Goal: Task Accomplishment & Management: Manage account settings

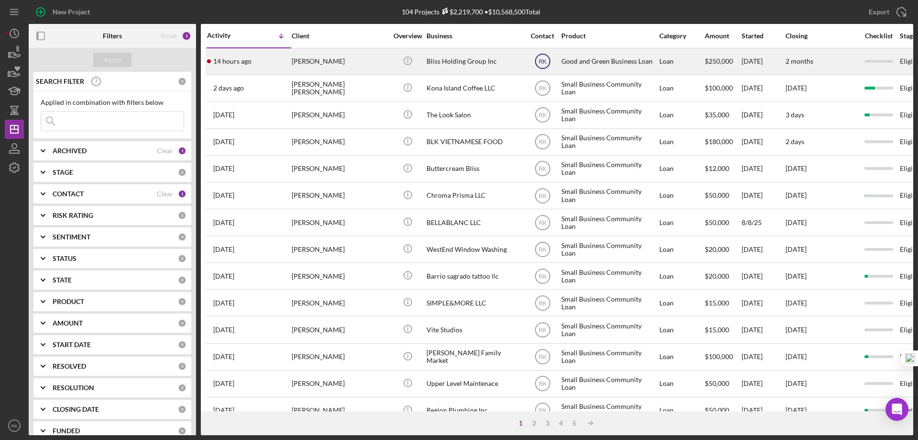
click at [543, 60] on text "RK" at bounding box center [543, 61] width 8 height 7
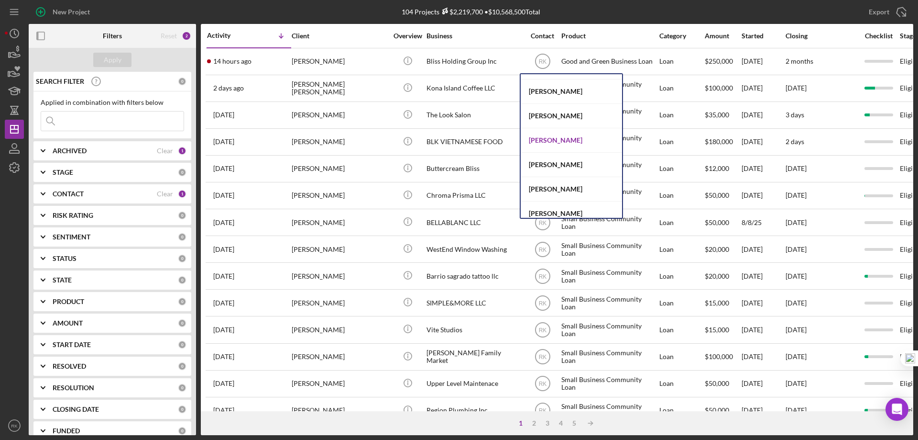
scroll to position [239, 0]
click at [548, 140] on div "Jaron Thexton" at bounding box center [571, 140] width 101 height 24
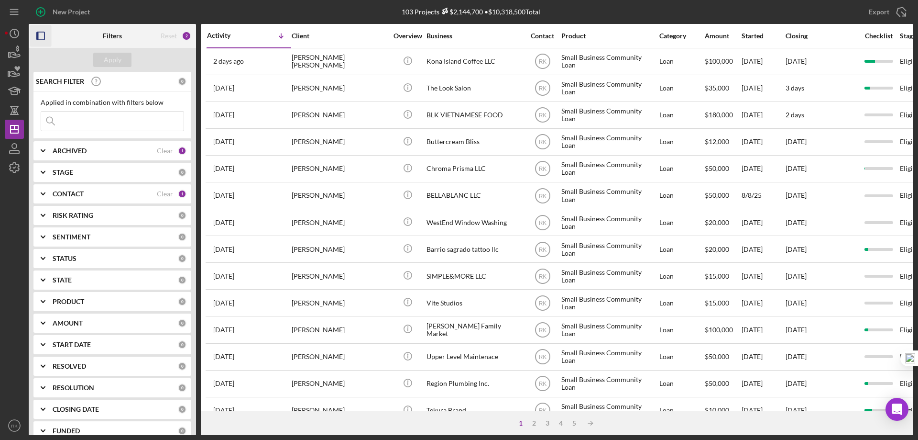
click at [42, 35] on icon "button" at bounding box center [41, 36] width 22 height 22
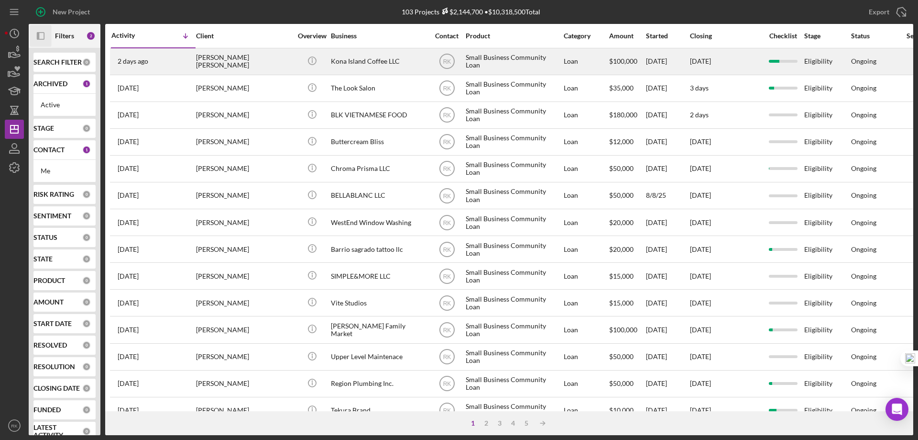
click at [210, 62] on div "[PERSON_NAME] [PERSON_NAME]" at bounding box center [244, 61] width 96 height 25
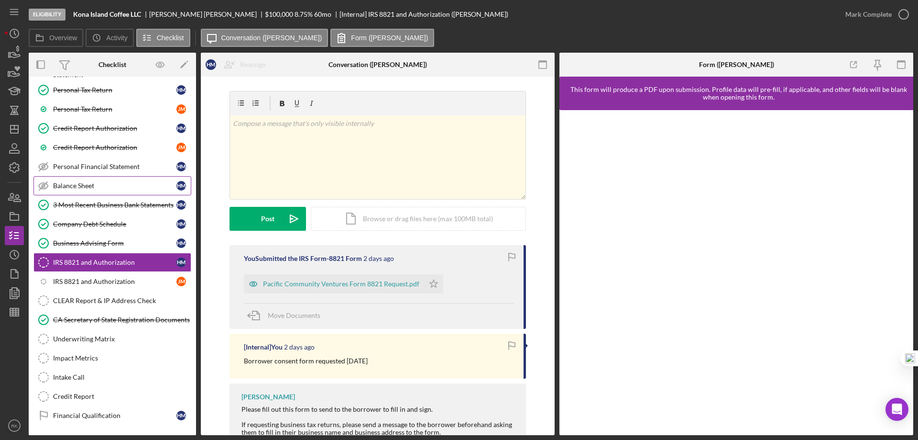
scroll to position [165, 0]
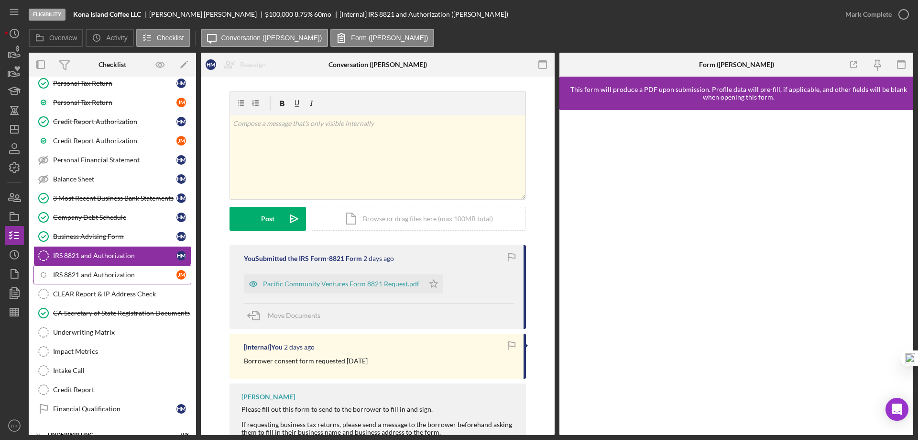
click at [132, 274] on div "IRS 8821 and Authorization" at bounding box center [114, 275] width 123 height 8
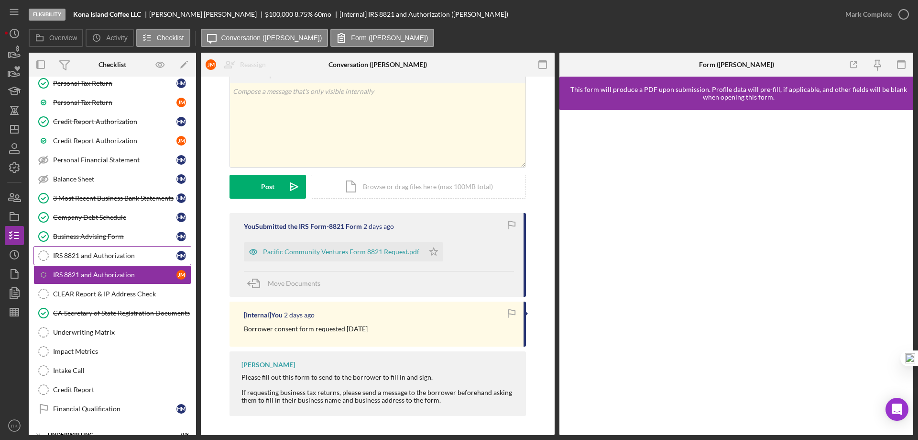
scroll to position [166, 0]
click at [122, 259] on link "IRS 8821 and Authorization IRS 8821 and Authorization H M" at bounding box center [112, 254] width 158 height 19
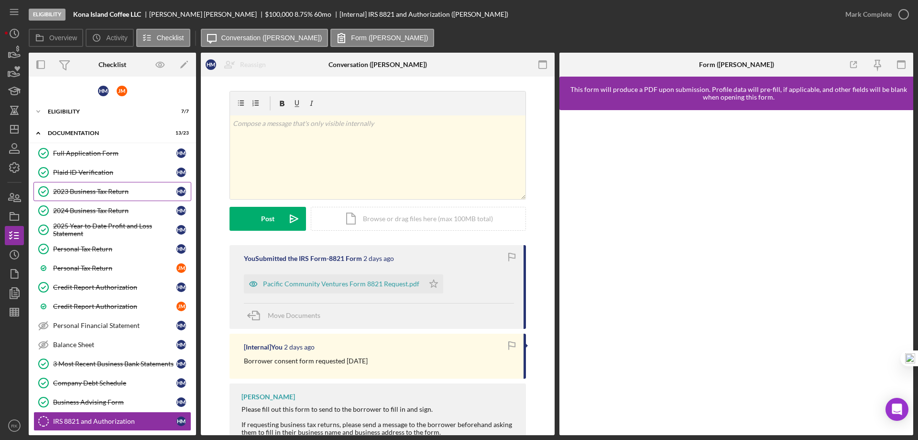
click at [99, 193] on div "2023 Business Tax Return" at bounding box center [114, 191] width 123 height 8
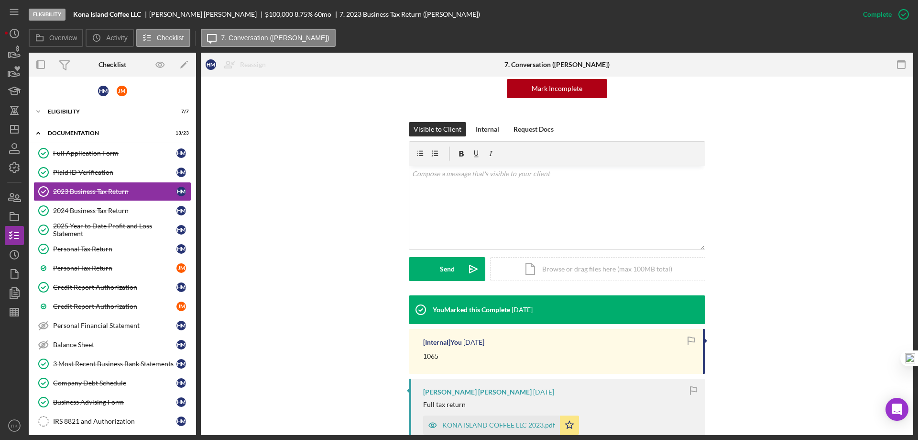
scroll to position [111, 0]
click at [101, 206] on link "2024 Business Tax Return 2024 Business Tax Return H M" at bounding box center [112, 210] width 158 height 19
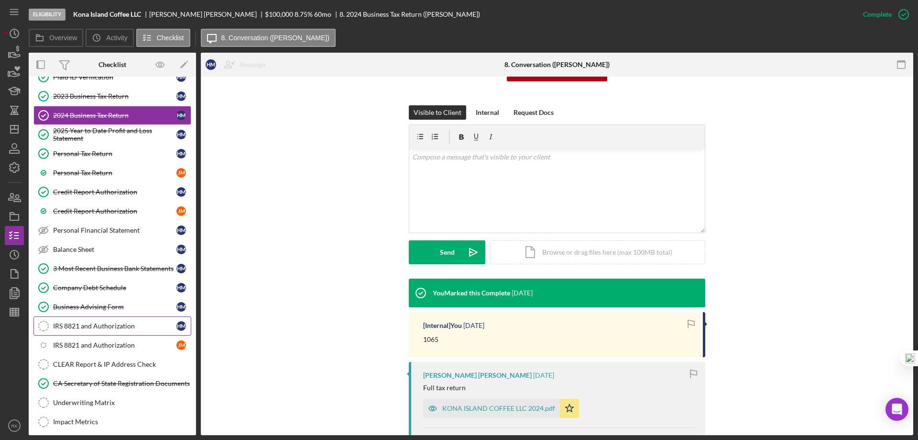
scroll to position [96, 0]
click at [115, 326] on div "IRS 8821 and Authorization" at bounding box center [114, 325] width 123 height 8
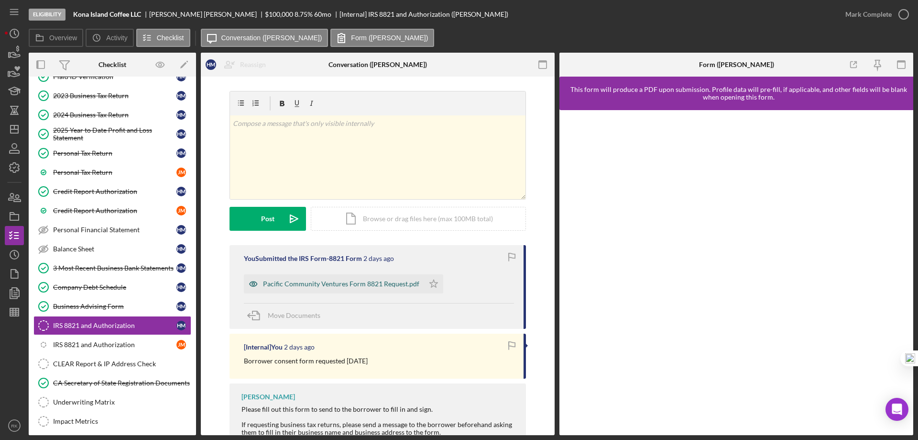
click at [342, 285] on div "Pacific Community Ventures Form 8821 Request.pdf" at bounding box center [341, 284] width 156 height 8
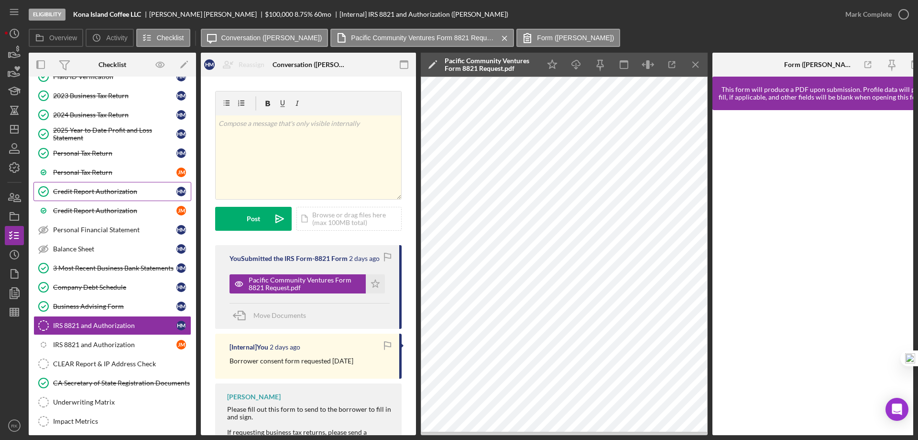
click at [97, 192] on div "Credit Report Authorization" at bounding box center [114, 191] width 123 height 8
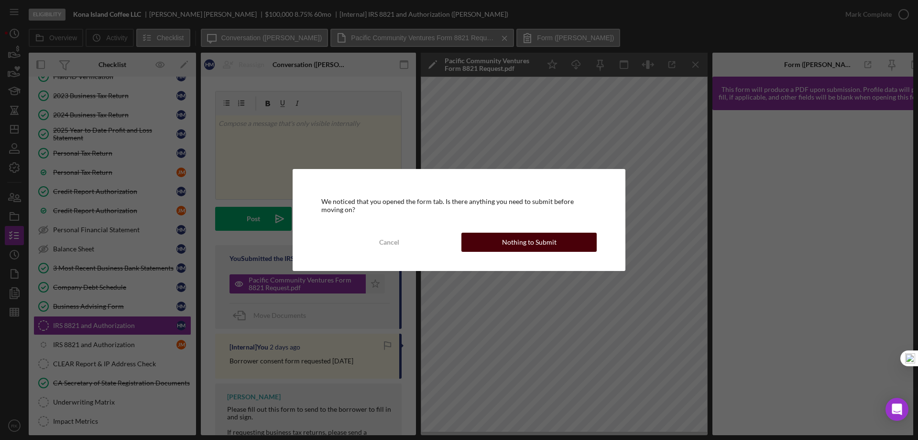
click at [544, 238] on div "Nothing to Submit" at bounding box center [529, 241] width 55 height 19
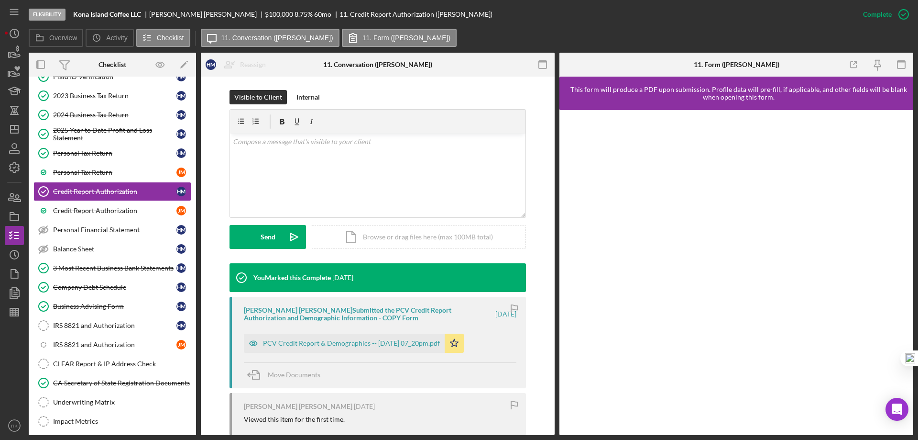
click at [380, 339] on div "PCV Credit Report & Demographics -- 2025-09-29 07_20pm.pdf" at bounding box center [351, 343] width 177 height 8
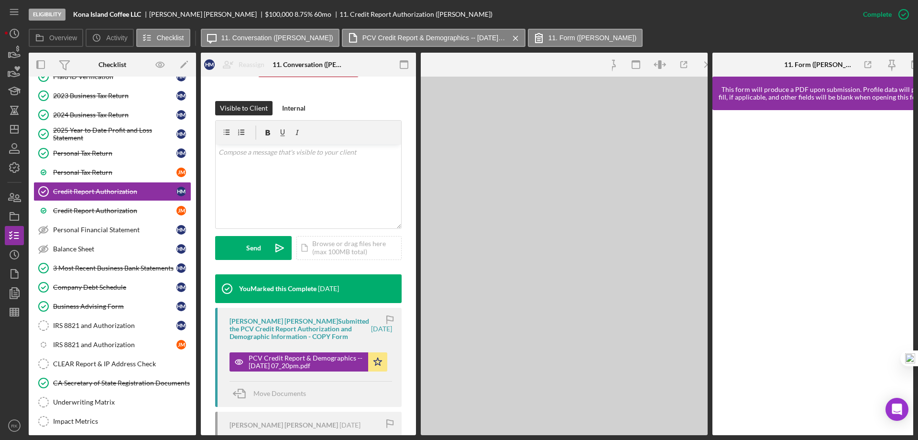
scroll to position [143, 0]
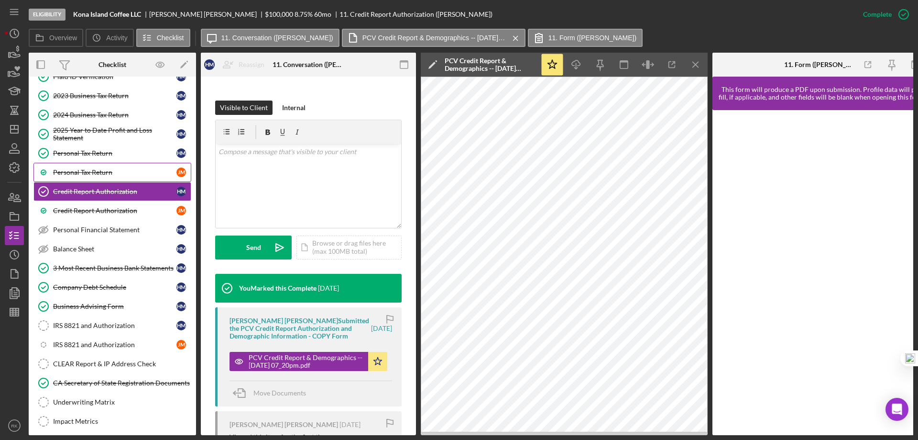
click at [74, 177] on link "Personal Tax Return J M" at bounding box center [112, 172] width 158 height 19
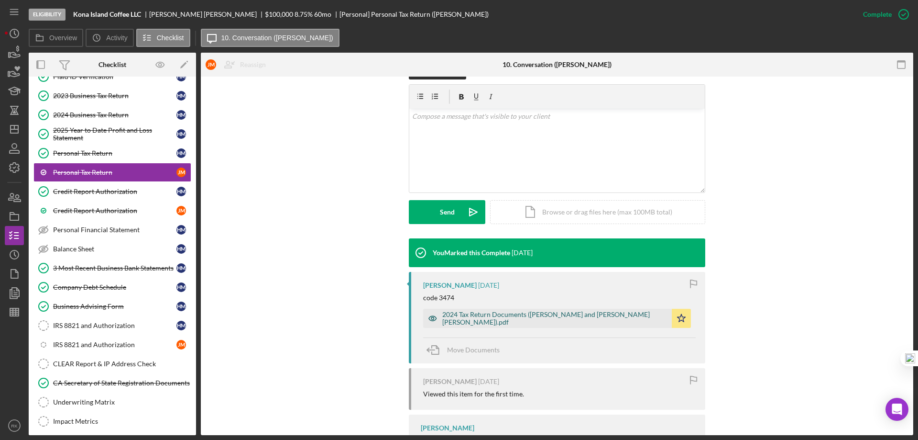
click at [501, 318] on div "2024 Tax Return Documents ([PERSON_NAME] and [PERSON_NAME] [PERSON_NAME]).pdf" at bounding box center [554, 317] width 225 height 15
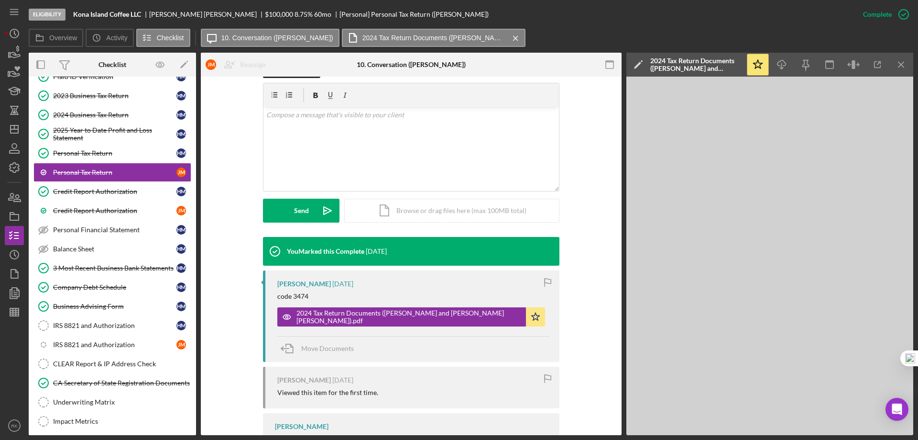
scroll to position [159, 0]
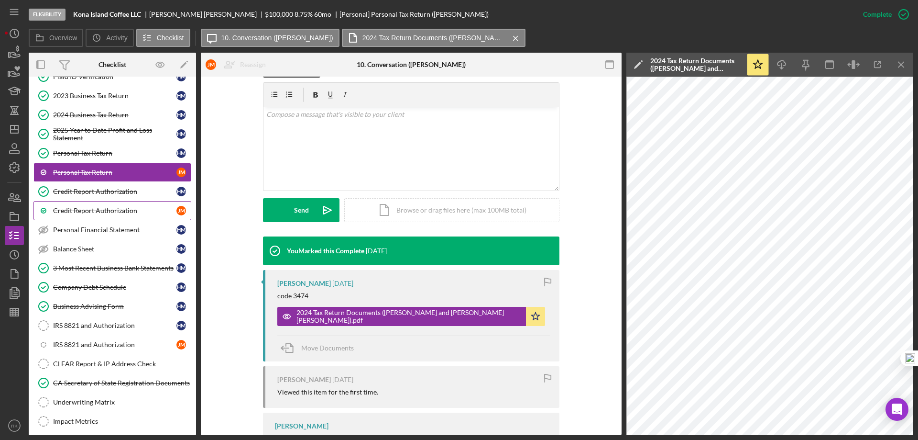
click at [85, 210] on div "Credit Report Authorization" at bounding box center [114, 211] width 123 height 8
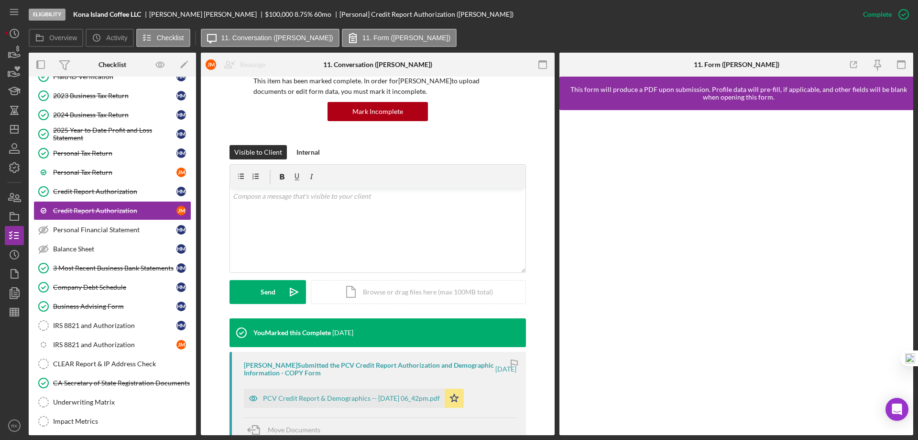
scroll to position [80, 0]
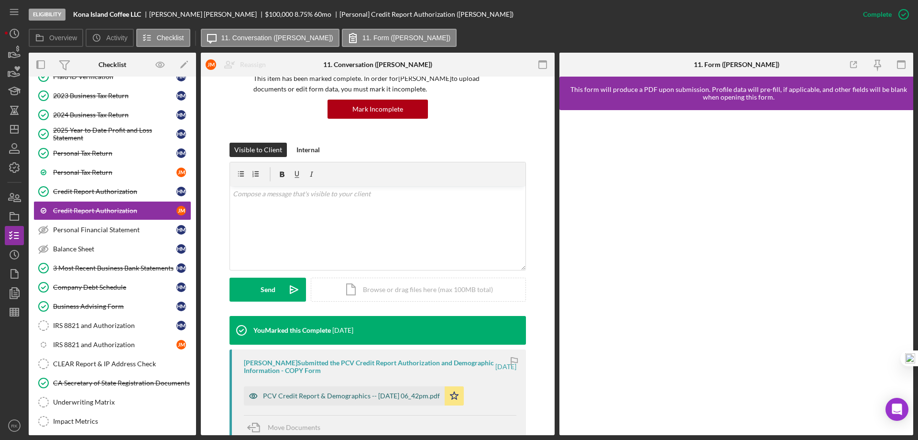
click at [343, 399] on div "PCV Credit Report & Demographics -- 2025-09-29 06_42pm.pdf" at bounding box center [351, 396] width 177 height 8
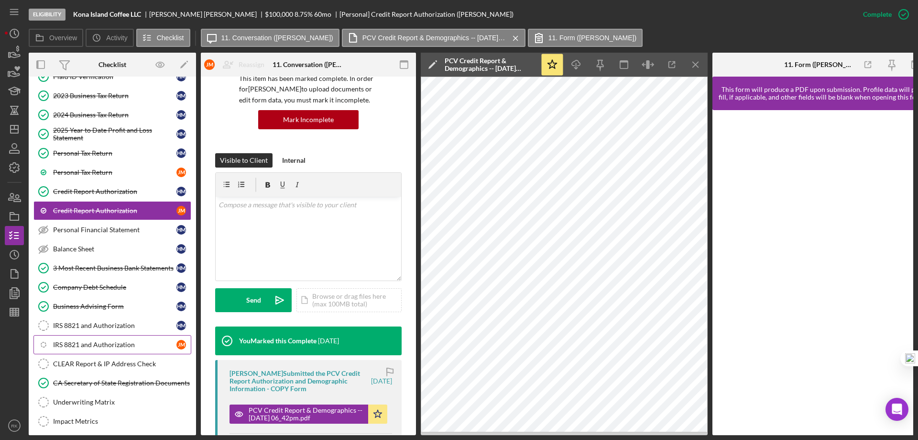
click at [96, 343] on div "IRS 8821 and Authorization" at bounding box center [114, 345] width 123 height 8
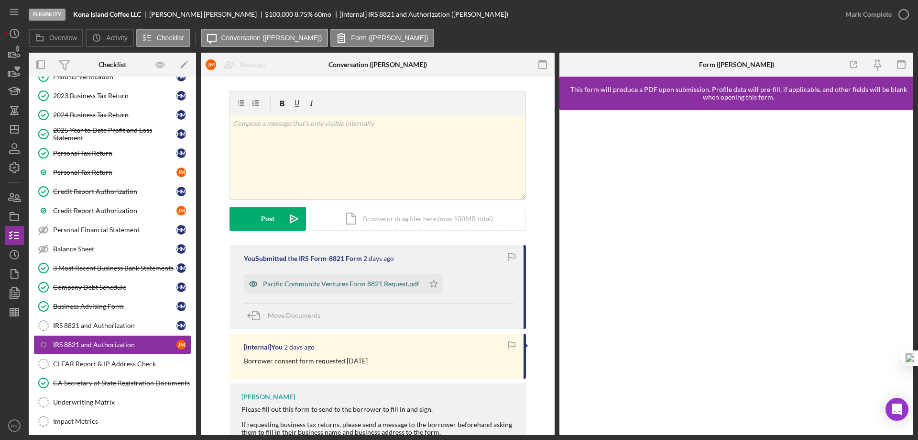
click at [330, 286] on div "Pacific Community Ventures Form 8821 Request.pdf" at bounding box center [341, 284] width 156 height 8
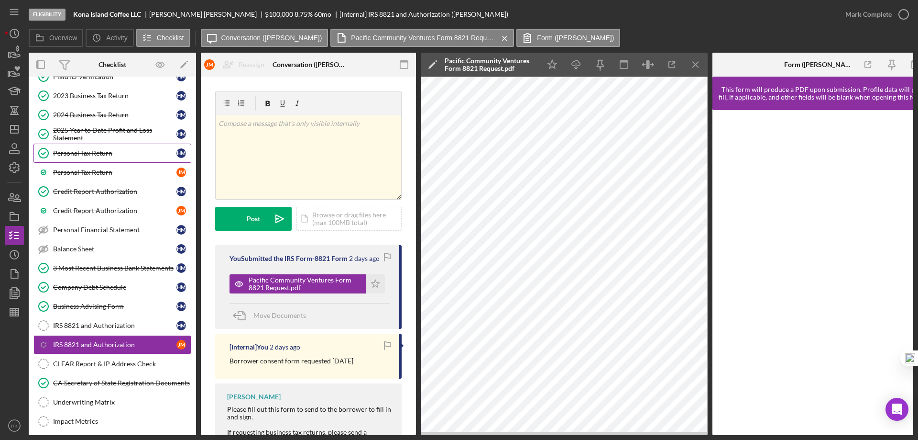
click at [85, 160] on link "Personal Tax Return Personal Tax Return H M" at bounding box center [112, 152] width 158 height 19
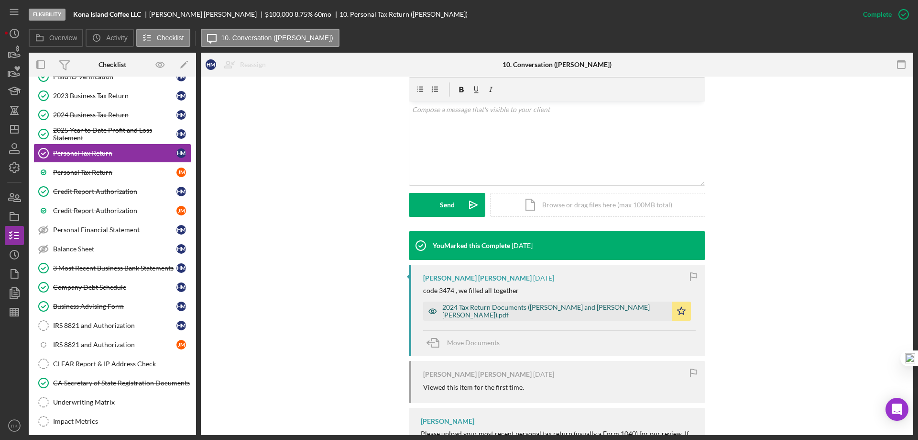
scroll to position [176, 0]
click at [516, 303] on div "2024 Tax Return Documents ([PERSON_NAME] and [PERSON_NAME] [PERSON_NAME]).pdf" at bounding box center [554, 310] width 225 height 15
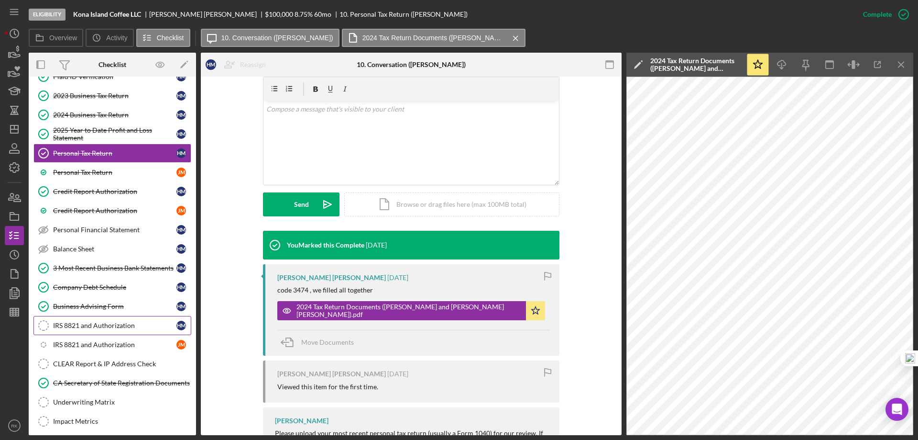
drag, startPoint x: 124, startPoint y: 325, endPoint x: 141, endPoint y: 321, distance: 17.3
click at [124, 325] on div "IRS 8821 and Authorization" at bounding box center [114, 325] width 123 height 8
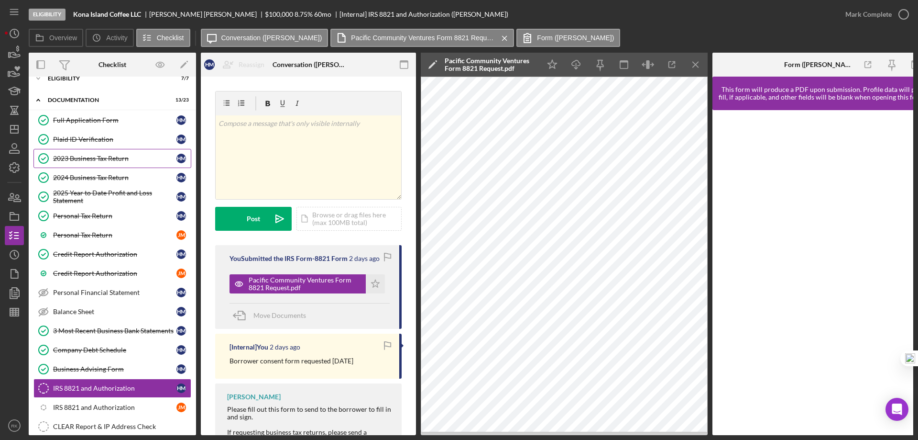
scroll to position [32, 0]
click at [106, 158] on div "2023 Business Tax Return" at bounding box center [114, 159] width 123 height 8
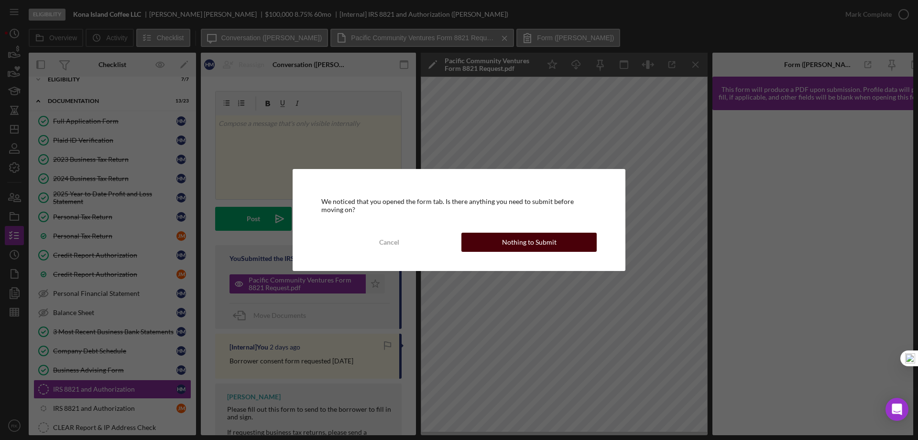
click at [518, 251] on div "Nothing to Submit" at bounding box center [529, 241] width 55 height 19
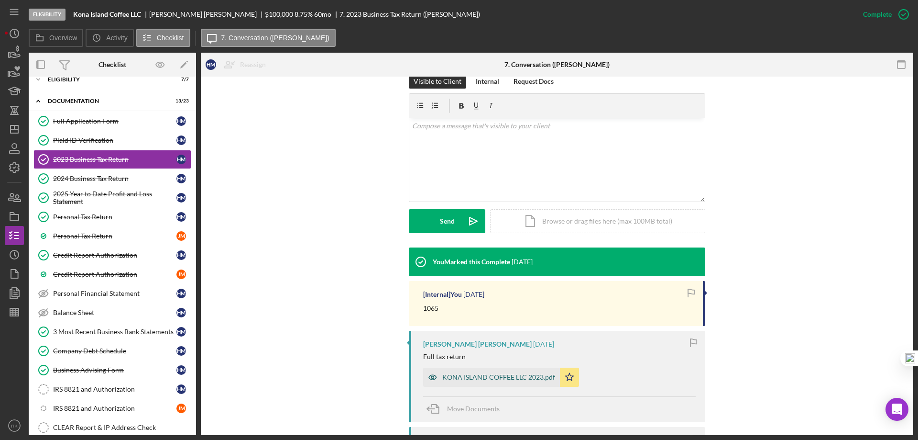
scroll to position [159, 0]
click at [502, 373] on div "KONA ISLAND COFFEE LLC 2023.pdf" at bounding box center [498, 377] width 113 height 8
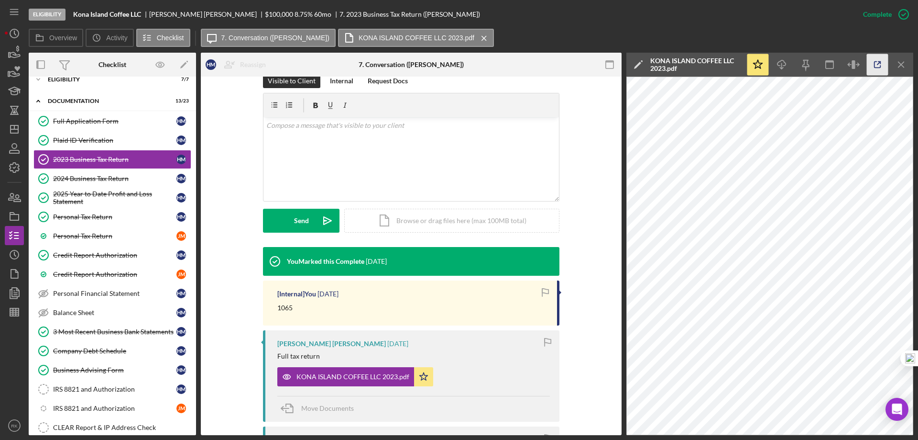
click at [877, 67] on icon "button" at bounding box center [878, 65] width 6 height 6
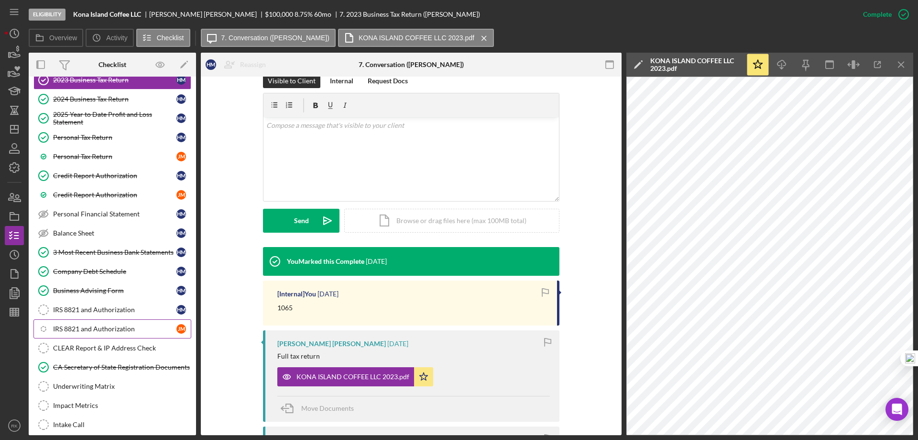
scroll to position [112, 0]
drag, startPoint x: 113, startPoint y: 326, endPoint x: 173, endPoint y: 323, distance: 59.4
click at [115, 325] on div "IRS 8821 and Authorization" at bounding box center [114, 328] width 123 height 8
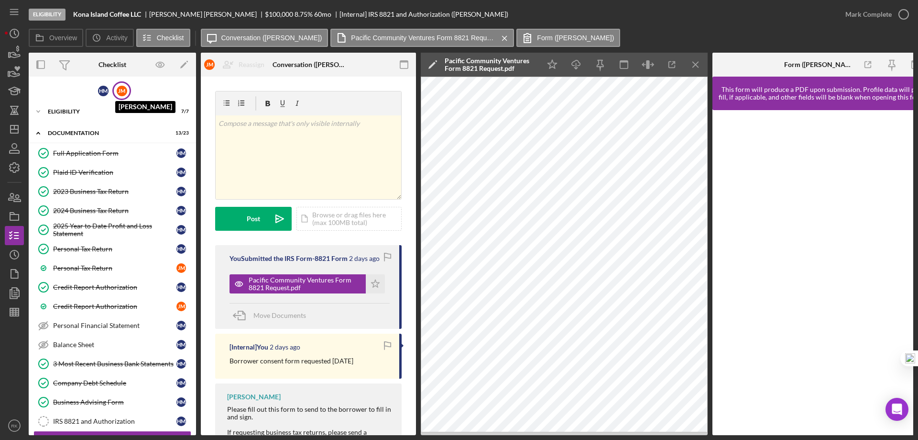
click at [122, 89] on div "J M" at bounding box center [122, 91] width 11 height 11
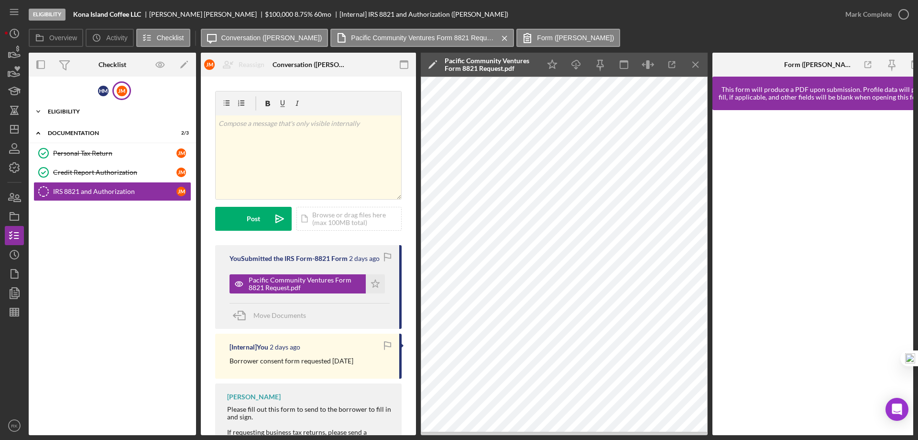
click at [69, 113] on div "Eligibility" at bounding box center [116, 112] width 136 height 6
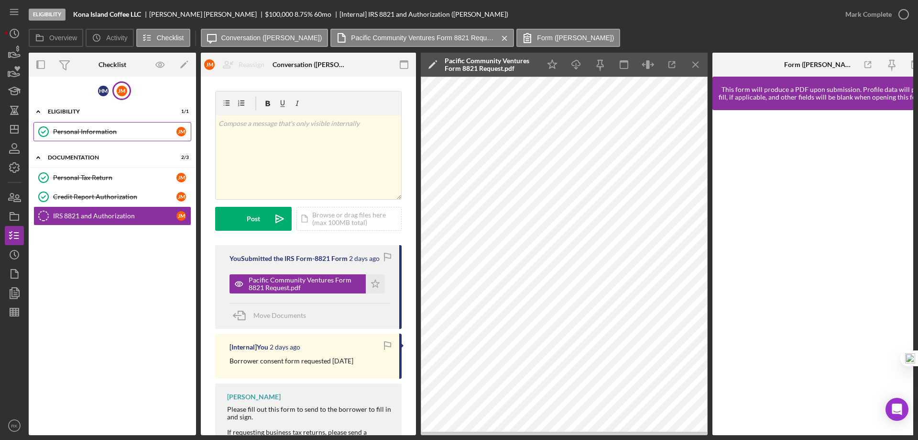
click at [85, 132] on div "Personal Information" at bounding box center [114, 132] width 123 height 8
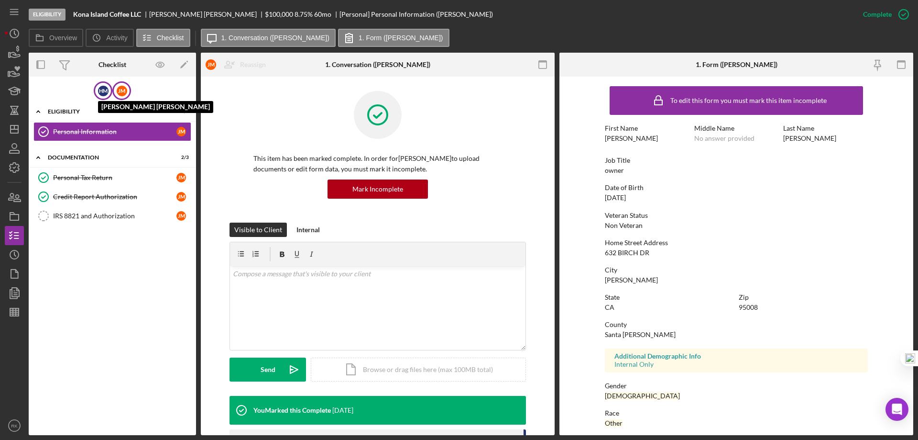
click at [101, 93] on div "H M" at bounding box center [103, 91] width 11 height 11
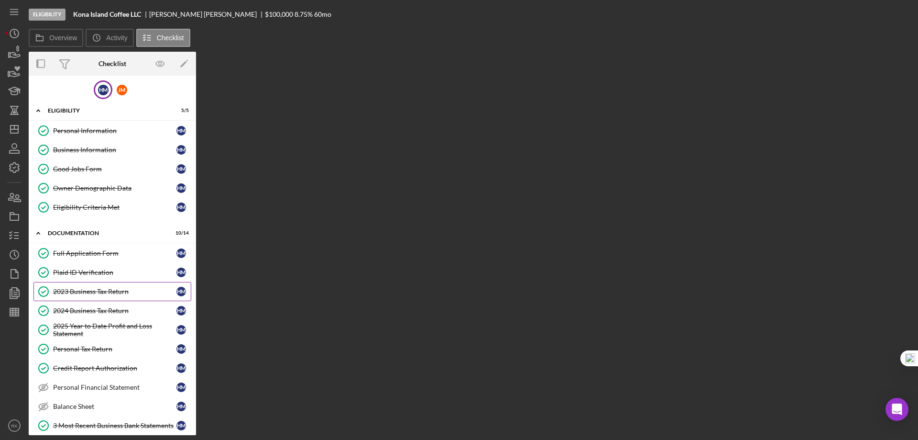
click at [100, 296] on link "2023 Business Tax Return 2023 Business Tax Return H M" at bounding box center [112, 291] width 158 height 19
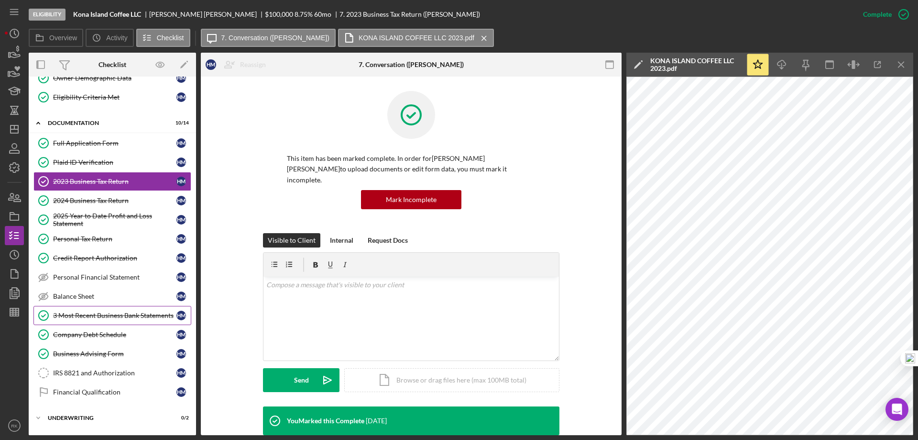
scroll to position [111, 0]
click at [91, 237] on div "Personal Tax Return" at bounding box center [114, 238] width 123 height 8
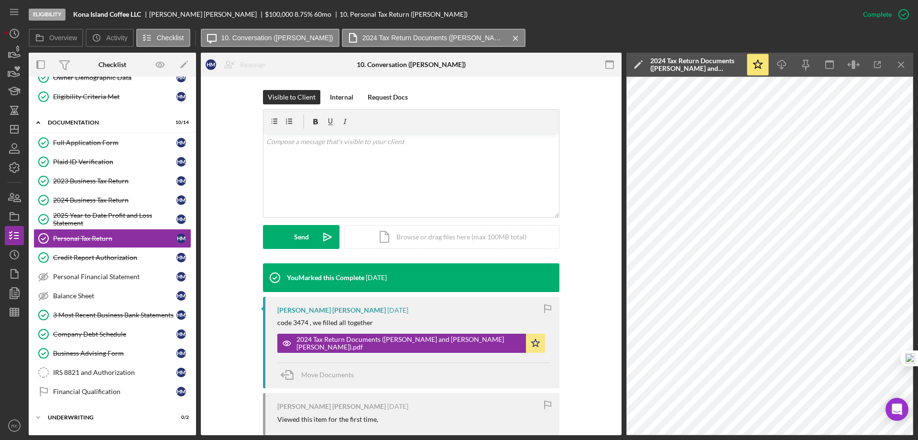
scroll to position [143, 0]
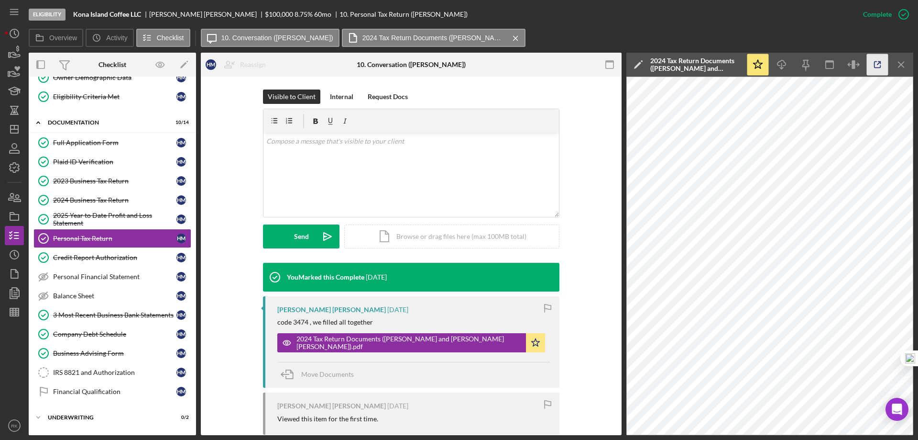
click at [875, 64] on icon "button" at bounding box center [878, 65] width 22 height 22
drag, startPoint x: 16, startPoint y: 197, endPoint x: 28, endPoint y: 198, distance: 12.0
click at [16, 197] on icon "button" at bounding box center [17, 198] width 7 height 7
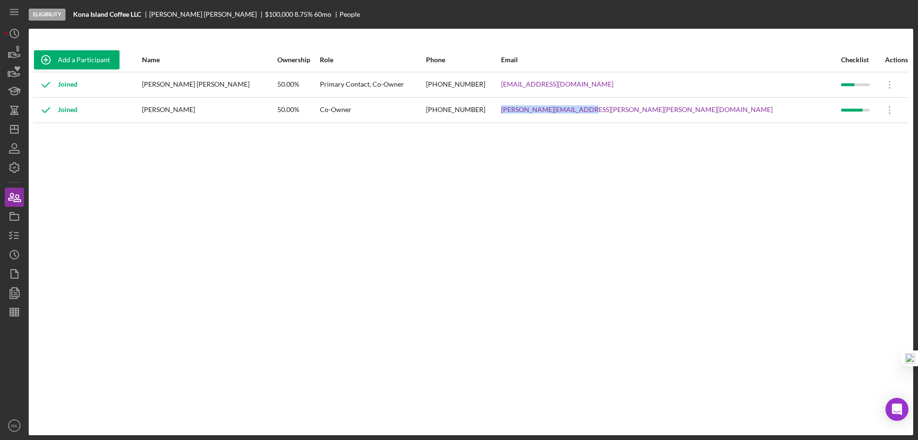
drag, startPoint x: 621, startPoint y: 109, endPoint x: 709, endPoint y: 112, distance: 88.1
click at [709, 112] on tr "Joined Jorge Mejia 50.00% Co-Owner (408) 691-4396 jorge.sl.mejia@gmail.com Icon…" at bounding box center [470, 109] width 875 height 25
copy tr "jorge.sl.mejia@gmail.com"
click at [15, 230] on icon "button" at bounding box center [14, 235] width 24 height 24
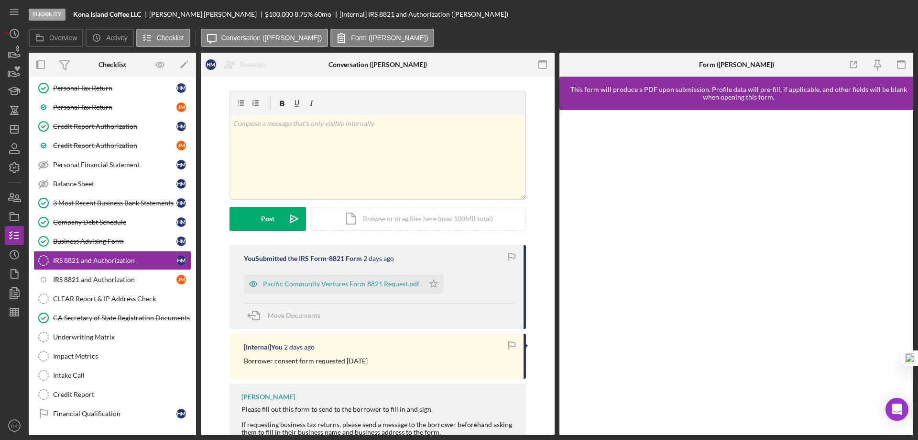
scroll to position [165, 0]
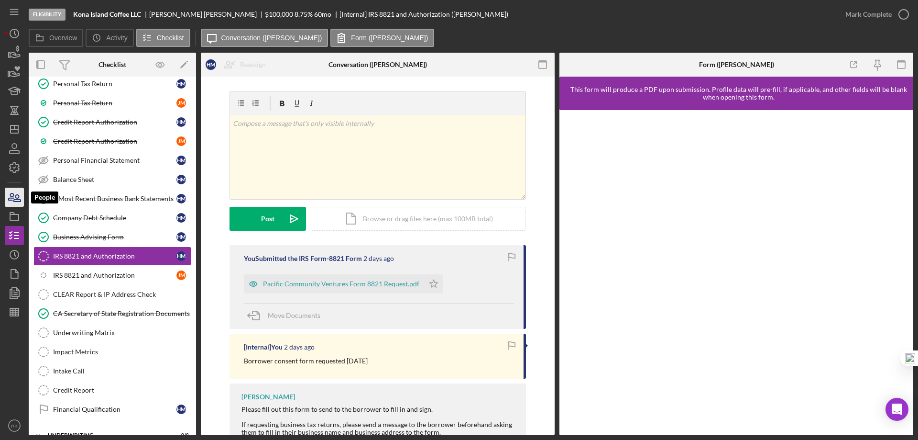
click at [15, 198] on icon "button" at bounding box center [14, 197] width 24 height 24
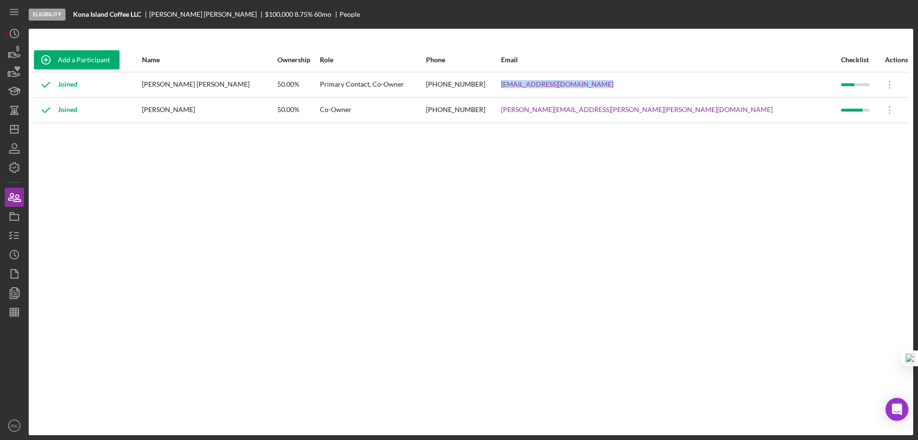
drag, startPoint x: 622, startPoint y: 83, endPoint x: 716, endPoint y: 83, distance: 93.7
click at [716, 83] on tr "Joined Hanna Mejia Hans 50.00% Primary Contact, Co-Owner (408) 679-1237 contact…" at bounding box center [470, 84] width 875 height 25
copy tr "contact@konaislandcoffee.com"
click at [13, 238] on icon "button" at bounding box center [14, 235] width 24 height 24
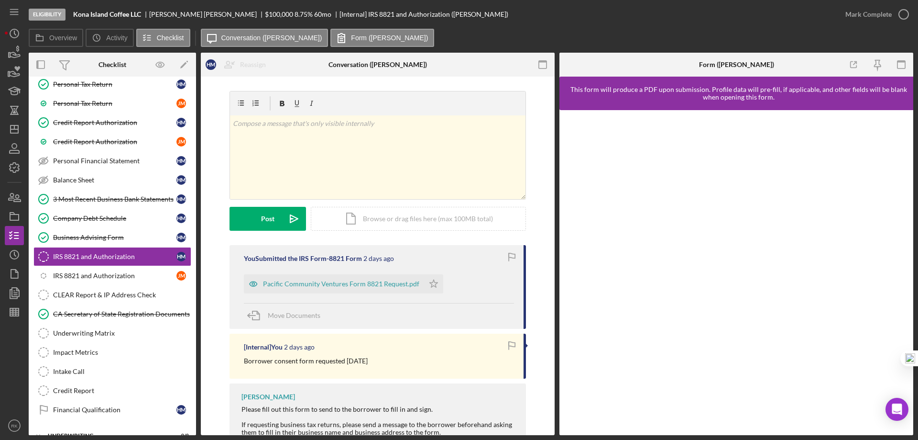
scroll to position [165, 0]
click at [251, 131] on div "v Color teal Color pink Remove color Add row above Add row below Add column bef…" at bounding box center [378, 157] width 296 height 84
drag, startPoint x: 352, startPoint y: 121, endPoint x: 230, endPoint y: 123, distance: 122.5
click at [230, 123] on div "v Color teal Color pink Remove color Add row above Add row below Add column bef…" at bounding box center [378, 157] width 296 height 84
copy p "IRS Transcript requested 10/8/2025"
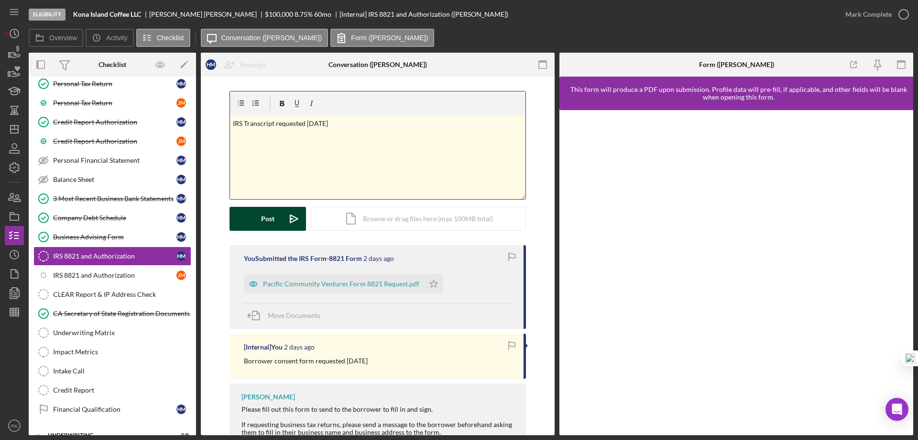
click at [276, 217] on button "Post Icon/icon-invite-send" at bounding box center [268, 219] width 77 height 24
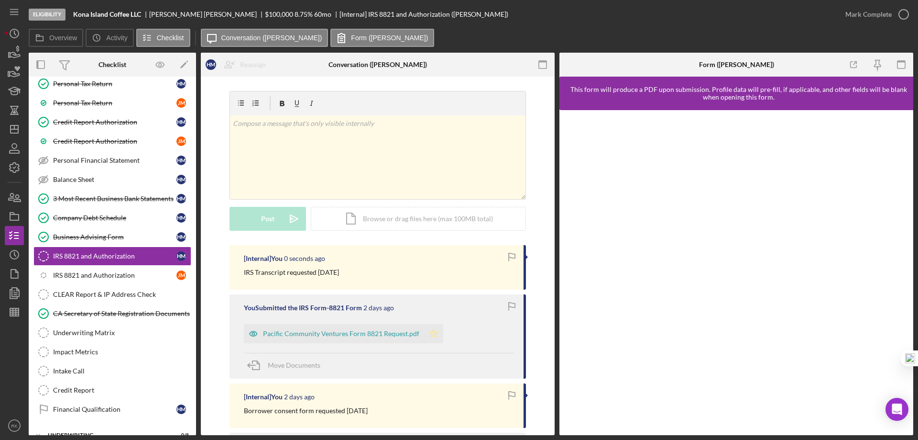
click at [430, 334] on icon "Icon/Star" at bounding box center [433, 333] width 19 height 19
click at [102, 275] on div "IRS 8821 and Authorization" at bounding box center [114, 275] width 123 height 8
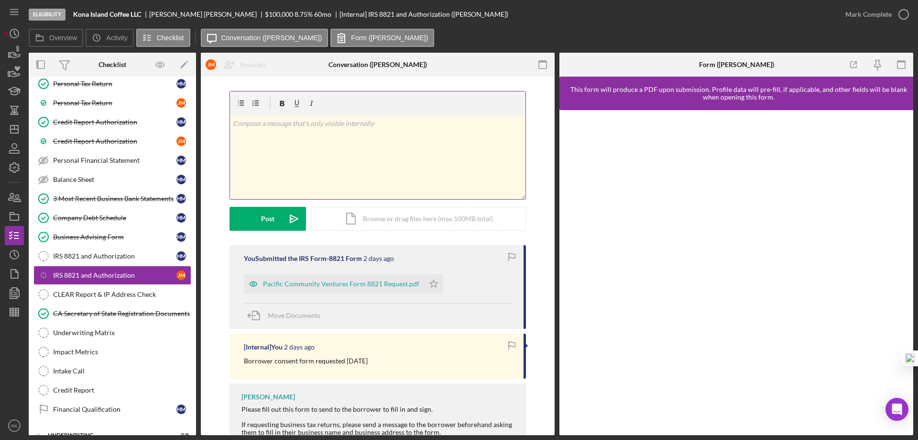
click at [252, 127] on p at bounding box center [378, 123] width 290 height 11
click at [273, 216] on div "Post" at bounding box center [267, 219] width 13 height 24
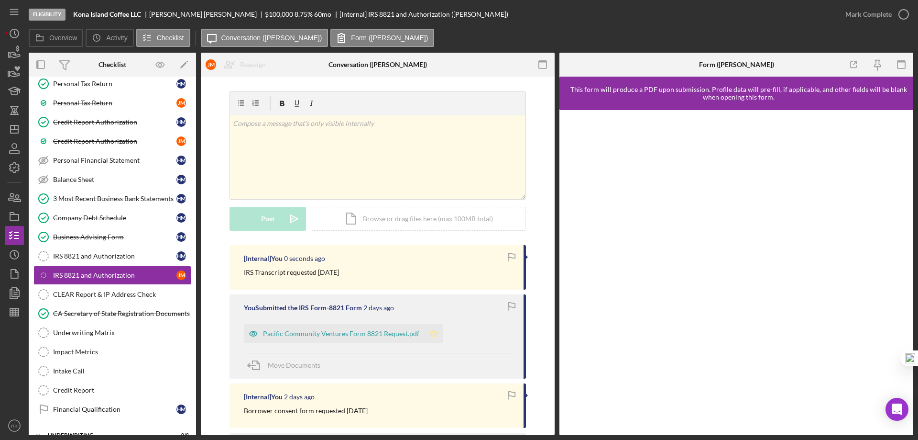
click at [429, 334] on icon "Icon/Star" at bounding box center [433, 333] width 19 height 19
drag, startPoint x: 74, startPoint y: 13, endPoint x: 143, endPoint y: 14, distance: 69.8
click at [143, 14] on div "Kona Island Coffee LLC" at bounding box center [111, 15] width 76 height 8
copy b "Kona Island Coffee LLC"
click at [103, 136] on link "Credit Report Authorization J M" at bounding box center [112, 141] width 158 height 19
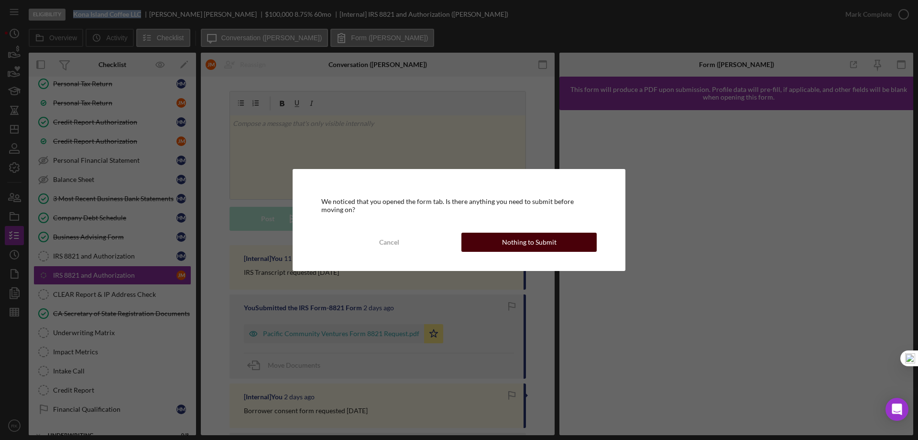
click at [512, 237] on div "Nothing to Submit" at bounding box center [529, 241] width 55 height 19
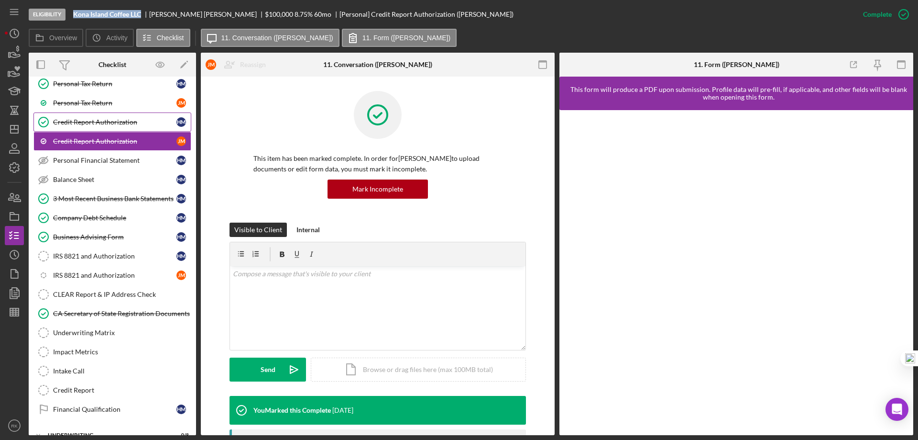
click at [104, 126] on div "Credit Report Authorization" at bounding box center [114, 122] width 123 height 8
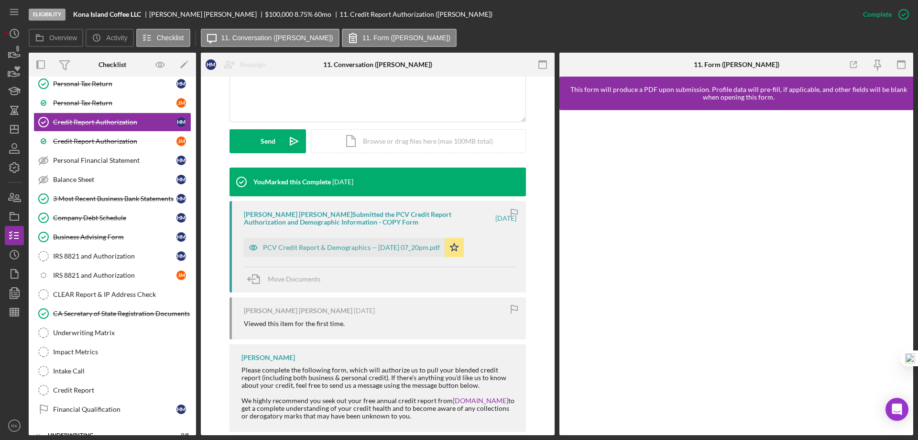
click at [337, 247] on div "Hanna Mejia Hans Submitted the PCV Credit Report Authorization and Demographic …" at bounding box center [378, 246] width 297 height 91
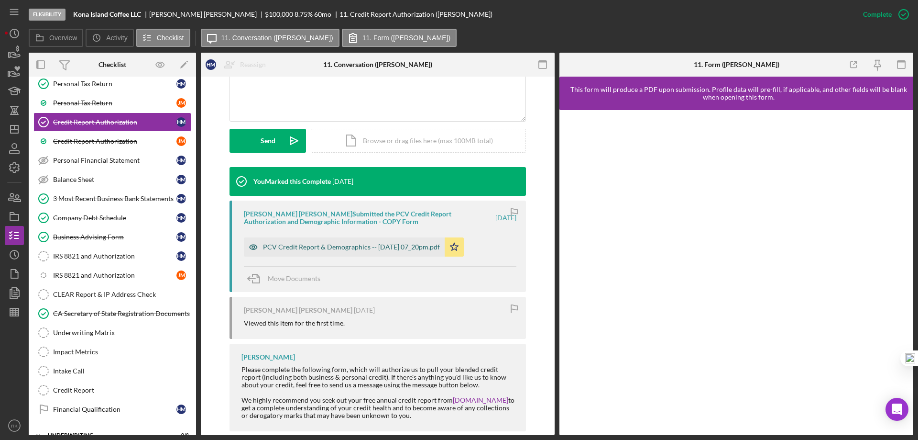
click at [335, 243] on div "PCV Credit Report & Demographics -- 2025-09-29 07_20pm.pdf" at bounding box center [351, 247] width 177 height 8
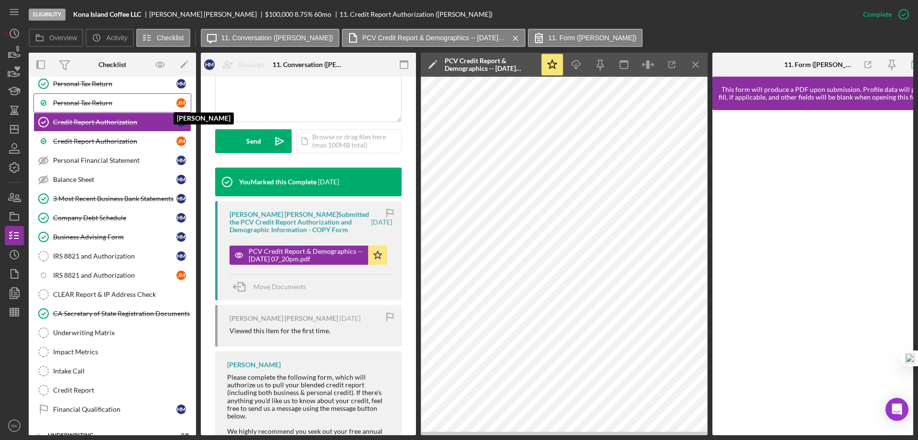
click at [181, 102] on div "J M" at bounding box center [181, 103] width 10 height 10
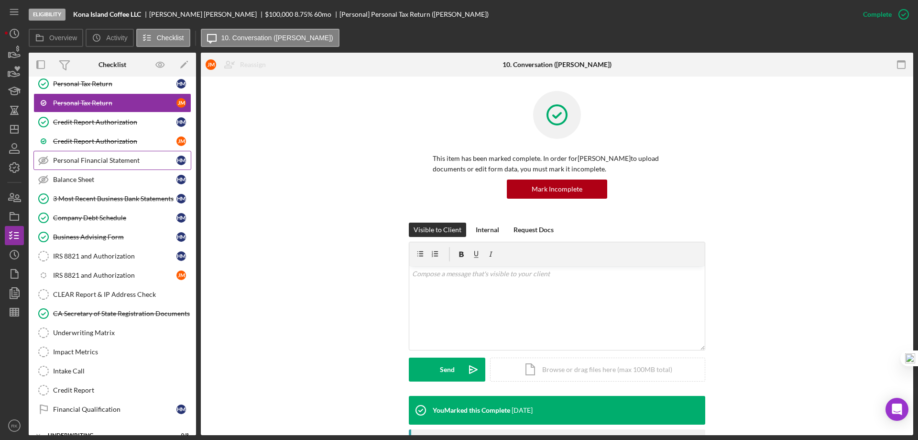
drag, startPoint x: 102, startPoint y: 144, endPoint x: 99, endPoint y: 153, distance: 9.7
click at [103, 144] on div "Credit Report Authorization" at bounding box center [114, 141] width 123 height 8
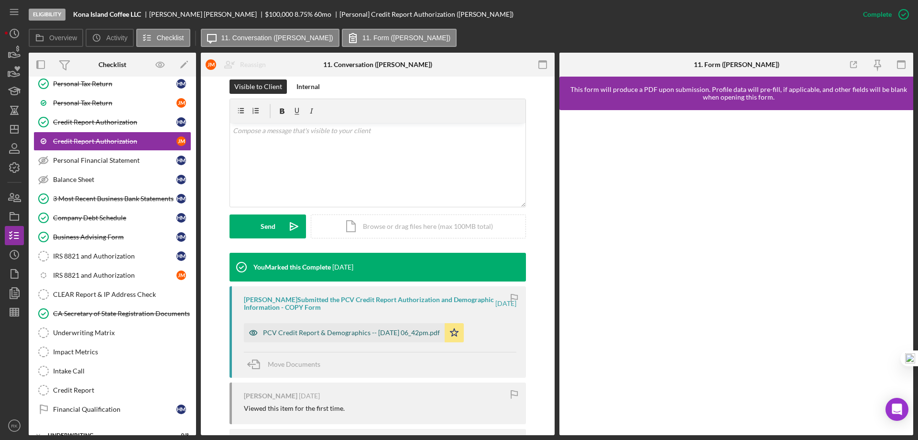
scroll to position [143, 0]
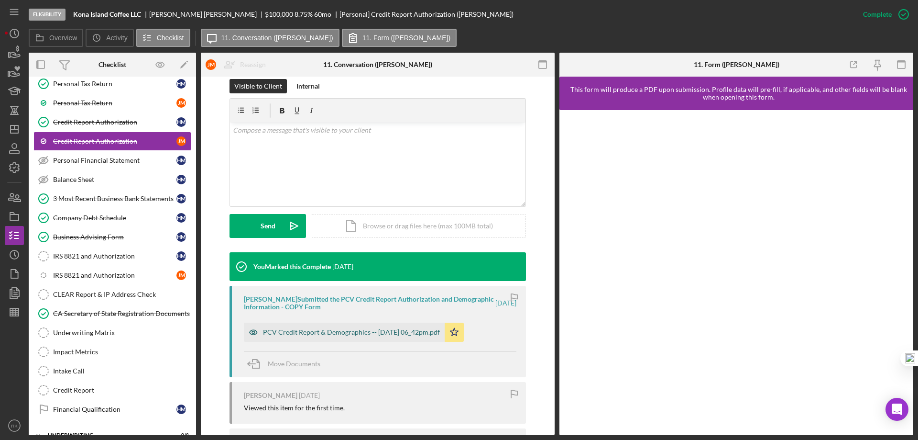
click at [375, 331] on div "PCV Credit Report & Demographics -- 2025-09-29 06_42pm.pdf" at bounding box center [351, 332] width 177 height 8
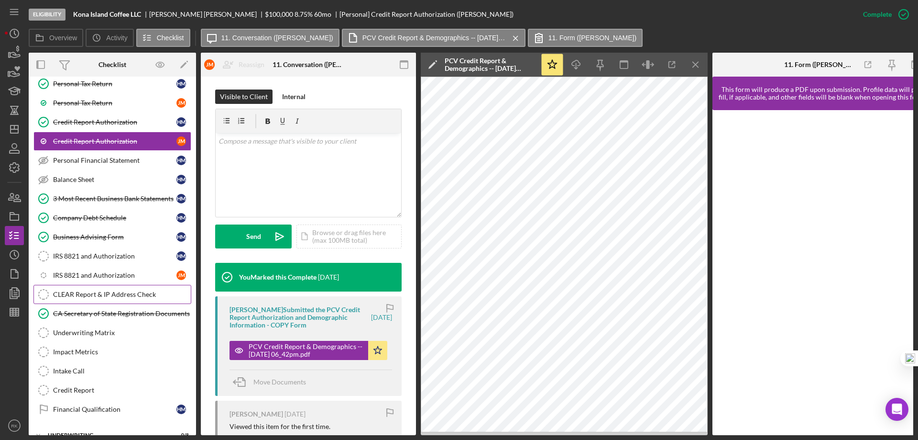
drag, startPoint x: 99, startPoint y: 298, endPoint x: 84, endPoint y: 301, distance: 15.7
click at [99, 298] on div "CLEAR Report & IP Address Check" at bounding box center [122, 294] width 138 height 8
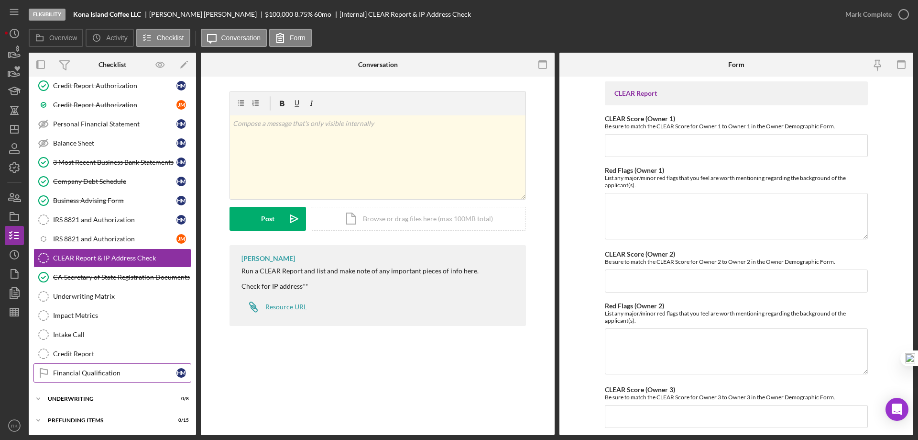
click at [99, 370] on div "Financial Qualification" at bounding box center [114, 373] width 123 height 8
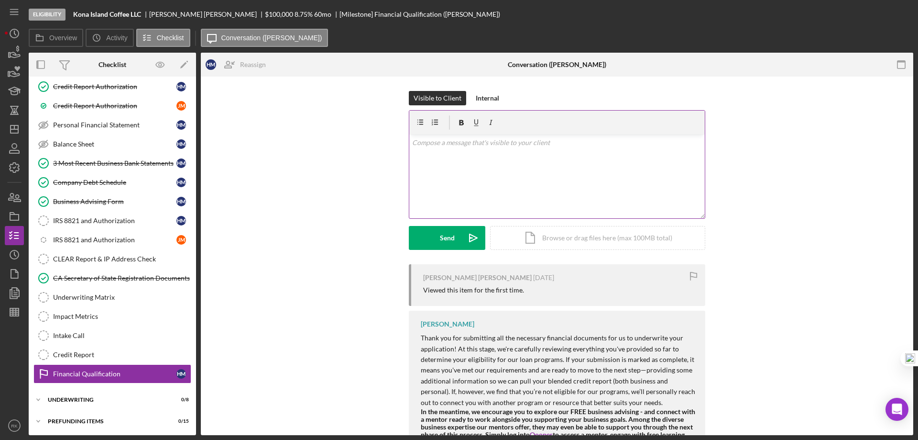
scroll to position [201, 0]
click at [435, 147] on p at bounding box center [557, 142] width 290 height 11
click at [439, 144] on p "Hello," at bounding box center [557, 142] width 290 height 11
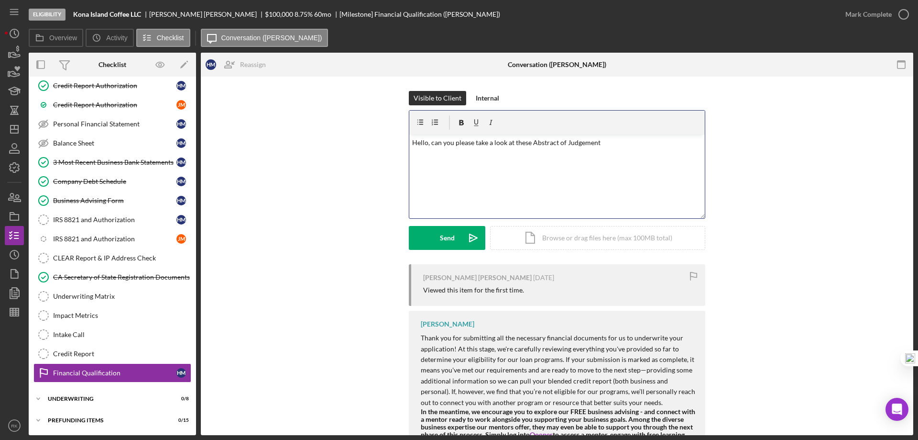
click at [529, 143] on p "Hello, can you please take a look at these Abstract of Judgement" at bounding box center [557, 142] width 290 height 11
click at [602, 143] on p "Hello, can you please take a look at these 4 Abstract of Judgement" at bounding box center [557, 142] width 290 height 11
click at [580, 234] on div "Icon/Document Browse or drag files here (max 100MB total) Tap to choose files o…" at bounding box center [597, 238] width 215 height 24
click at [694, 142] on p "Hello, can you please take a look at these 4 Abstract of Judgements and provide…" at bounding box center [557, 142] width 290 height 11
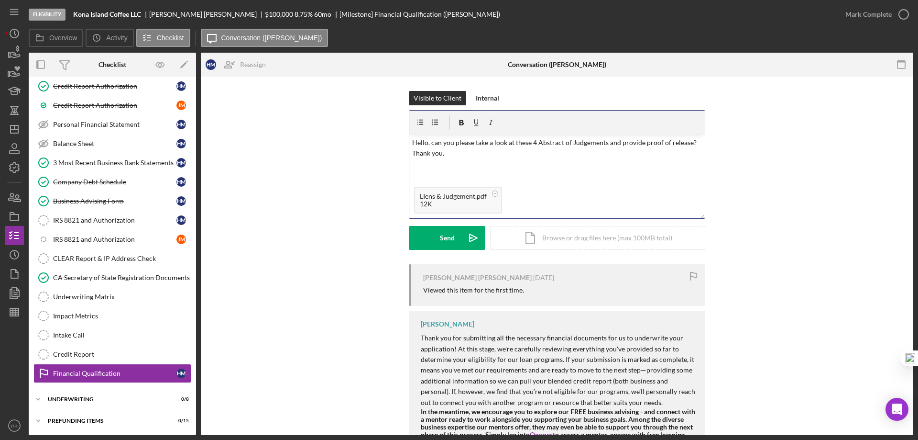
click at [667, 142] on p "Hello, can you please take a look at these 4 Abstract of Judgements and provide…" at bounding box center [557, 148] width 290 height 22
click at [681, 143] on p "Hello, can you please take a look at these 4 Abstract of Judgements and provide…" at bounding box center [557, 148] width 290 height 22
click at [596, 197] on div "LIens & Judgement.pdf 12K" at bounding box center [557, 200] width 296 height 36
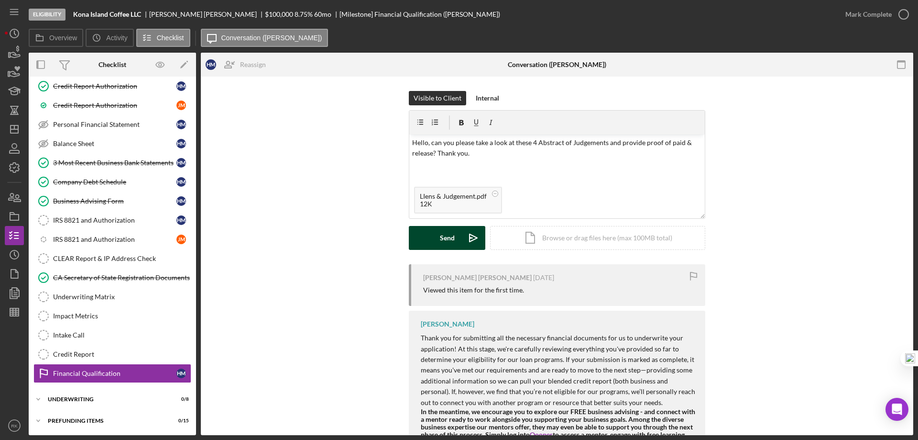
click at [437, 236] on button "Send Icon/icon-invite-send" at bounding box center [447, 238] width 77 height 24
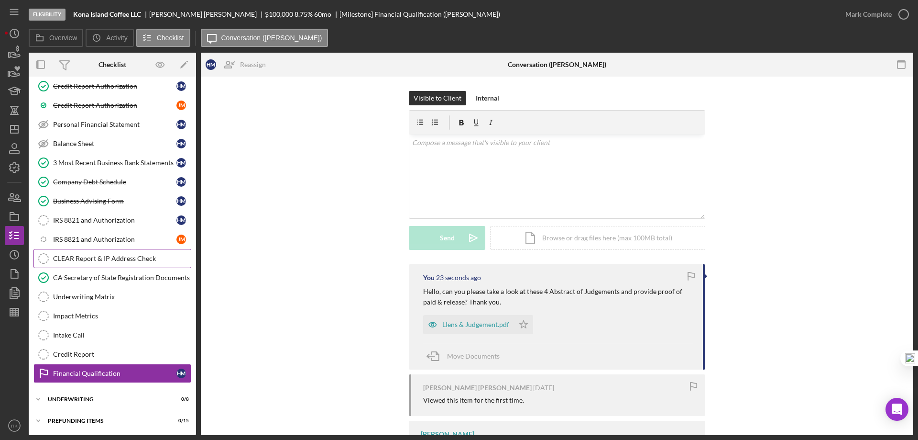
click at [95, 257] on div "CLEAR Report & IP Address Check" at bounding box center [122, 258] width 138 height 8
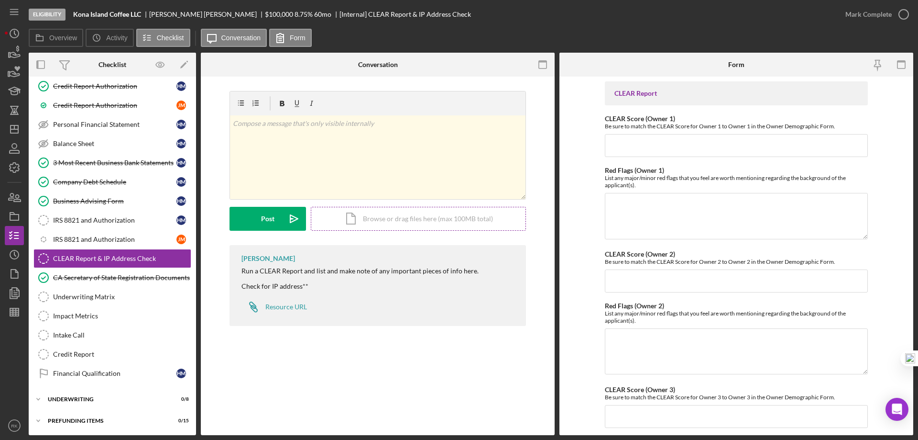
click at [374, 218] on div "Icon/Document Browse or drag files here (max 100MB total) Tap to choose files o…" at bounding box center [418, 219] width 215 height 24
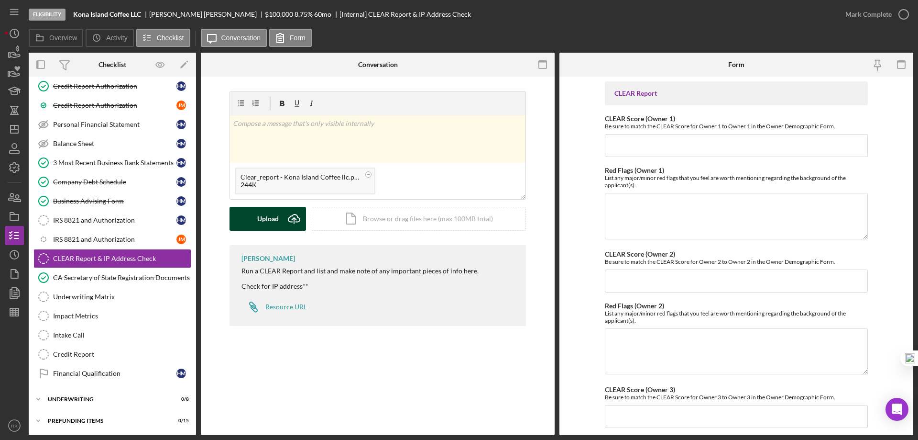
click at [273, 218] on div "Upload" at bounding box center [268, 219] width 22 height 24
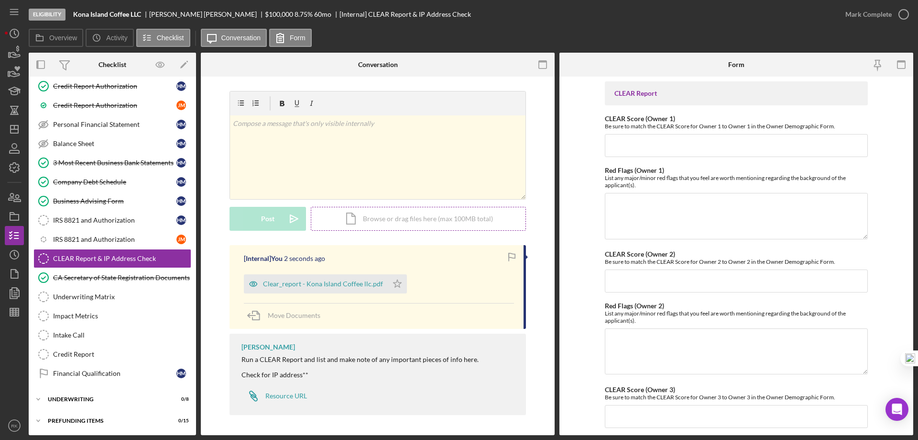
click at [367, 226] on div "Icon/Document Browse or drag files here (max 100MB total) Tap to choose files o…" at bounding box center [418, 219] width 215 height 24
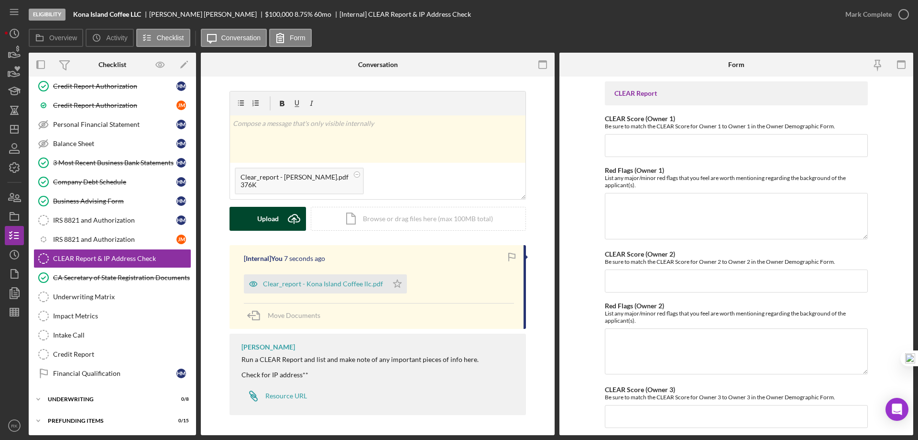
click at [276, 216] on div "Upload" at bounding box center [268, 219] width 22 height 24
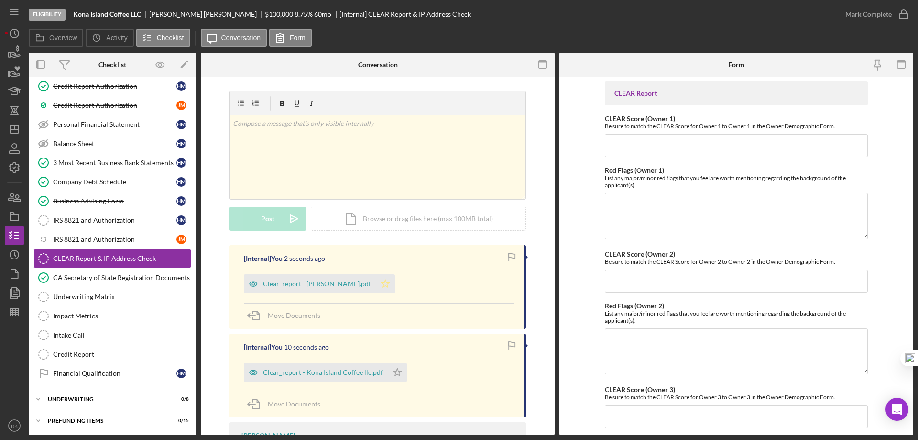
click at [382, 286] on polygon "button" at bounding box center [386, 283] width 8 height 8
drag, startPoint x: 397, startPoint y: 375, endPoint x: 402, endPoint y: 365, distance: 11.2
click at [397, 375] on icon "Icon/Star" at bounding box center [397, 372] width 19 height 19
click at [300, 374] on div "Clear_report - Kona Island Coffee llc.pdf" at bounding box center [323, 372] width 120 height 8
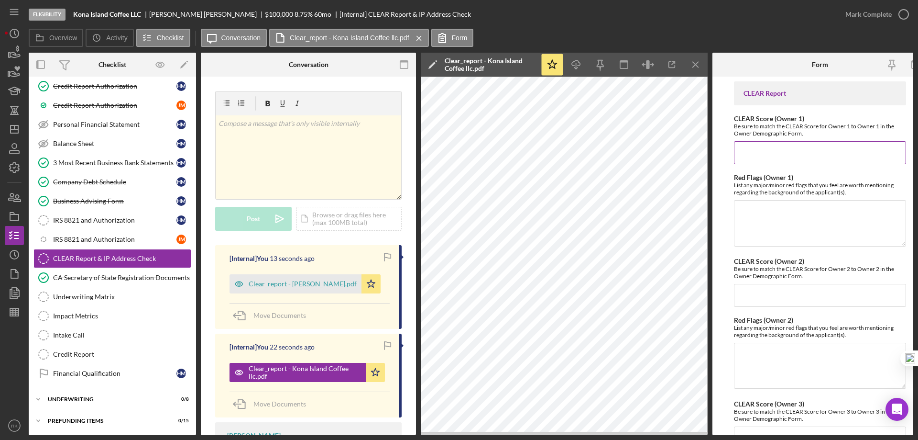
drag, startPoint x: 756, startPoint y: 151, endPoint x: 748, endPoint y: 148, distance: 8.0
click at [756, 150] on input "CLEAR Score (Owner 1)" at bounding box center [820, 152] width 172 height 23
type input "40"
drag, startPoint x: 767, startPoint y: 301, endPoint x: 757, endPoint y: 296, distance: 11.3
click at [767, 301] on input "CLEAR Score (Owner 2)" at bounding box center [820, 295] width 172 height 23
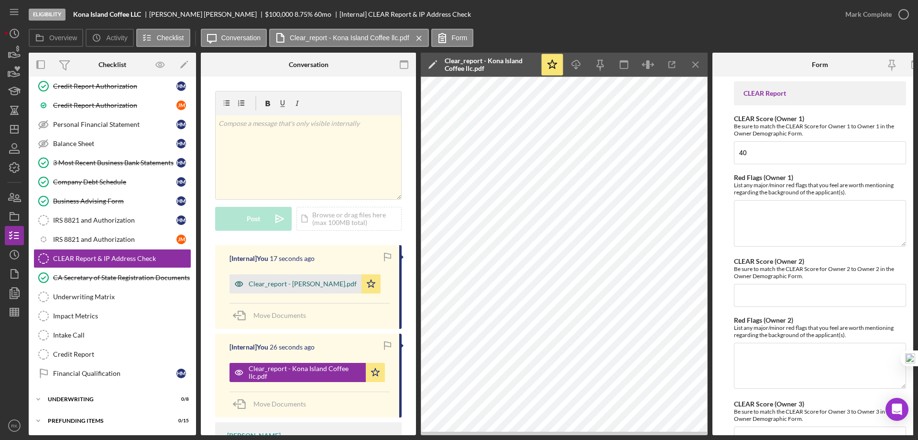
click at [278, 289] on div "Clear_report - Jorge Mejia.pdf" at bounding box center [296, 283] width 132 height 19
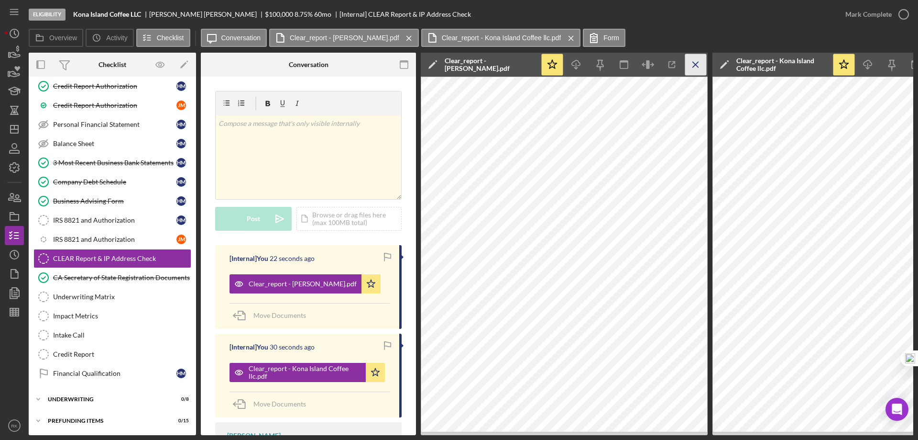
click at [694, 67] on icon "Icon/Menu Close" at bounding box center [696, 65] width 22 height 22
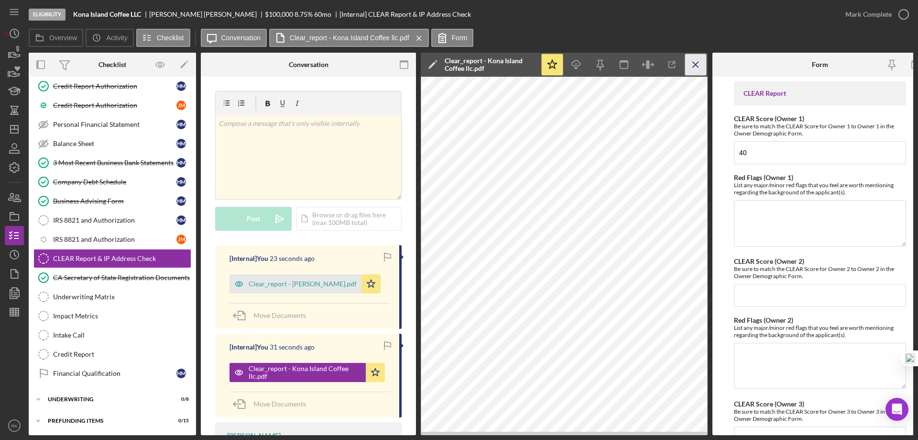
click at [690, 65] on icon "Icon/Menu Close" at bounding box center [696, 65] width 22 height 22
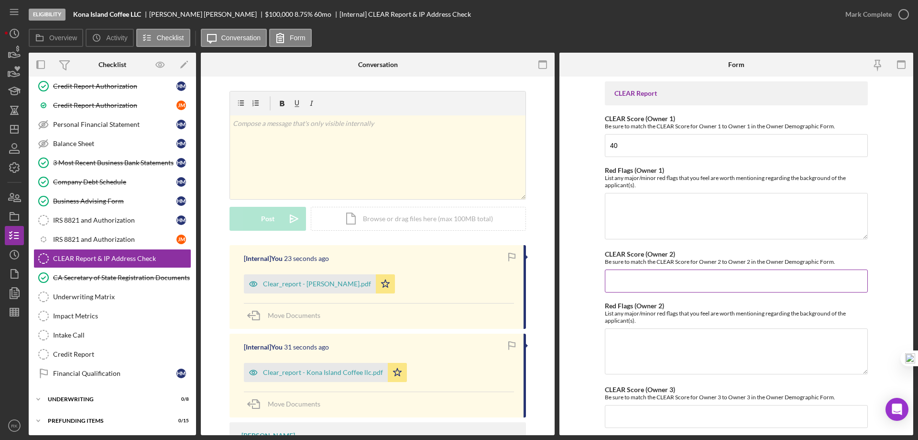
click at [659, 279] on input "CLEAR Score (Owner 2)" at bounding box center [736, 280] width 263 height 23
type input "45"
click at [637, 202] on textarea "Red Flags (Owner 1)" at bounding box center [736, 216] width 263 height 46
type textarea "None"
click at [632, 342] on textarea "Red Flags (Owner 2)" at bounding box center [736, 351] width 263 height 46
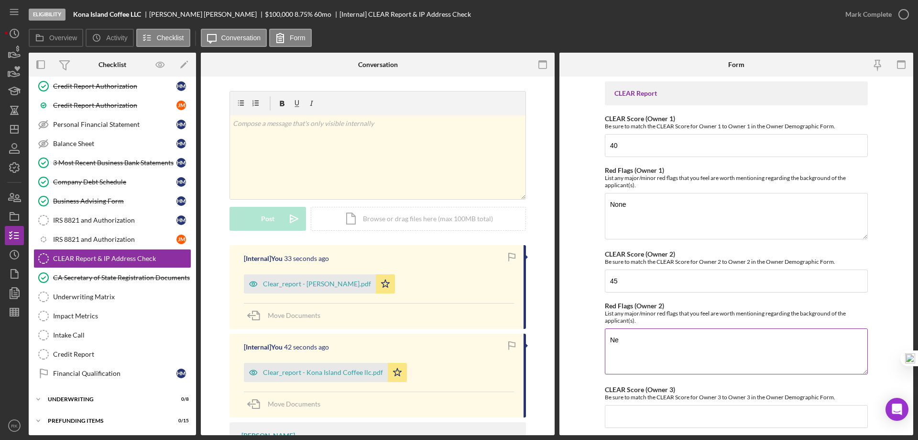
type textarea "N"
click at [741, 340] on textarea "4 liens & judgement found. Request proof of release" at bounding box center [736, 351] width 263 height 46
click at [788, 338] on textarea "4 liens & judgement found. Request proof of paid or release" at bounding box center [736, 351] width 263 height 46
type textarea "4 liens & judgement found. Request proof of paid or release from borrower 10/8/…"
click at [714, 379] on div "CLEAR Report CLEAR Score (Owner 1) Be sure to match the CLEAR Score for Owner 1…" at bounding box center [736, 436] width 263 height 710
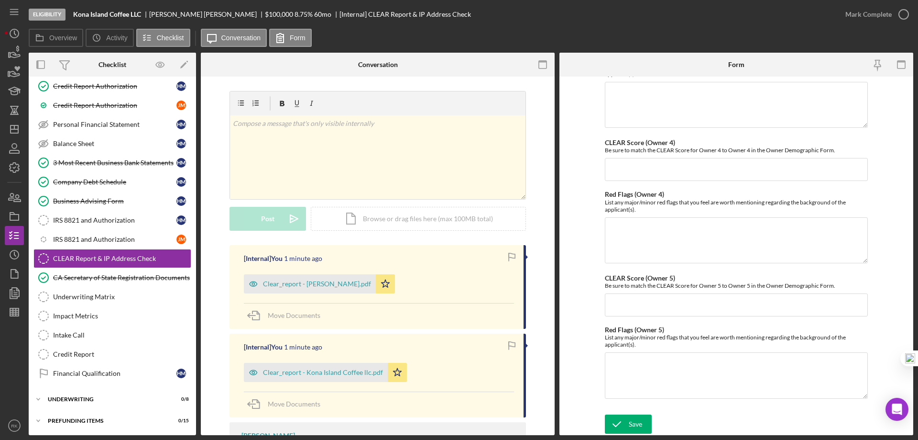
scroll to position [382, 0]
click at [643, 416] on button "Save" at bounding box center [628, 423] width 47 height 19
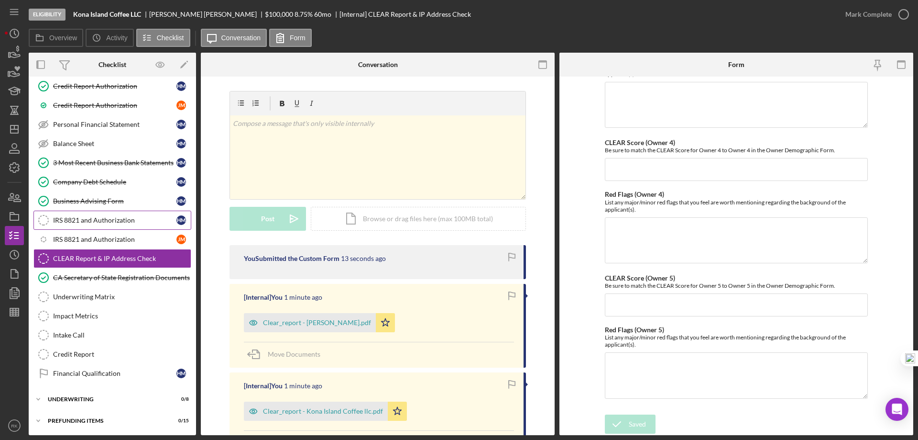
click at [86, 223] on div "IRS 8821 and Authorization" at bounding box center [114, 220] width 123 height 8
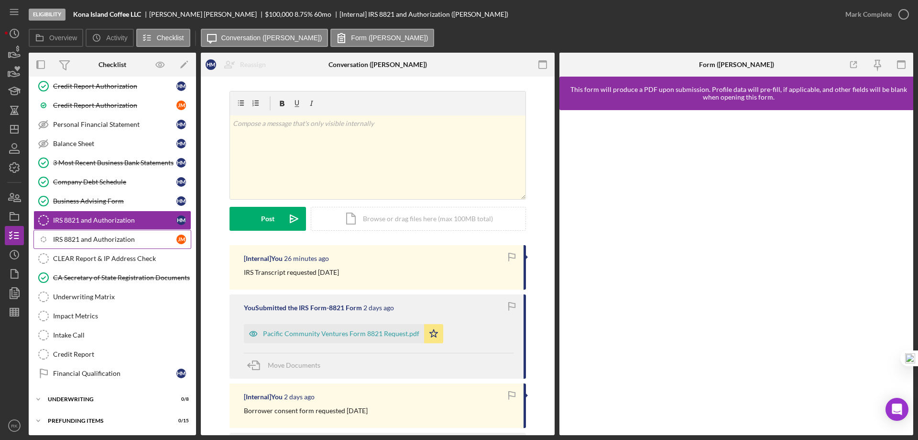
click at [93, 235] on div "IRS 8821 and Authorization" at bounding box center [114, 239] width 123 height 8
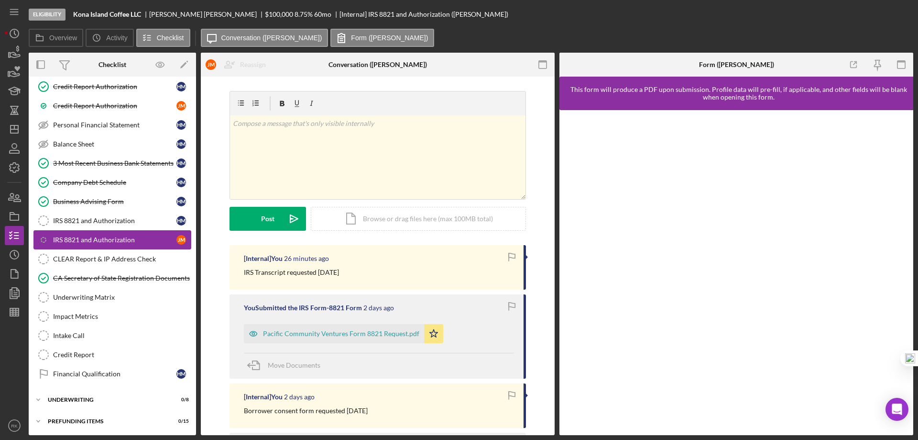
scroll to position [201, 0]
click at [115, 256] on div "CLEAR Report & IP Address Check" at bounding box center [122, 258] width 138 height 8
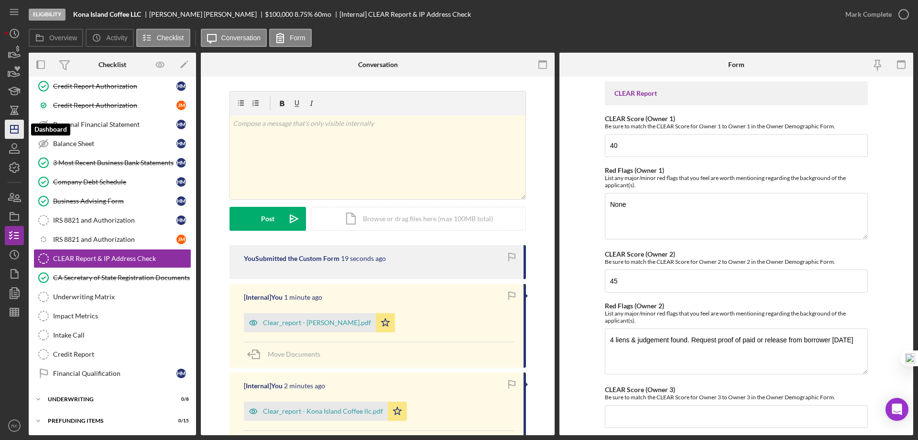
click at [12, 129] on line "button" at bounding box center [15, 129] width 8 height 0
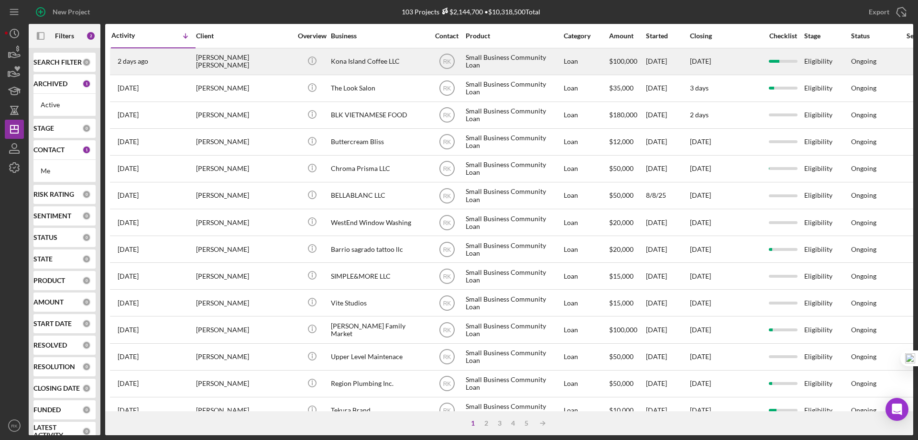
click at [179, 63] on div "2 days ago Hanna Mejia Hans" at bounding box center [153, 61] width 84 height 25
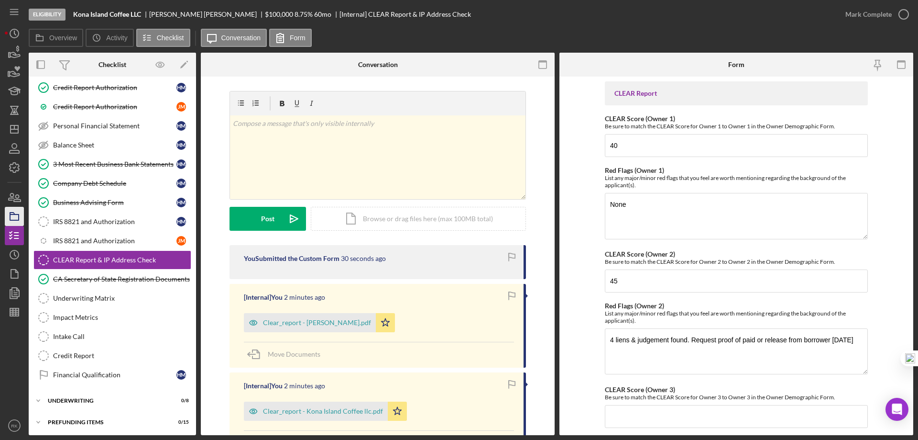
scroll to position [200, 0]
click at [15, 212] on icon "button" at bounding box center [14, 216] width 24 height 24
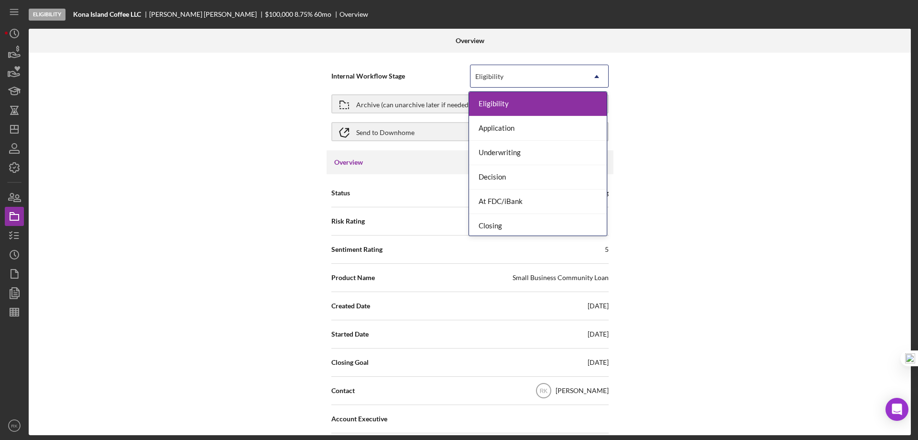
click at [562, 81] on div "Eligibility" at bounding box center [528, 77] width 115 height 22
click at [512, 150] on div "Underwriting" at bounding box center [538, 153] width 138 height 24
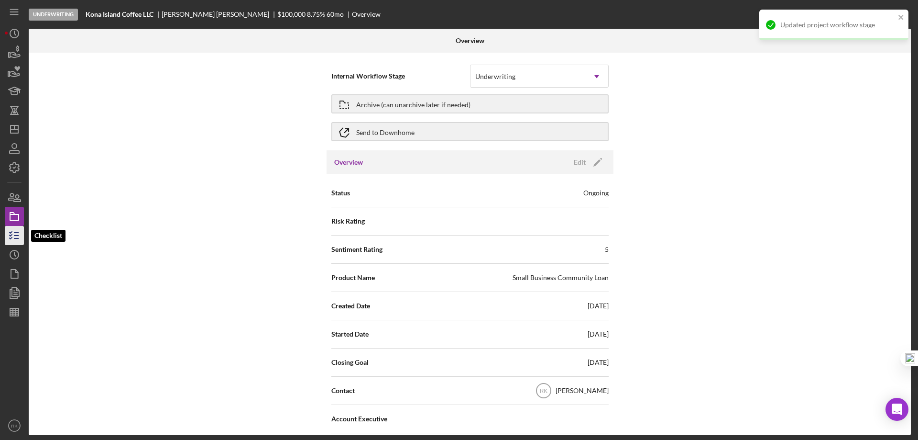
click at [14, 237] on icon "button" at bounding box center [14, 235] width 24 height 24
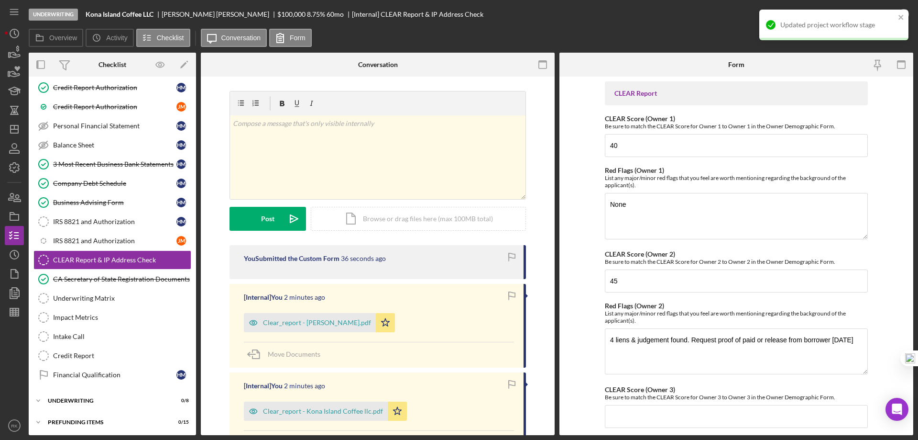
scroll to position [200, 0]
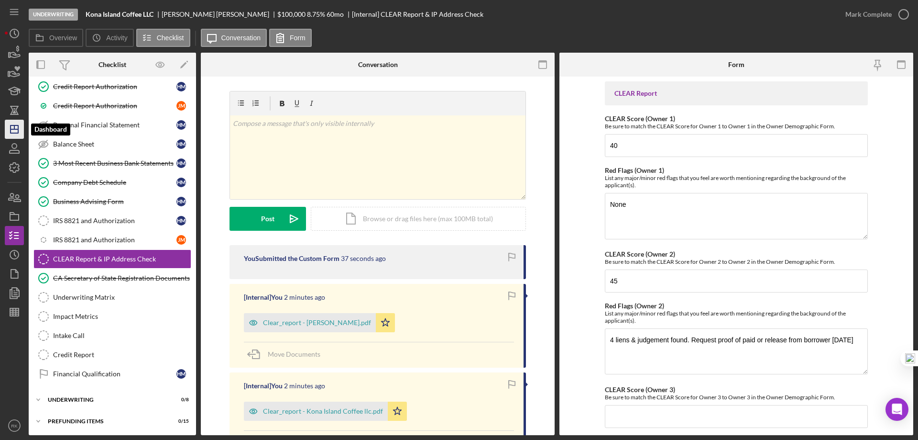
click at [18, 133] on polygon "button" at bounding box center [15, 129] width 8 height 8
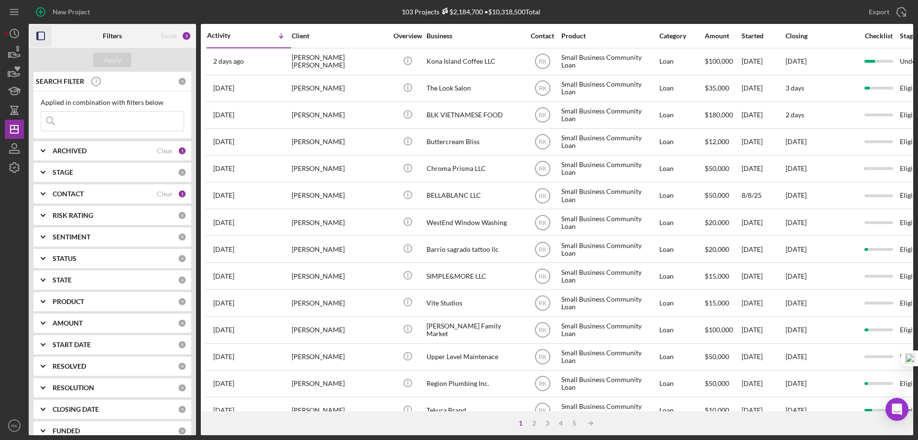
click at [41, 37] on icon "button" at bounding box center [41, 36] width 22 height 22
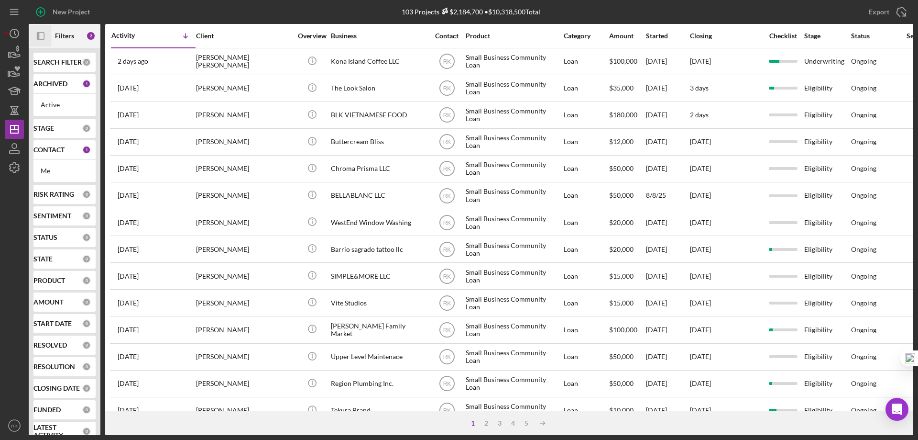
drag, startPoint x: 57, startPoint y: 146, endPoint x: 75, endPoint y: 184, distance: 41.1
click at [57, 146] on b "CONTACT" at bounding box center [48, 150] width 31 height 8
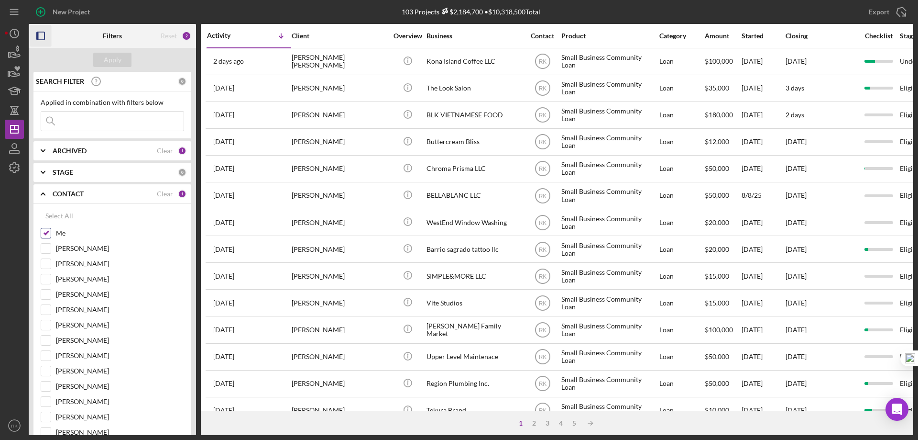
click at [48, 233] on input "Me" at bounding box center [46, 233] width 10 height 10
checkbox input "false"
click at [46, 358] on input "Yash Abichandani" at bounding box center [46, 356] width 10 height 10
checkbox input "true"
click at [121, 62] on button "Apply" at bounding box center [112, 60] width 38 height 14
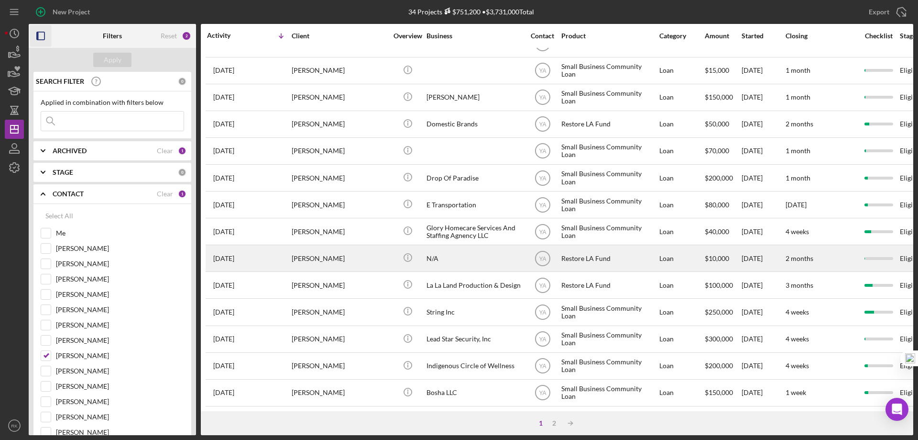
scroll to position [319, 0]
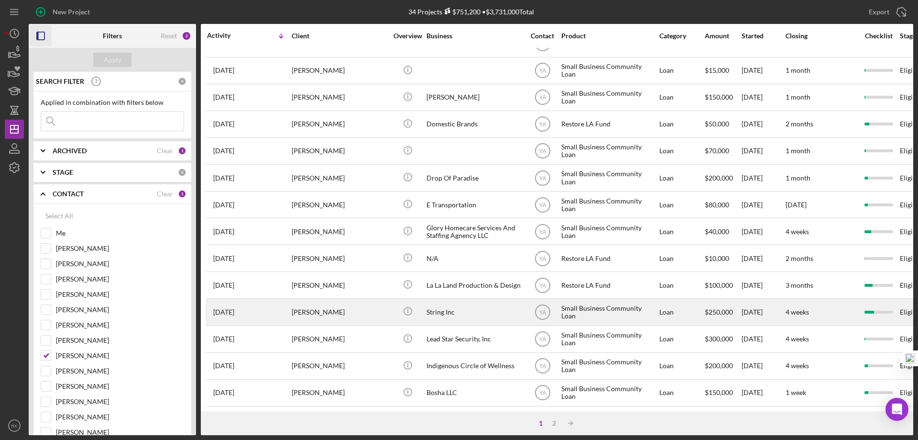
click at [444, 307] on div "String Inc" at bounding box center [475, 311] width 96 height 25
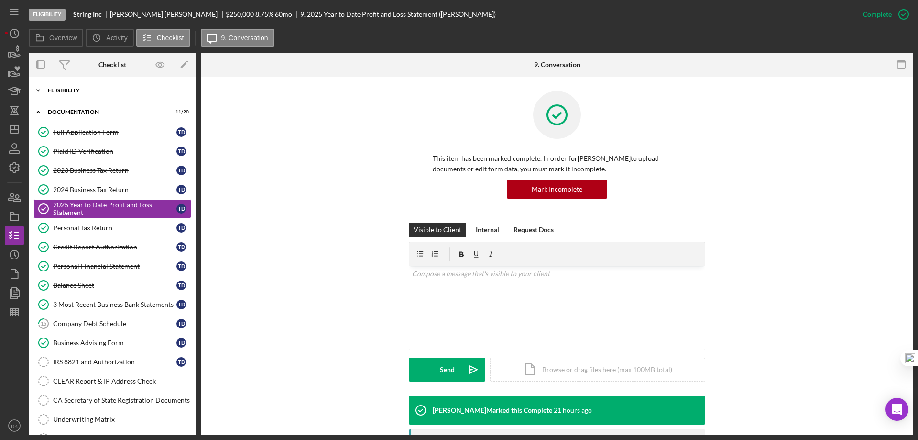
click at [54, 89] on div "Eligibility" at bounding box center [116, 91] width 136 height 6
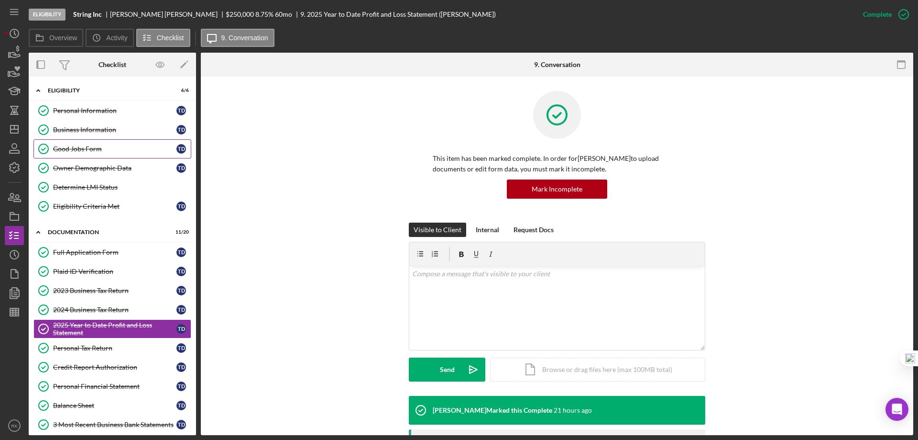
drag, startPoint x: 74, startPoint y: 129, endPoint x: 188, endPoint y: 155, distance: 116.7
click at [76, 129] on div "Business Information" at bounding box center [114, 130] width 123 height 8
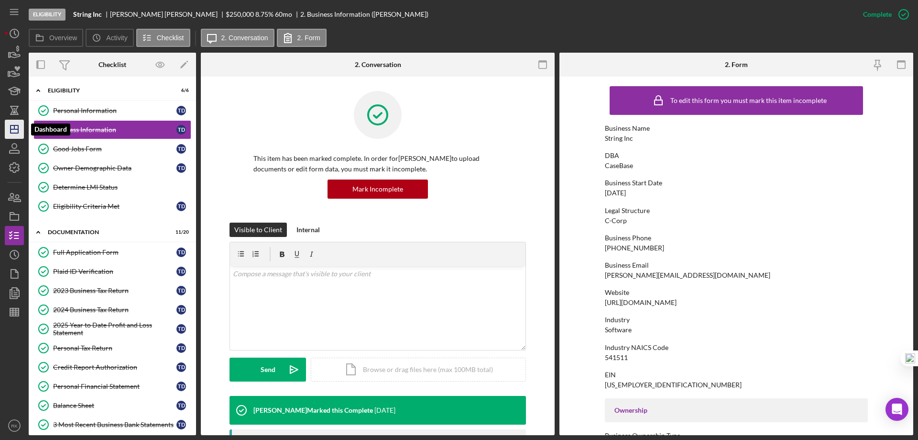
click at [12, 134] on icon "Icon/Dashboard" at bounding box center [14, 129] width 24 height 24
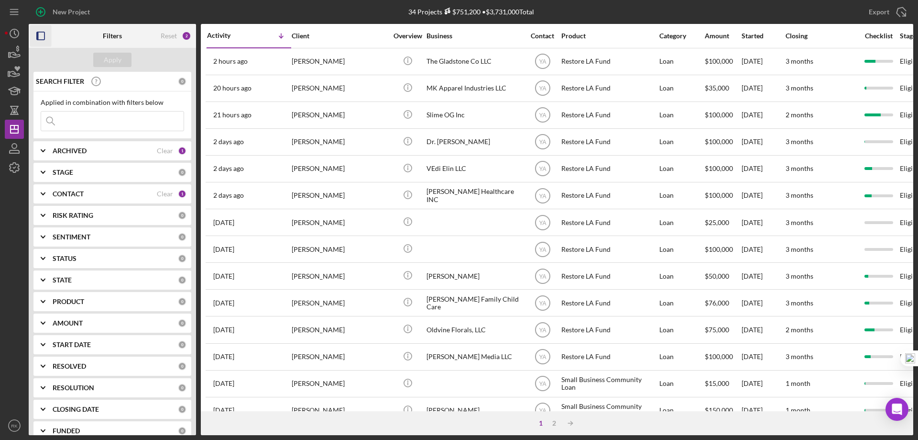
click at [42, 36] on icon "button" at bounding box center [41, 36] width 22 height 22
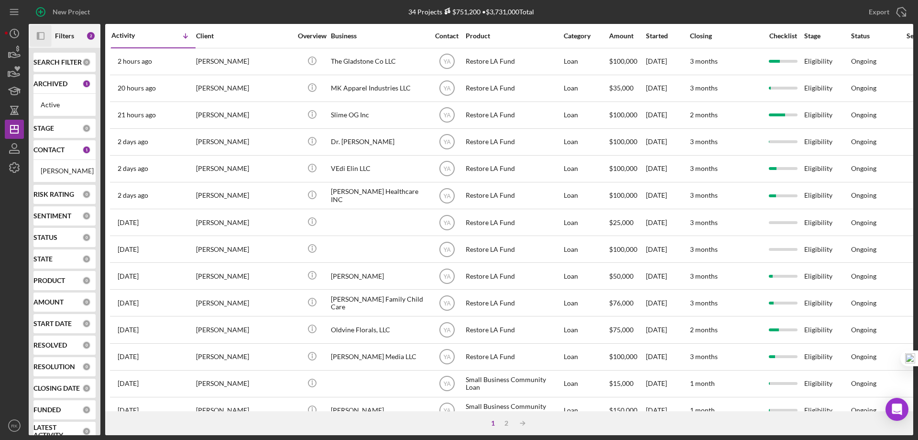
click at [60, 153] on b "CONTACT" at bounding box center [48, 150] width 31 height 8
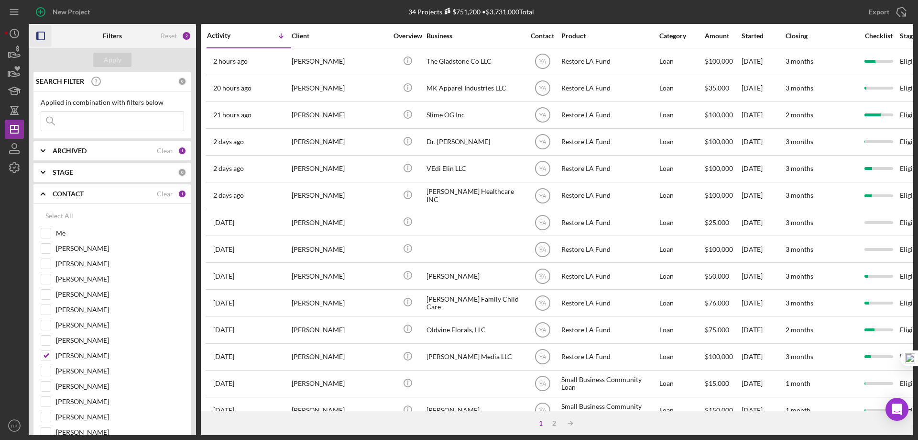
drag, startPoint x: 162, startPoint y: 193, endPoint x: 137, endPoint y: 204, distance: 27.2
click at [162, 193] on div "Clear" at bounding box center [165, 194] width 16 height 8
checkbox input "false"
drag, startPoint x: 46, startPoint y: 233, endPoint x: 89, endPoint y: 148, distance: 95.6
click at [46, 232] on input "Me" at bounding box center [46, 233] width 10 height 10
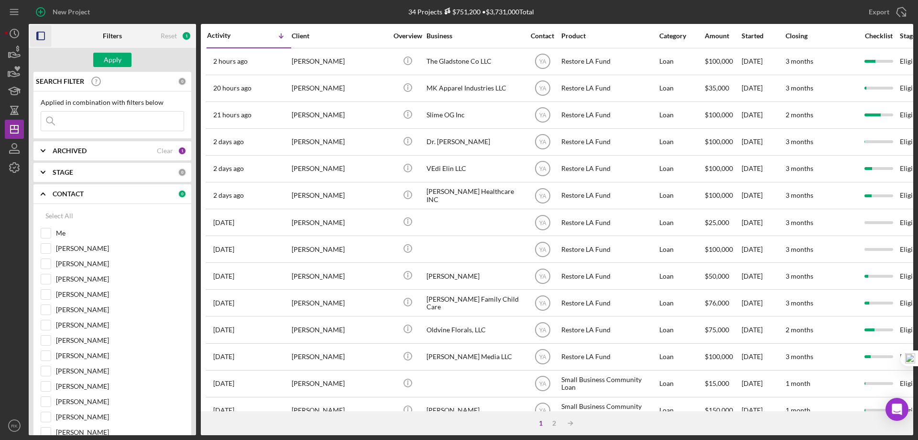
checkbox input "true"
click at [110, 59] on div "Apply" at bounding box center [113, 60] width 18 height 14
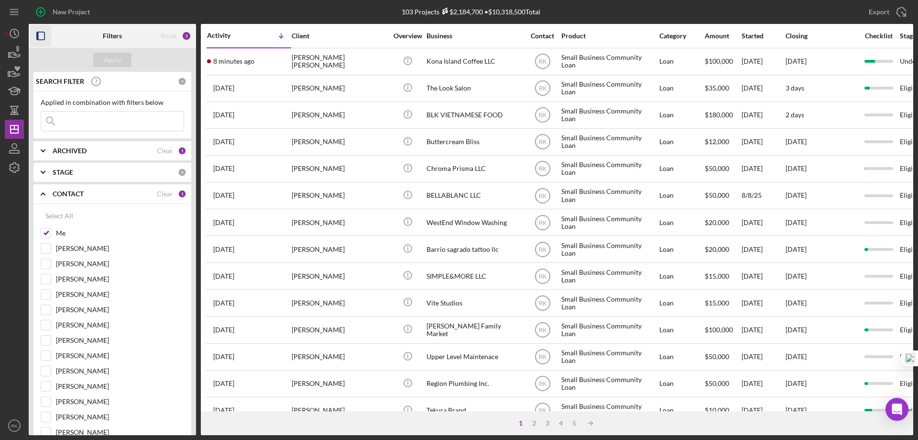
click at [40, 35] on icon "button" at bounding box center [41, 36] width 22 height 22
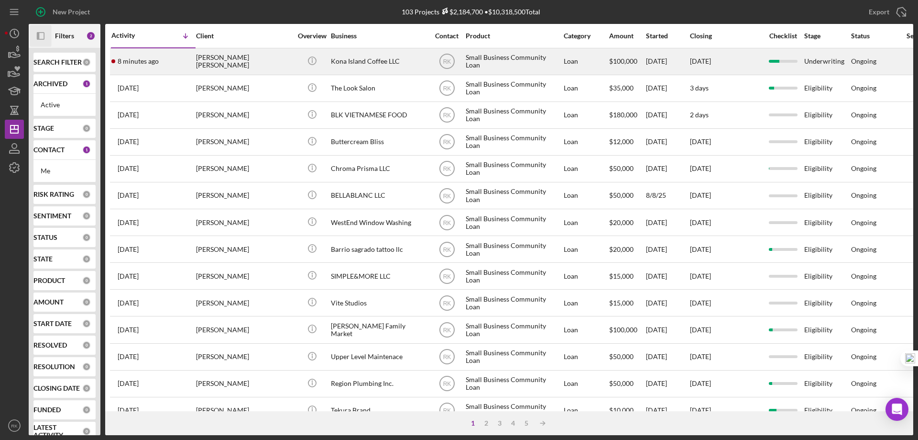
click at [293, 64] on td "[PERSON_NAME] [PERSON_NAME]" at bounding box center [245, 61] width 98 height 27
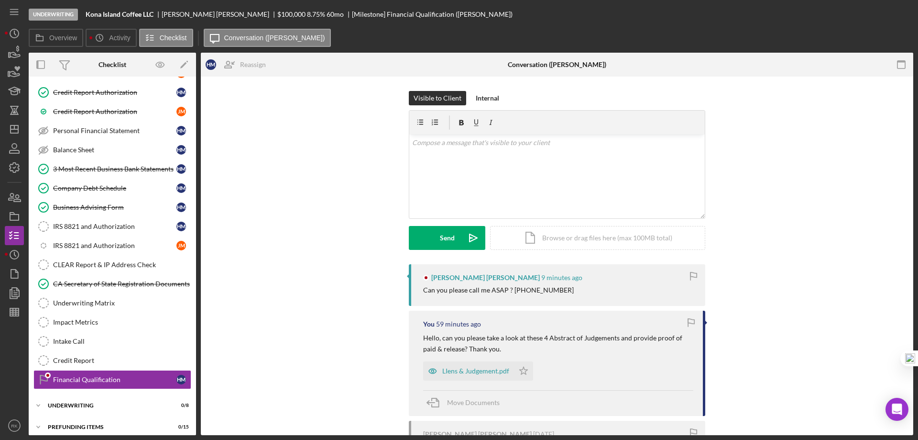
scroll to position [200, 0]
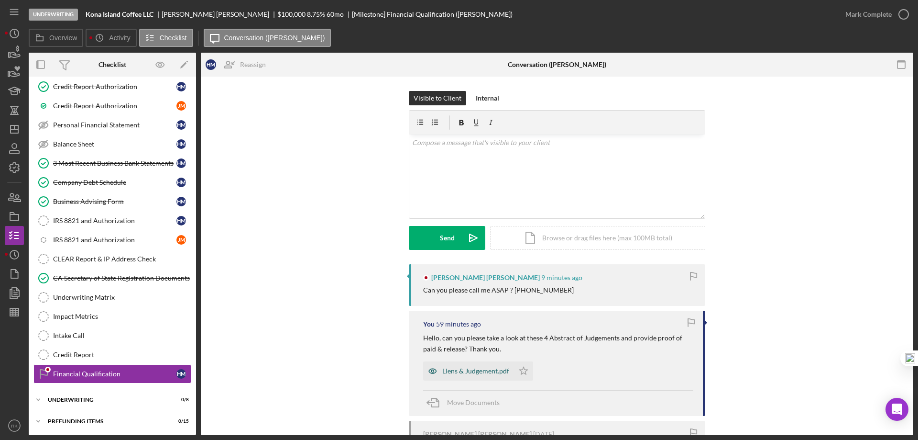
click at [481, 370] on div "LIens & Judgement.pdf" at bounding box center [475, 371] width 67 height 8
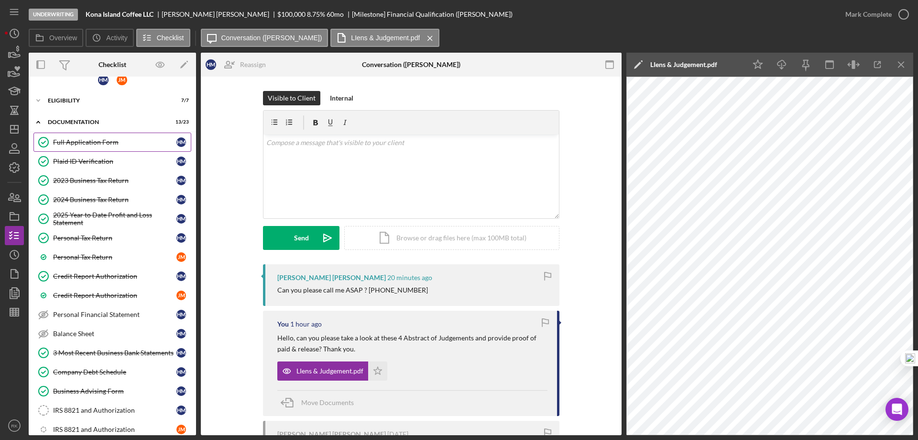
scroll to position [0, 0]
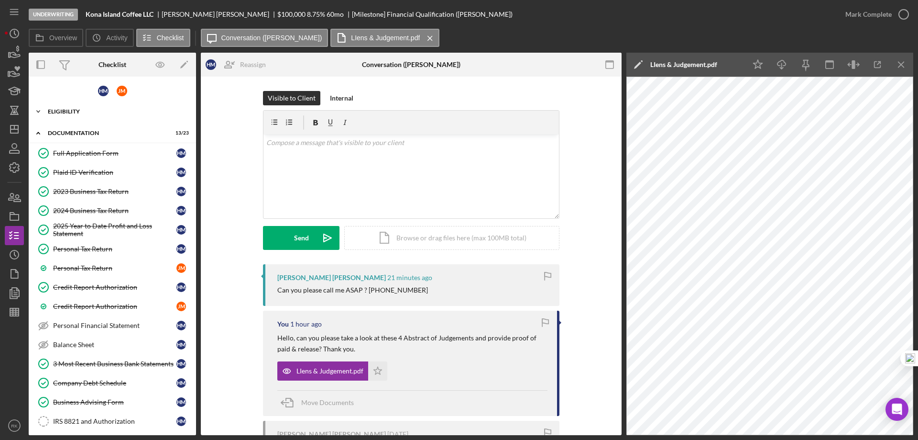
click at [81, 112] on div "Eligibility" at bounding box center [116, 112] width 136 height 6
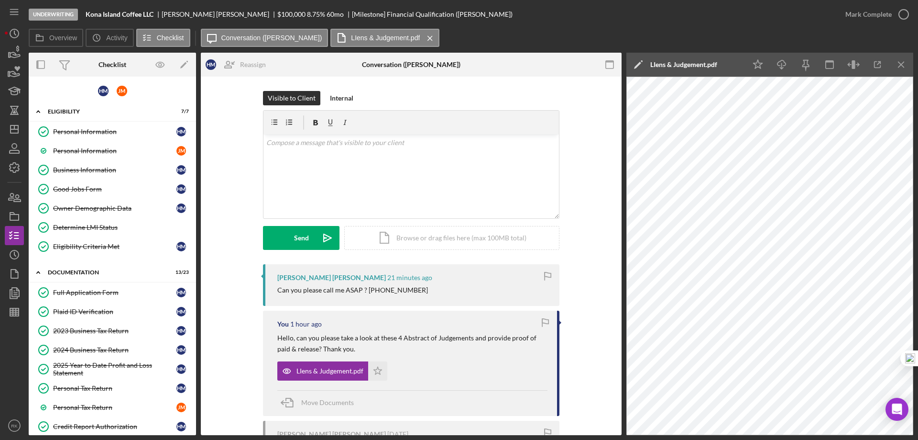
drag, startPoint x: 98, startPoint y: 291, endPoint x: 404, endPoint y: 215, distance: 315.4
click at [99, 290] on div "Full Application Form" at bounding box center [114, 292] width 123 height 8
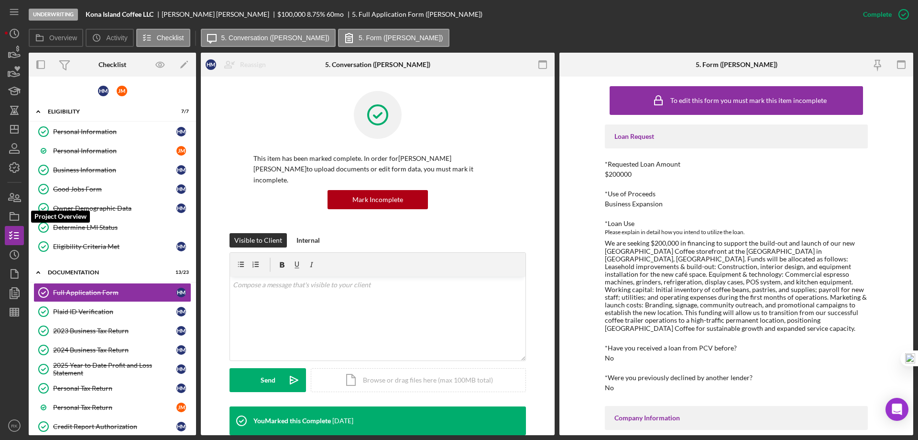
click at [14, 216] on icon "button" at bounding box center [14, 216] width 24 height 24
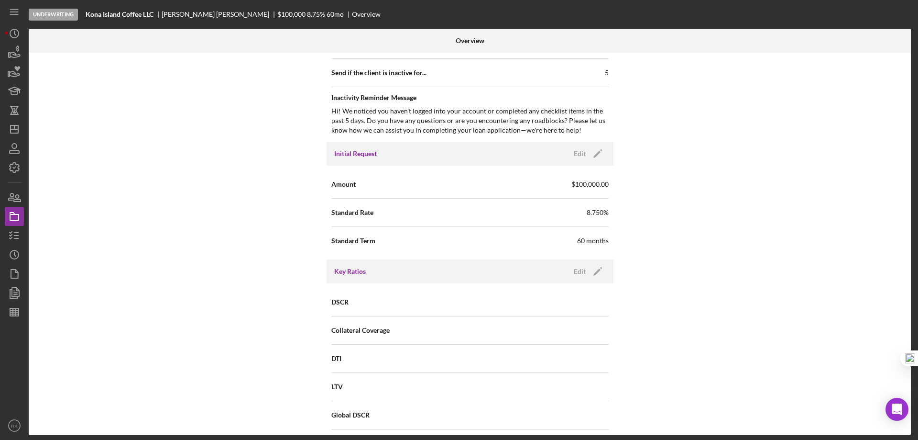
scroll to position [558, 0]
click at [600, 152] on icon "Icon/Edit" at bounding box center [598, 153] width 24 height 24
click at [480, 182] on input "$100,000" at bounding box center [539, 183] width 139 height 23
type input "$200,000"
click at [580, 154] on icon "button" at bounding box center [571, 153] width 24 height 24
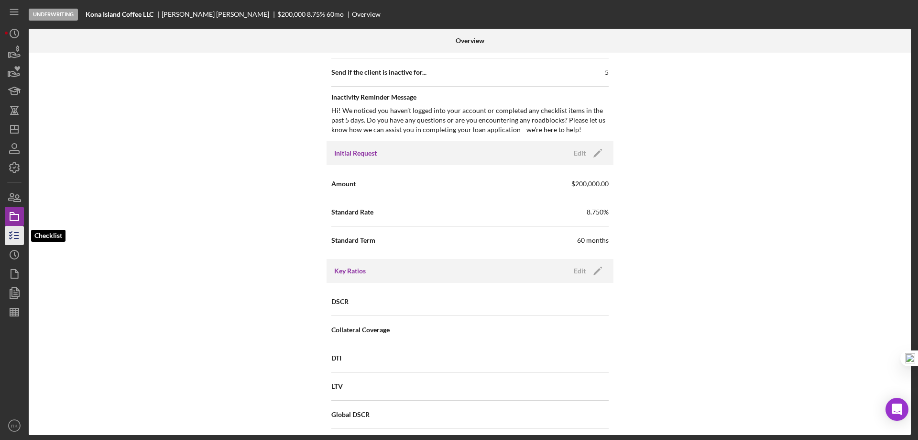
click at [18, 233] on icon "button" at bounding box center [14, 235] width 24 height 24
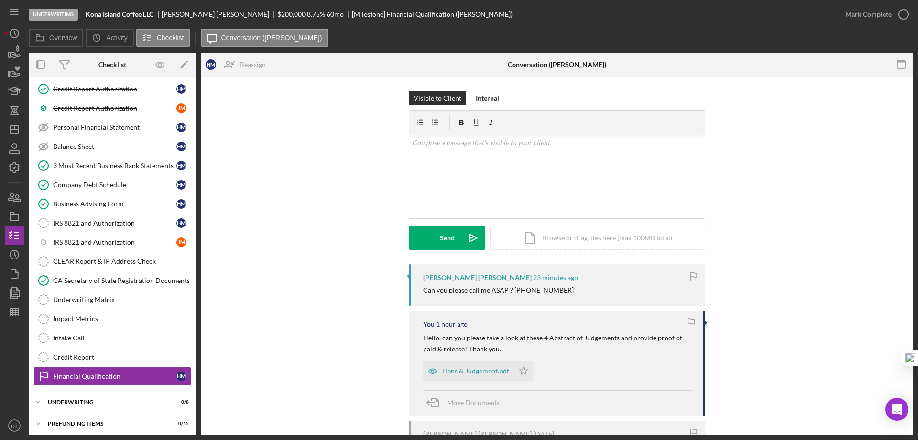
scroll to position [200, 0]
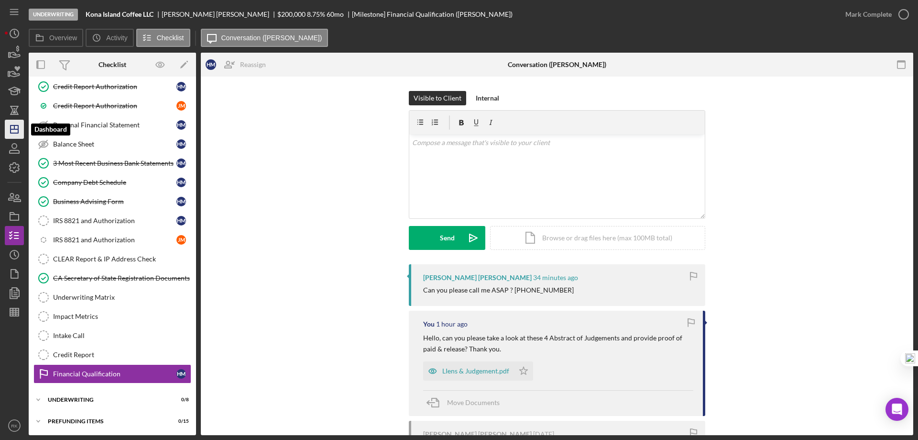
click at [14, 126] on line "button" at bounding box center [14, 127] width 0 height 4
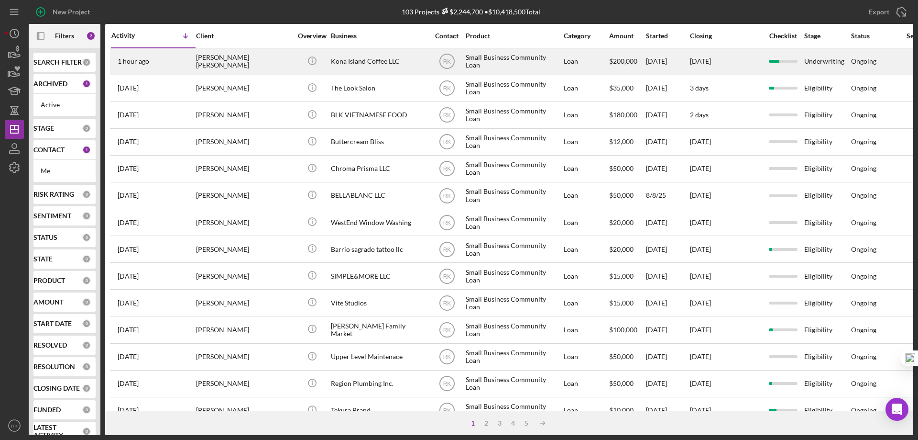
click at [355, 63] on div "Kona Island Coffee LLC" at bounding box center [379, 61] width 96 height 25
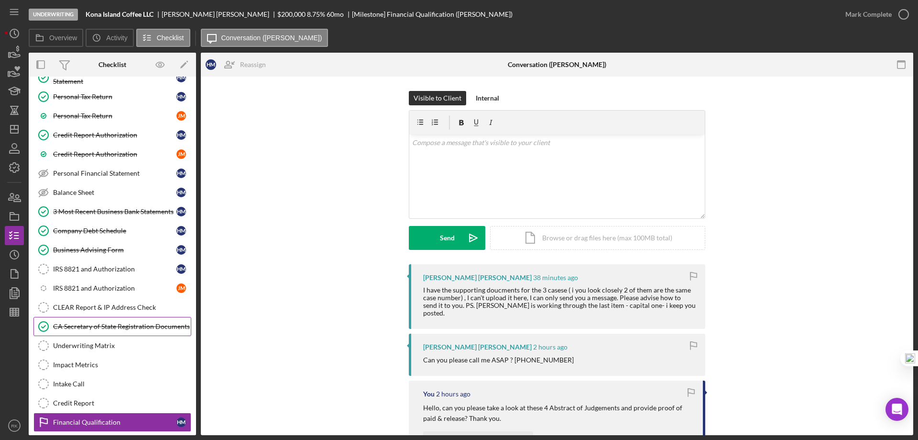
scroll to position [153, 0]
click at [107, 309] on div "CLEAR Report & IP Address Check" at bounding box center [122, 307] width 138 height 8
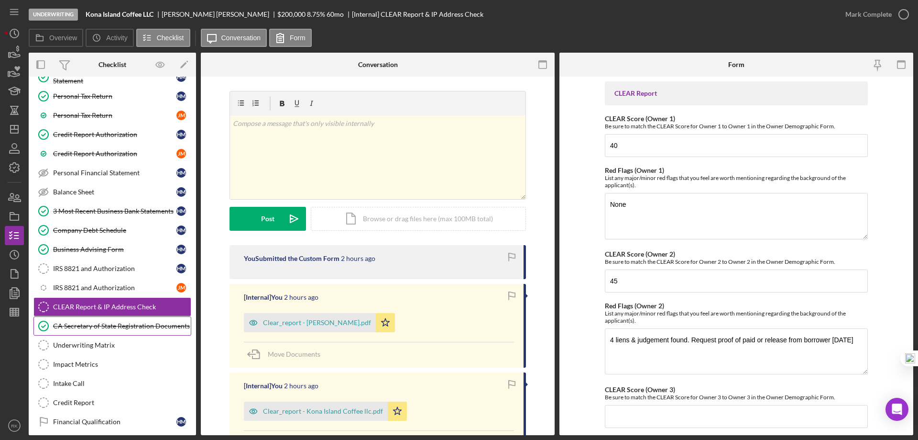
click at [81, 327] on div "CA Secretary of State Registration Documents" at bounding box center [122, 326] width 138 height 8
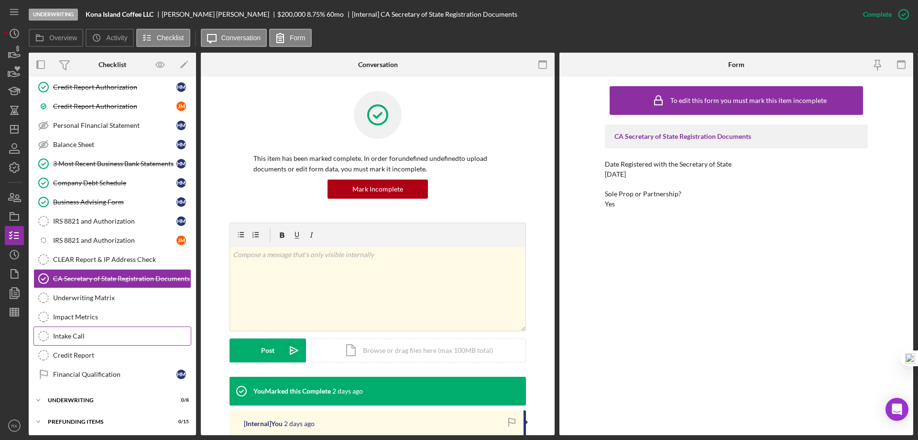
scroll to position [201, 0]
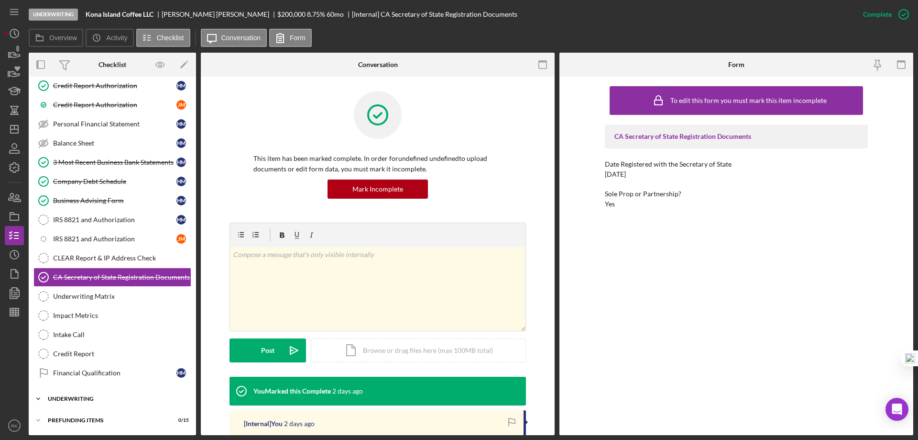
click at [88, 397] on div "Underwriting" at bounding box center [116, 399] width 136 height 6
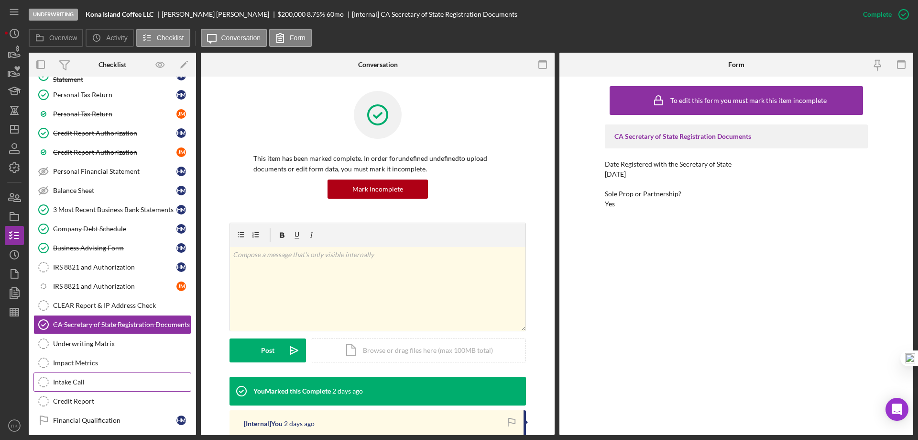
scroll to position [154, 0]
click at [100, 302] on div "CLEAR Report & IP Address Check" at bounding box center [122, 306] width 138 height 8
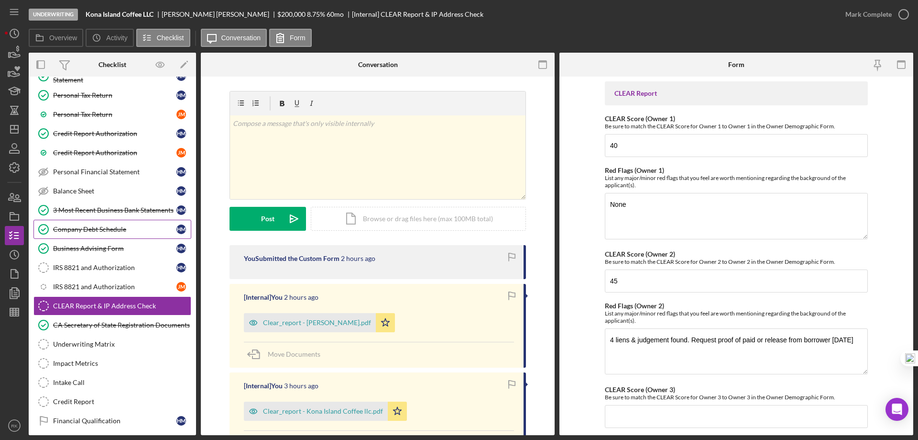
click at [88, 231] on div "Company Debt Schedule" at bounding box center [114, 229] width 123 height 8
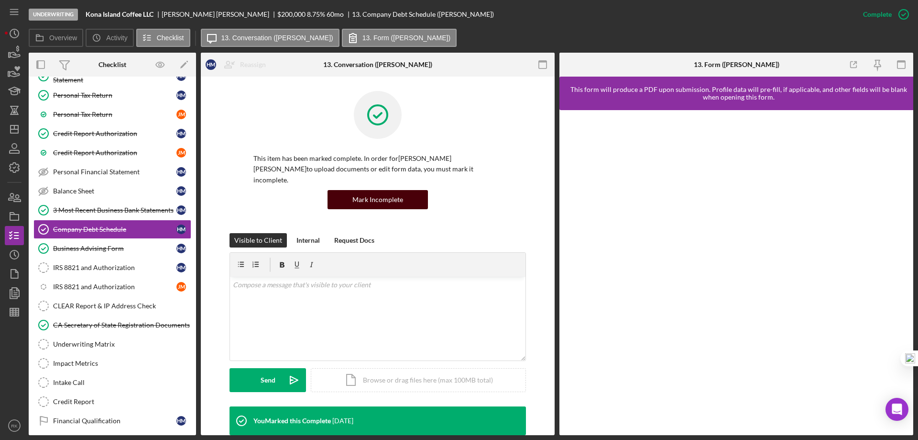
click at [385, 190] on div "Mark Incomplete" at bounding box center [378, 199] width 51 height 19
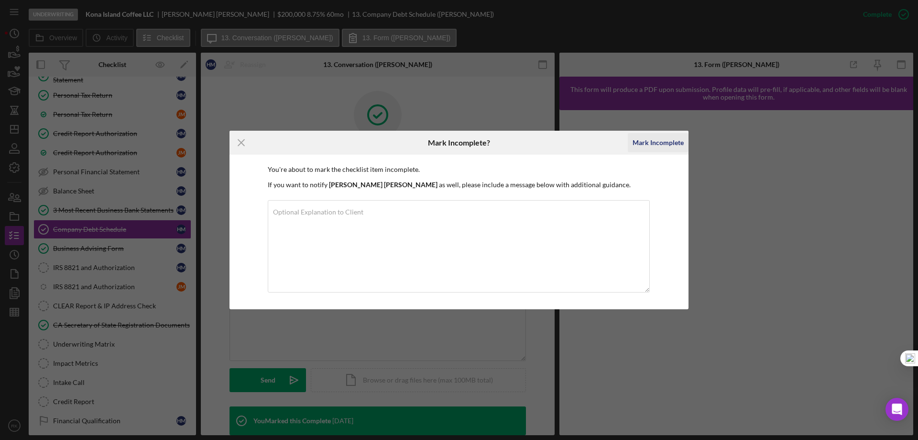
drag, startPoint x: 651, startPoint y: 144, endPoint x: 634, endPoint y: 148, distance: 17.2
click at [651, 143] on div "Mark Incomplete" at bounding box center [658, 142] width 51 height 19
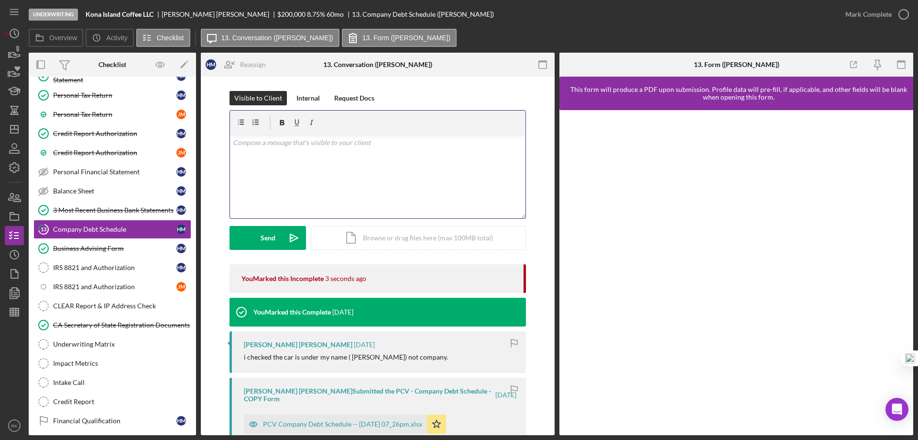
click at [264, 155] on div "v Color teal Color pink Remove color Add row above Add row below Add column bef…" at bounding box center [378, 176] width 296 height 84
click at [269, 240] on div "Send" at bounding box center [268, 238] width 15 height 24
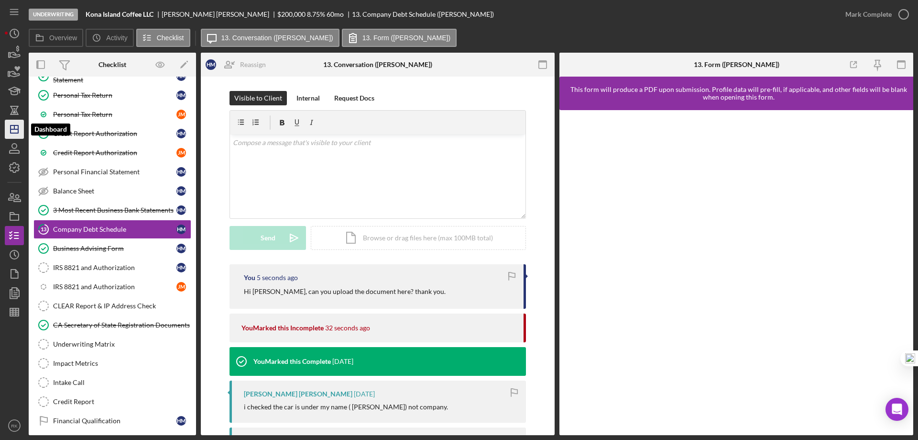
click at [14, 132] on icon "Icon/Dashboard" at bounding box center [14, 129] width 24 height 24
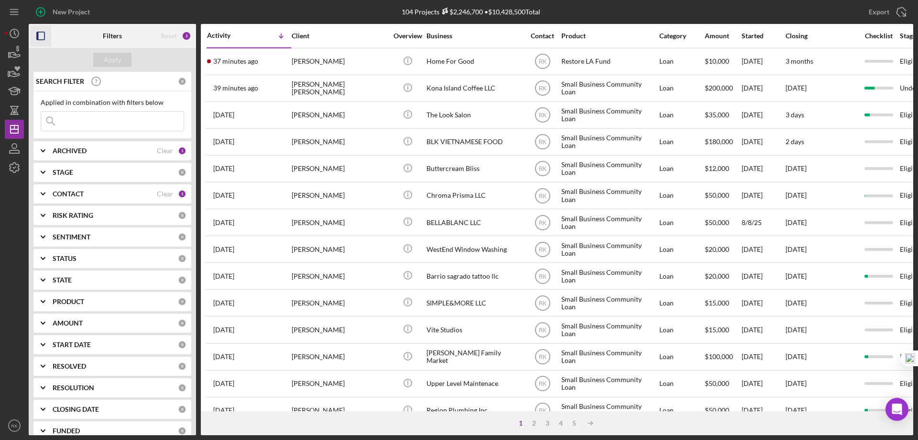
click at [40, 35] on icon "button" at bounding box center [41, 36] width 22 height 22
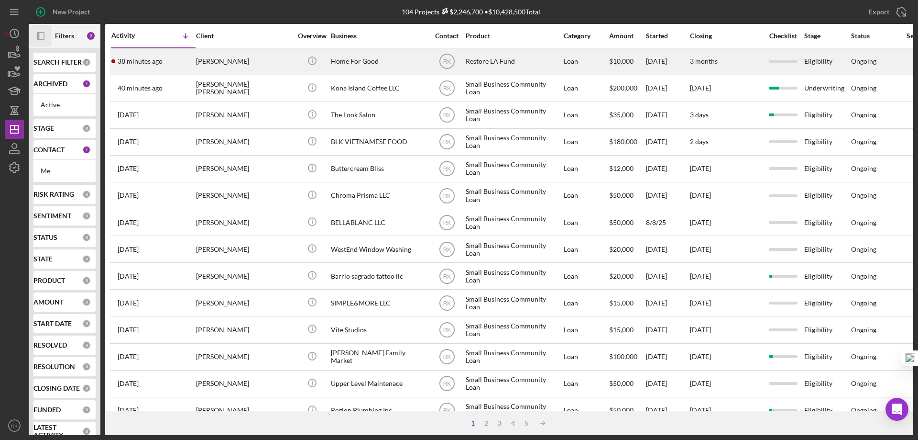
click at [374, 66] on div "Home For Good" at bounding box center [379, 61] width 96 height 25
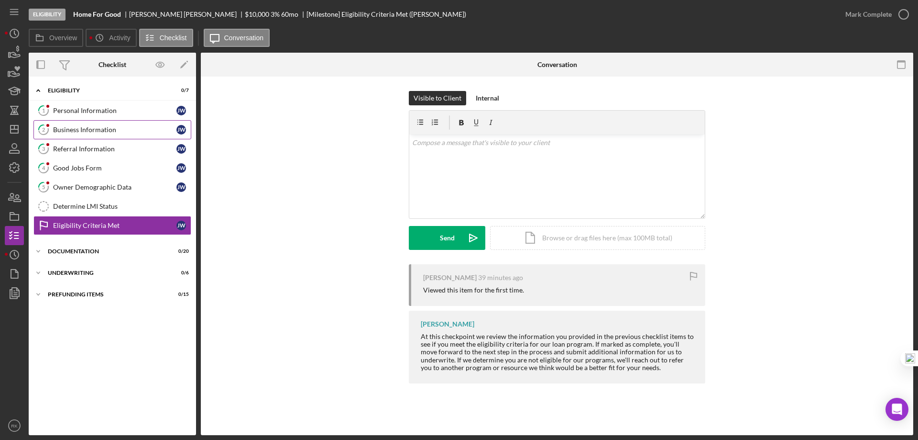
click at [99, 133] on div "Business Information" at bounding box center [114, 130] width 123 height 8
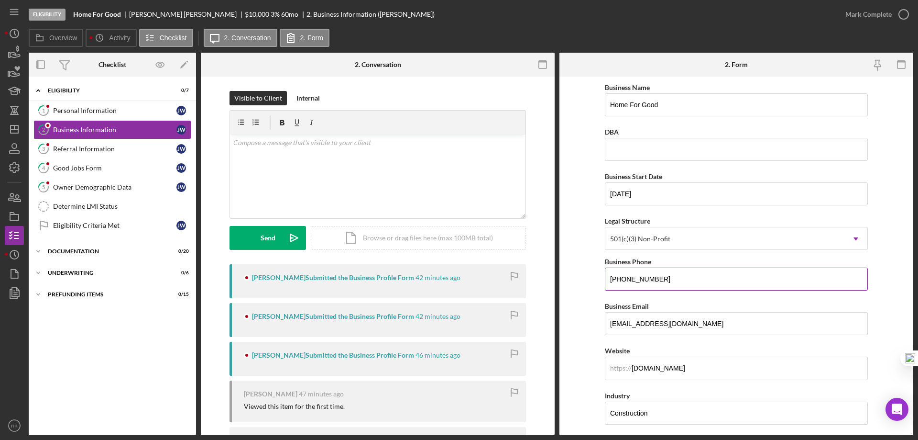
click at [701, 284] on input "(424) 204-2458" at bounding box center [736, 278] width 263 height 23
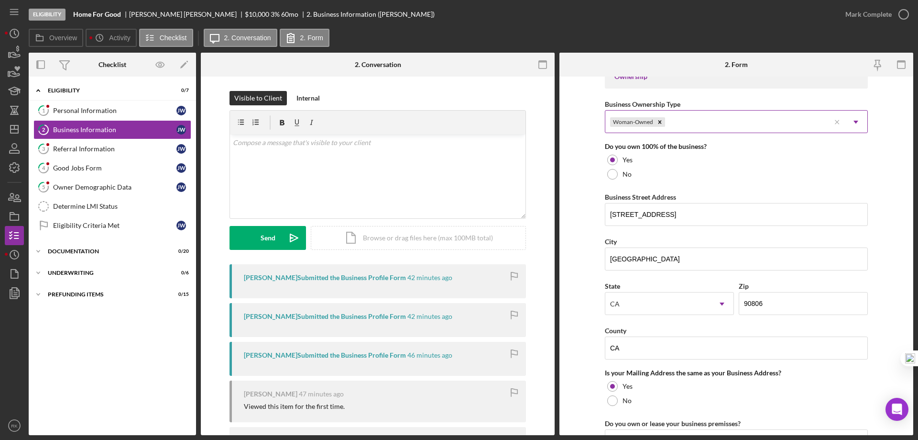
scroll to position [462, 0]
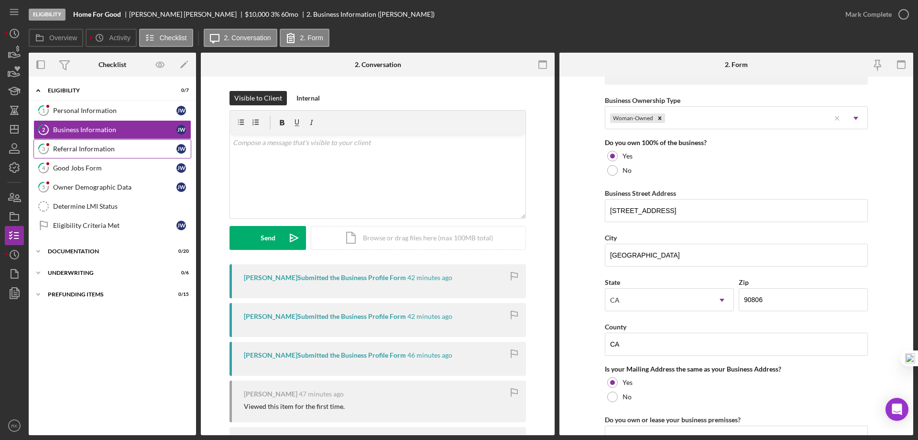
drag, startPoint x: 86, startPoint y: 153, endPoint x: 159, endPoint y: 163, distance: 74.4
click at [86, 152] on div "Referral Information" at bounding box center [114, 149] width 123 height 8
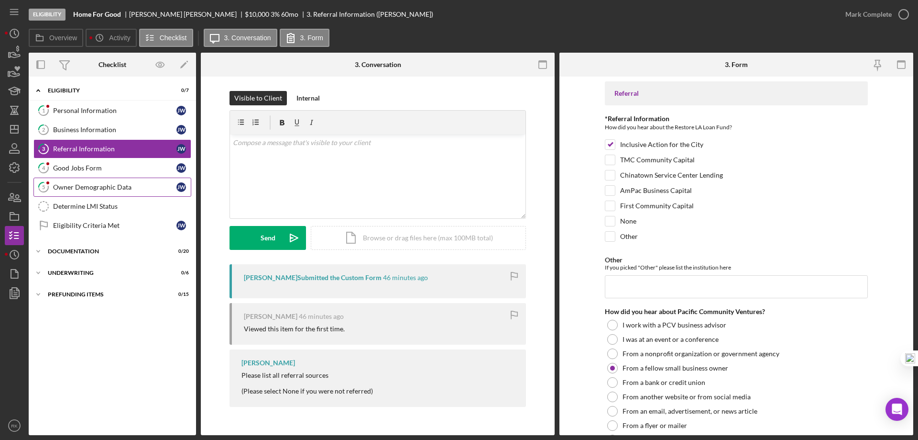
drag, startPoint x: 101, startPoint y: 190, endPoint x: 142, endPoint y: 190, distance: 41.1
click at [102, 190] on div "Owner Demographic Data" at bounding box center [114, 187] width 123 height 8
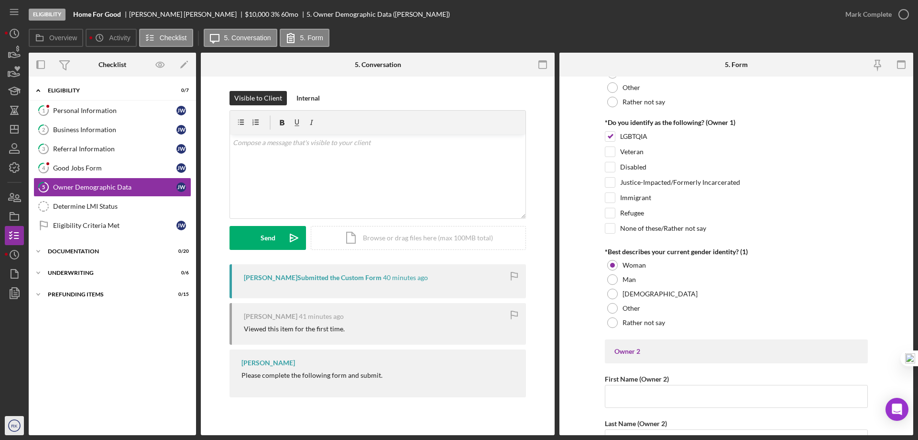
scroll to position [716, 0]
drag, startPoint x: 11, startPoint y: 129, endPoint x: 22, endPoint y: 129, distance: 11.0
click at [11, 129] on line "button" at bounding box center [15, 129] width 8 height 0
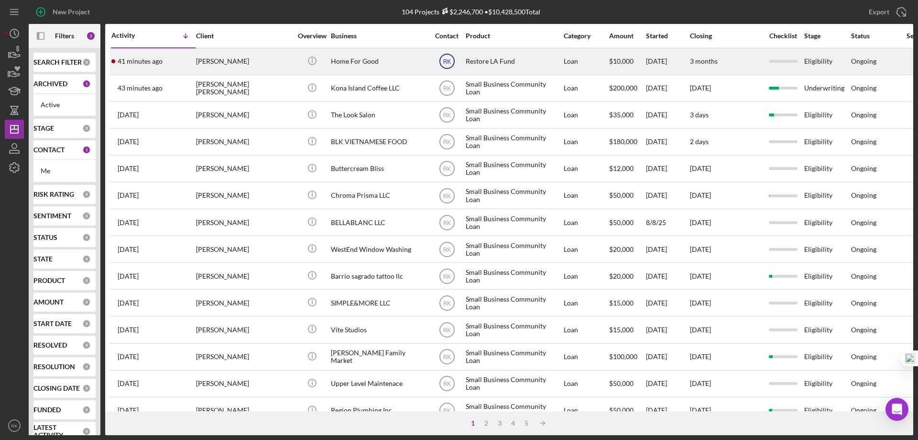
click at [446, 60] on text "RK" at bounding box center [447, 61] width 8 height 7
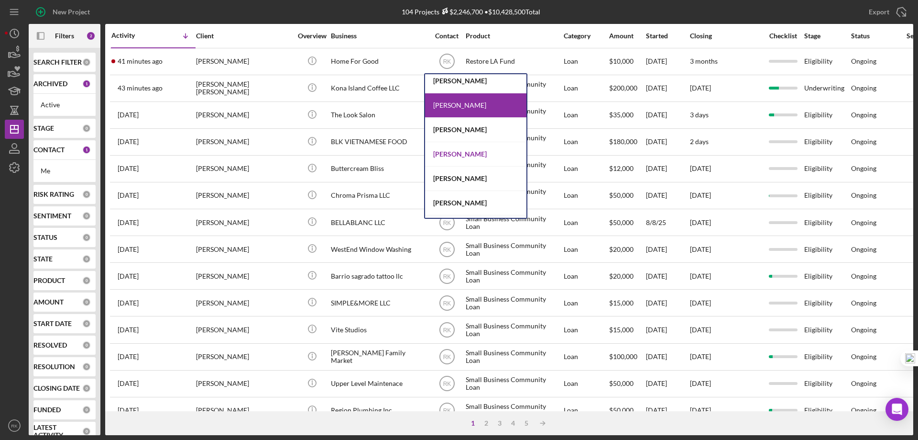
scroll to position [128, 0]
click at [464, 153] on div "Yash Abichandani" at bounding box center [475, 154] width 101 height 24
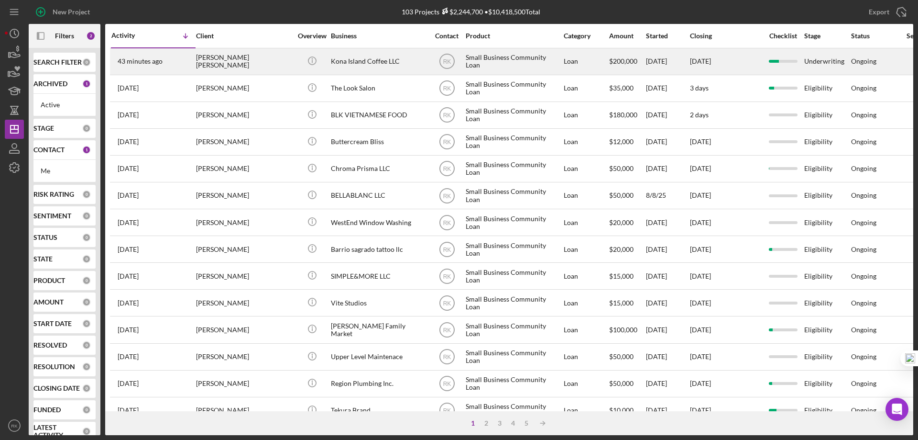
click at [220, 66] on div "[PERSON_NAME] [PERSON_NAME]" at bounding box center [244, 61] width 96 height 25
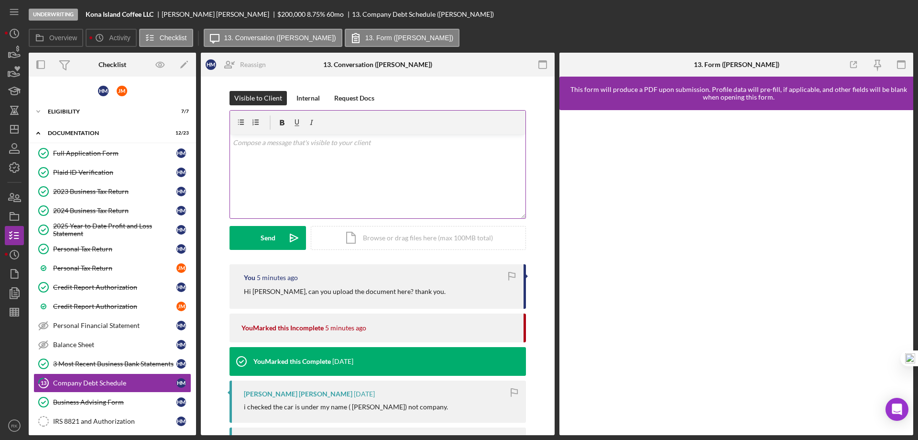
scroll to position [127, 0]
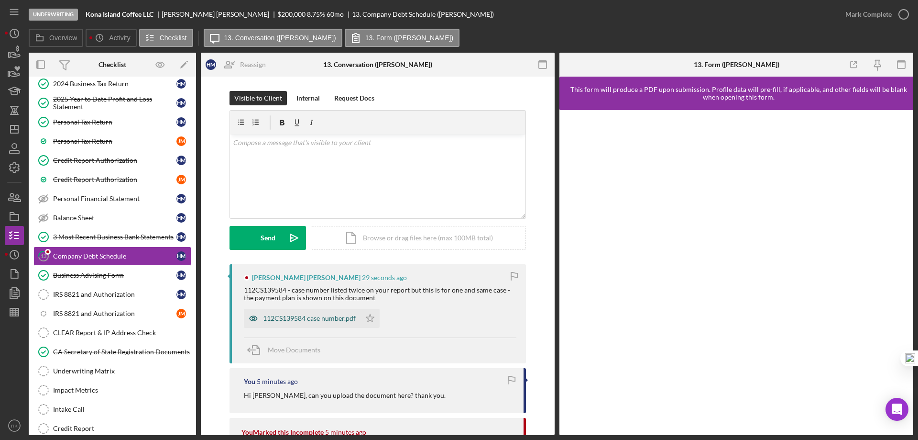
click at [303, 313] on div "112CS139584 case number.pdf" at bounding box center [302, 318] width 117 height 19
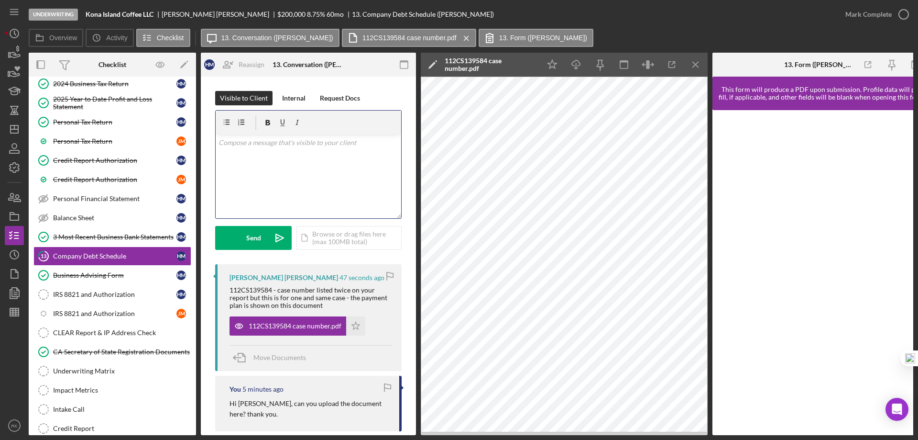
click at [249, 150] on div "v Color teal Color pink Remove color Add row above Add row below Add column bef…" at bounding box center [309, 176] width 186 height 84
click at [255, 231] on div "Send" at bounding box center [253, 238] width 15 height 24
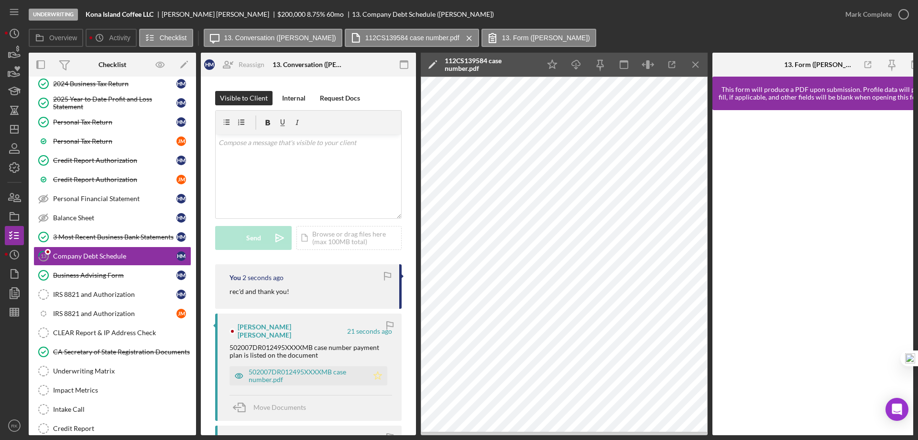
click at [377, 371] on polygon "button" at bounding box center [378, 375] width 8 height 8
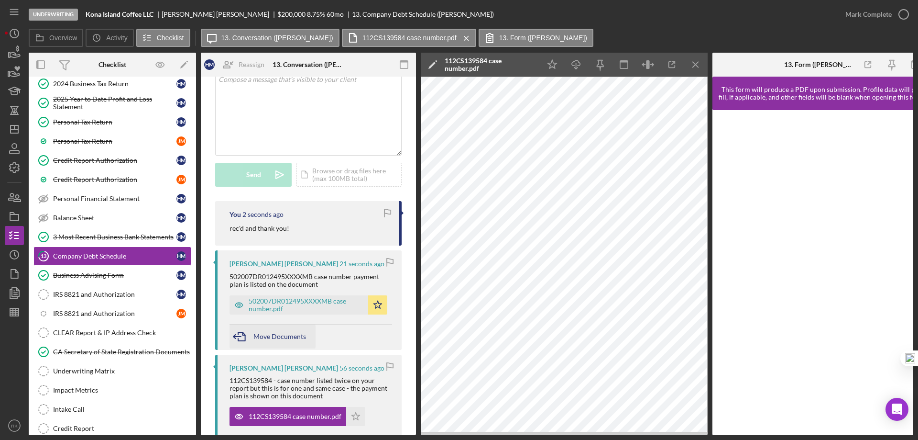
scroll to position [64, 0]
drag, startPoint x: 228, startPoint y: 275, endPoint x: 318, endPoint y: 286, distance: 90.6
click at [318, 286] on div "Hanna Mejia Hans 27 seconds ago 502007DR012495XXXXMB case number payment plan i…" at bounding box center [308, 299] width 187 height 99
copy div "502007DR012495XXXXMB case number payment plan is listed on the document"
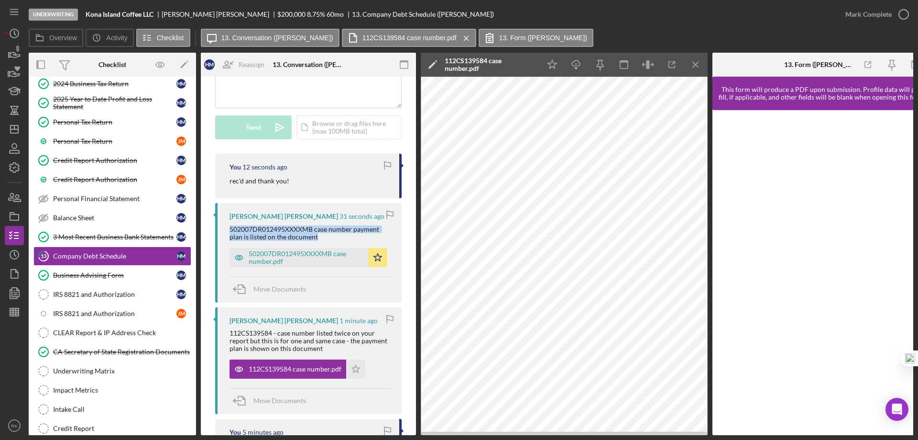
scroll to position [111, 0]
click at [298, 368] on div "112CS139584 case number.pdf" at bounding box center [295, 368] width 93 height 8
click at [303, 363] on div "112CS139584 case number.pdf" at bounding box center [288, 367] width 117 height 19
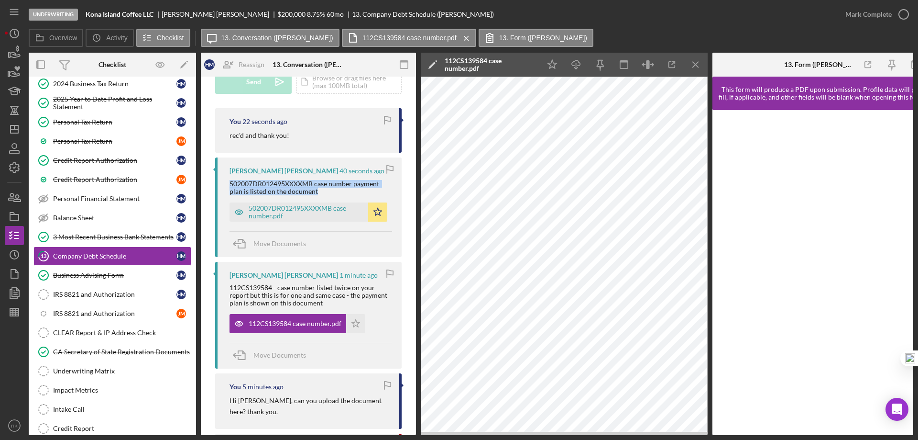
scroll to position [159, 0]
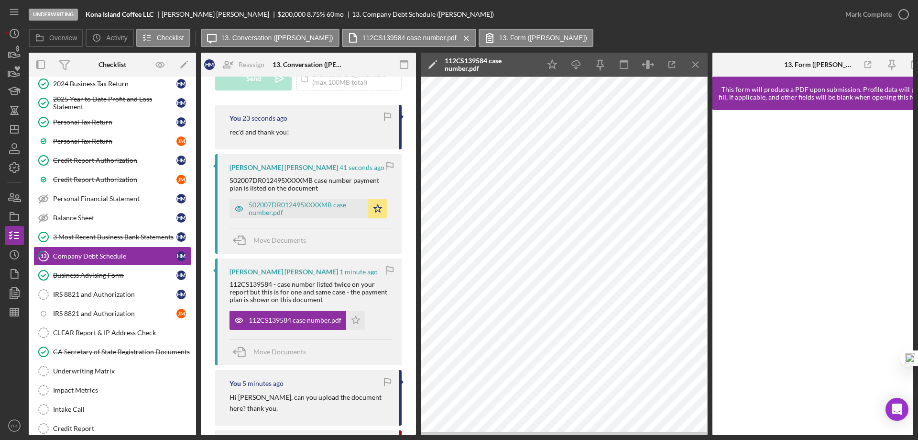
click at [333, 233] on div "Move Documents" at bounding box center [311, 241] width 163 height 26
click at [293, 319] on div "112CS139584 case number.pdf" at bounding box center [295, 320] width 93 height 8
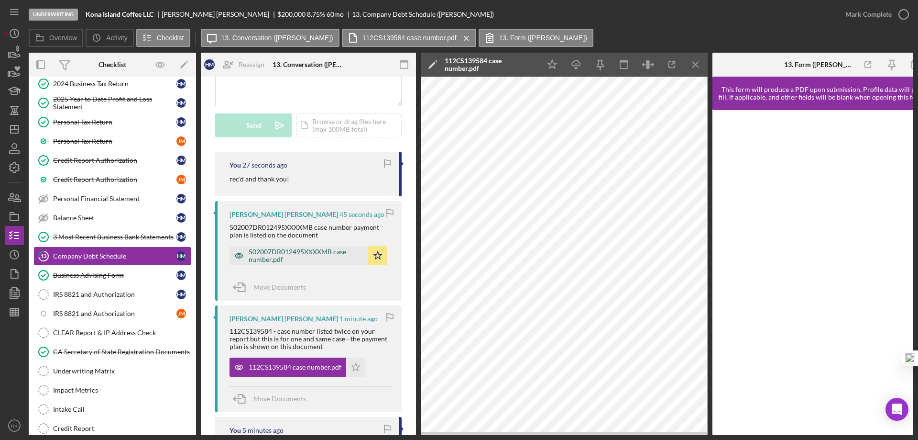
click at [286, 250] on div "502007DR012495XXXXMB case number.pdf" at bounding box center [306, 255] width 115 height 15
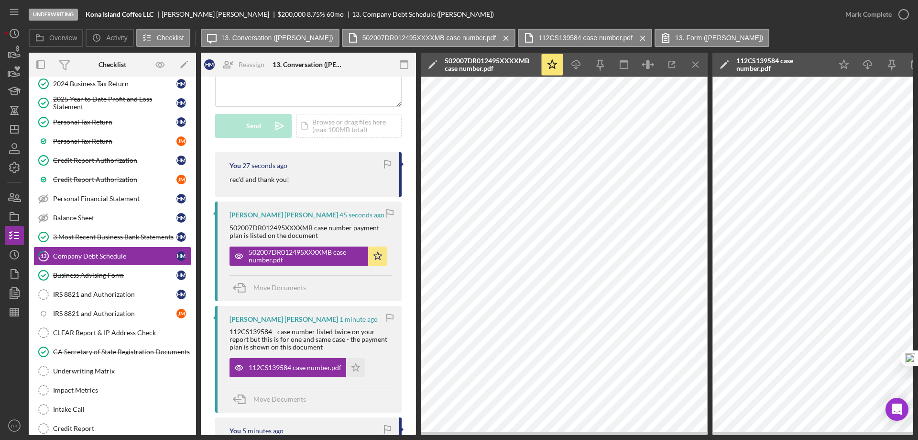
scroll to position [111, 0]
click at [694, 63] on icon "Icon/Menu Close" at bounding box center [696, 65] width 22 height 22
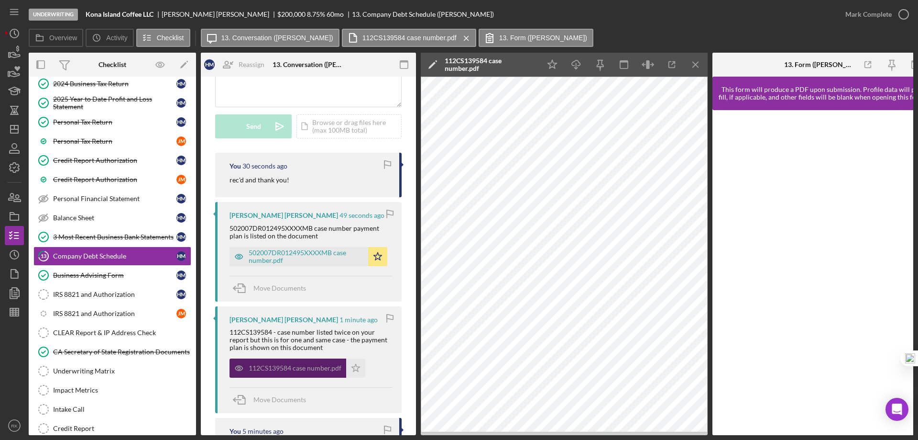
click at [287, 364] on div "112CS139584 case number.pdf" at bounding box center [288, 367] width 117 height 19
click at [303, 258] on div "502007DR012495XXXXMB case number.pdf" at bounding box center [306, 256] width 115 height 15
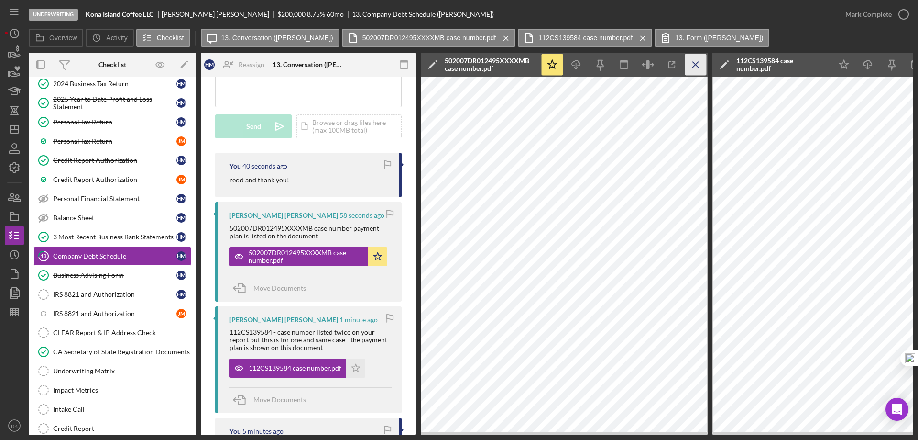
click at [696, 64] on line "button" at bounding box center [695, 64] width 5 height 5
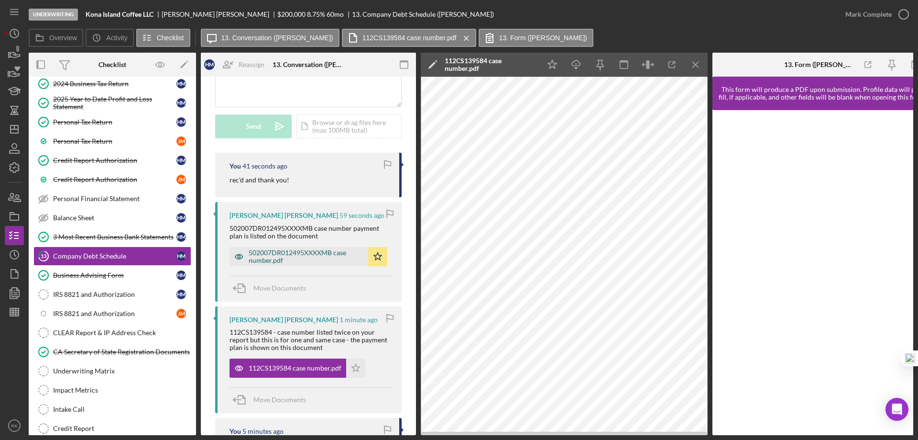
click at [306, 256] on div "502007DR012495XXXXMB case number.pdf" at bounding box center [306, 256] width 115 height 15
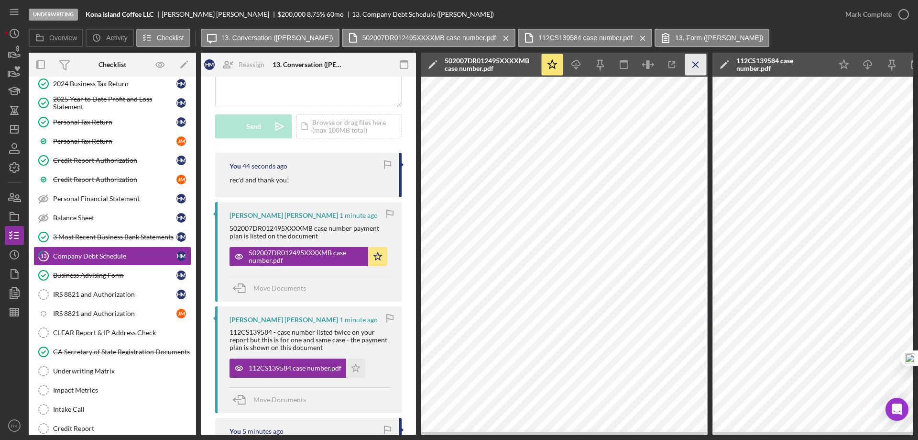
click at [694, 64] on icon "Icon/Menu Close" at bounding box center [696, 65] width 22 height 22
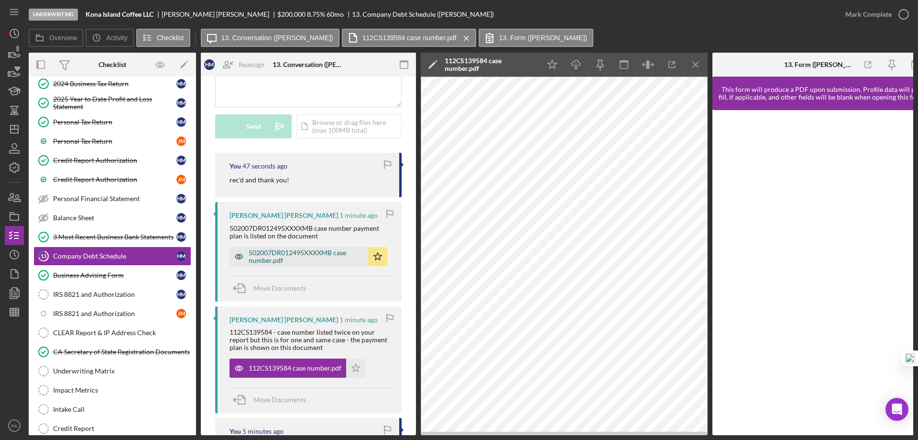
scroll to position [112, 0]
click at [324, 258] on div "502007DR012495XXXXMB case number.pdf" at bounding box center [306, 255] width 115 height 15
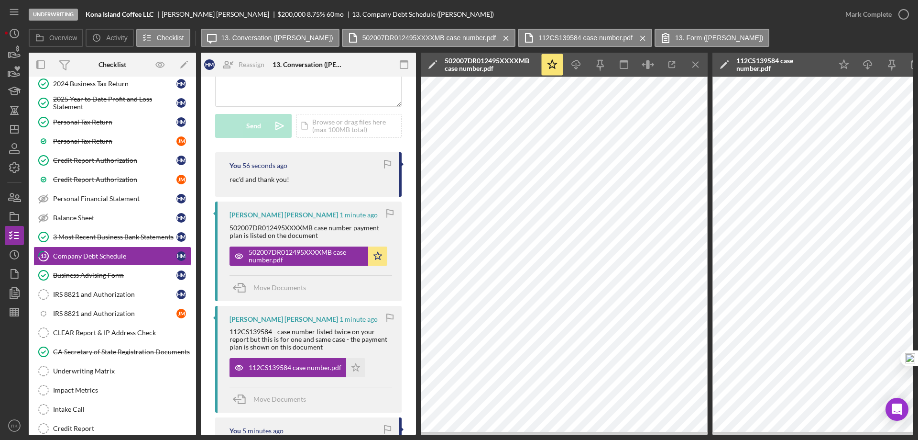
click at [694, 62] on icon "Icon/Menu Close" at bounding box center [696, 65] width 22 height 22
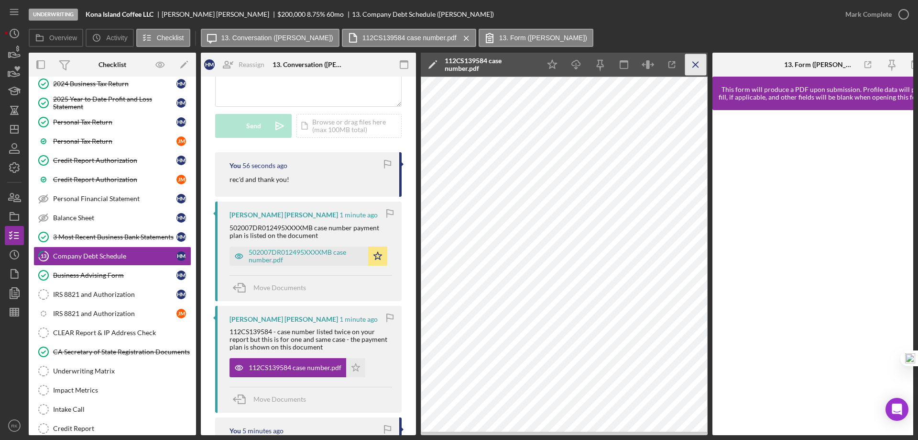
click at [694, 63] on icon "Icon/Menu Close" at bounding box center [696, 65] width 22 height 22
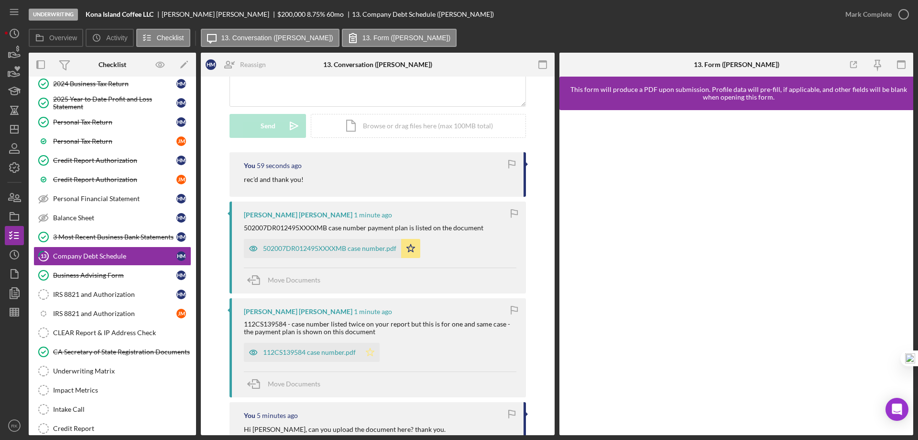
click at [367, 350] on polygon "button" at bounding box center [370, 352] width 8 height 8
click at [129, 333] on div "CLEAR Report & IP Address Check" at bounding box center [122, 333] width 138 height 8
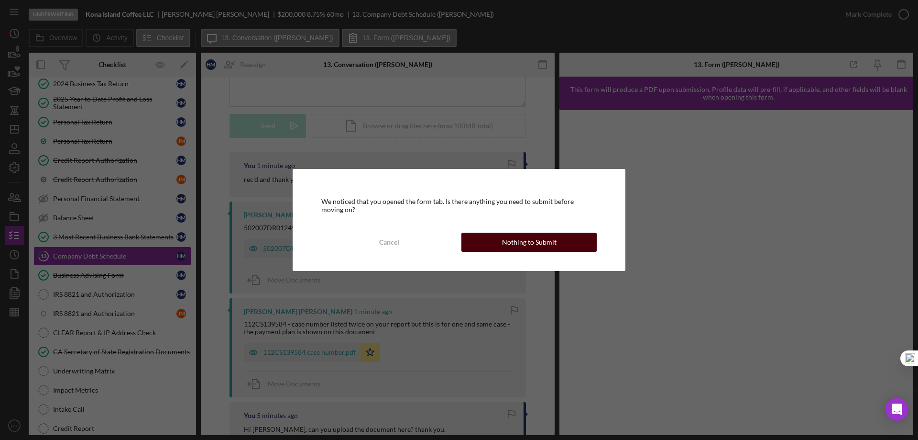
click at [533, 243] on div "Nothing to Submit" at bounding box center [529, 241] width 55 height 19
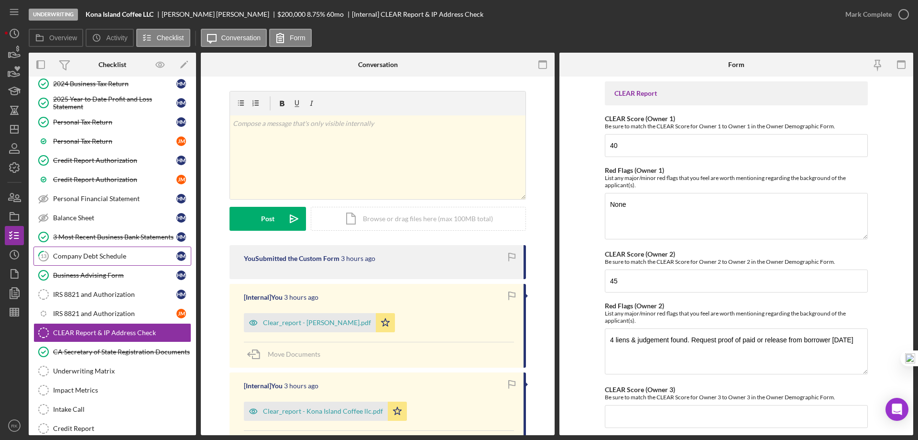
click at [101, 251] on link "13 Company Debt Schedule H M" at bounding box center [112, 255] width 158 height 19
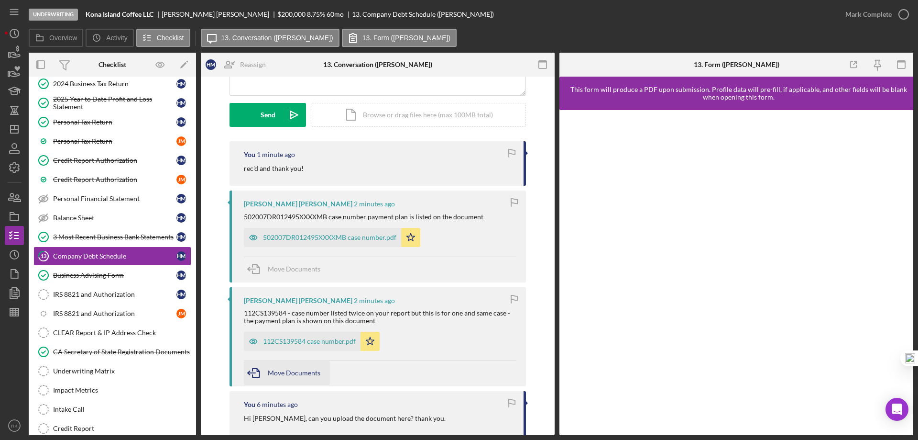
scroll to position [127, 0]
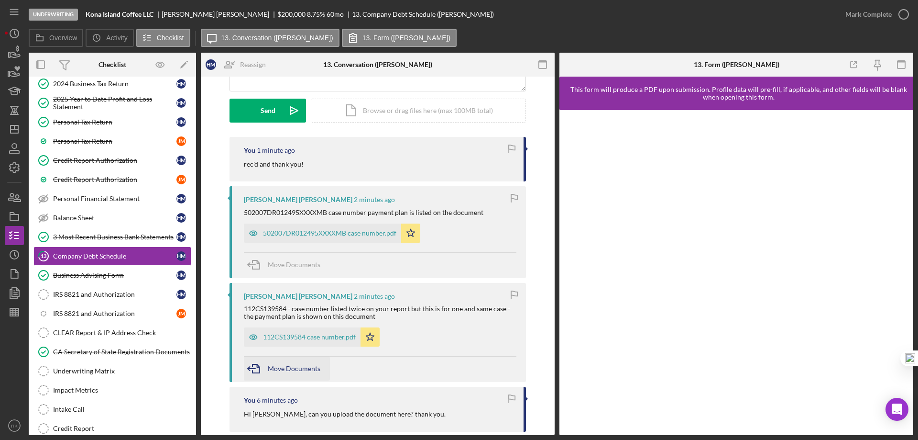
click at [299, 365] on span "Move Documents" at bounding box center [294, 368] width 53 height 8
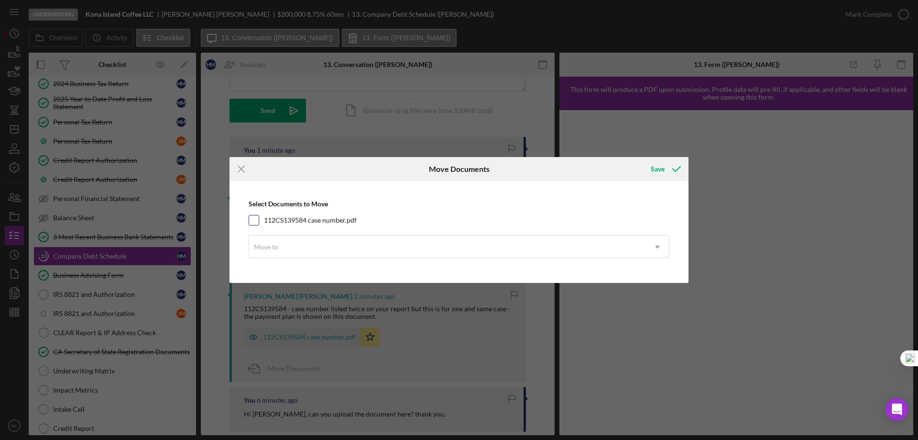
click at [254, 219] on input "112CS139584 case number.pdf" at bounding box center [254, 220] width 10 height 10
checkbox input "true"
click at [274, 246] on div "Move to" at bounding box center [266, 247] width 24 height 8
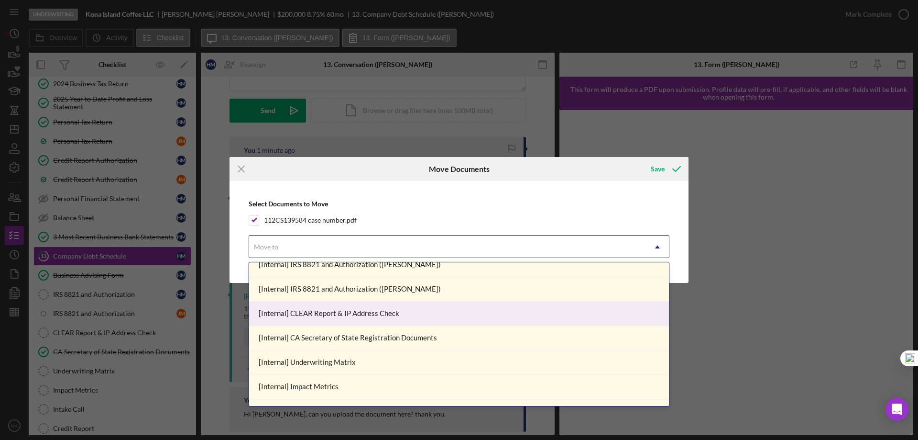
scroll to position [303, 0]
click at [325, 314] on div "[Internal] CLEAR Report & IP Address Check" at bounding box center [459, 313] width 420 height 24
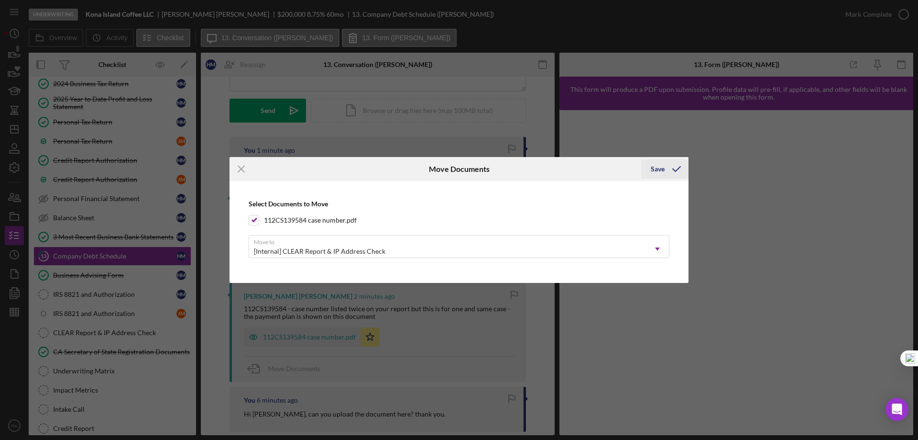
click at [660, 167] on div "Save" at bounding box center [658, 168] width 14 height 19
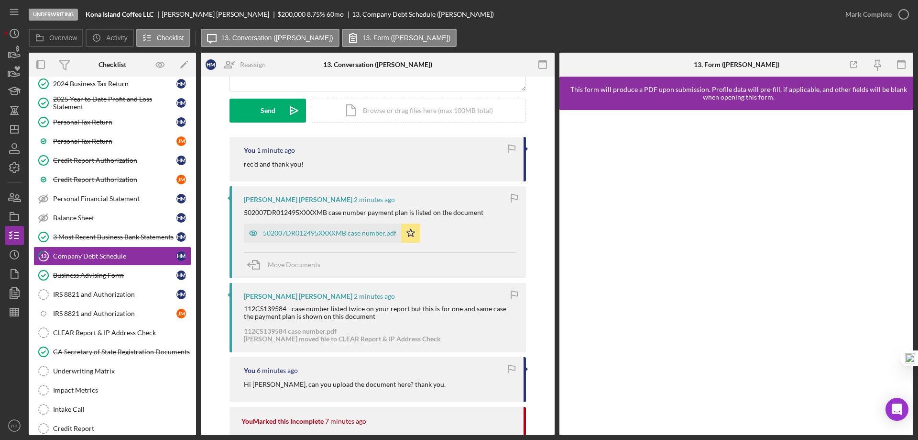
drag, startPoint x: 242, startPoint y: 309, endPoint x: 366, endPoint y: 320, distance: 124.3
click at [366, 320] on div "Hanna Mejia Hans 2 minutes ago 112CS139584 - case number listed twice on your r…" at bounding box center [378, 317] width 297 height 69
copy div "112CS139584 - case number listed twice on your report but this is for one and s…"
drag, startPoint x: 93, startPoint y: 332, endPoint x: 161, endPoint y: 331, distance: 68.4
click at [93, 332] on div "CLEAR Report & IP Address Check" at bounding box center [122, 333] width 138 height 8
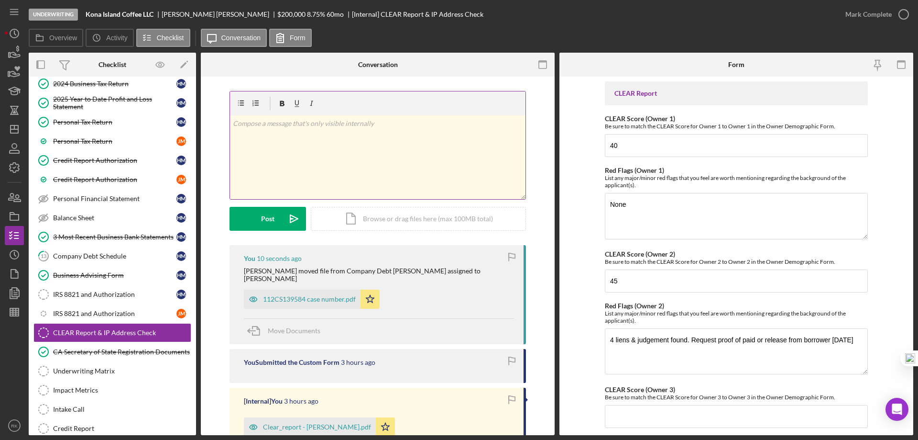
click at [250, 140] on div "v Color teal Color pink Remove color Add row above Add row below Add column bef…" at bounding box center [378, 157] width 296 height 84
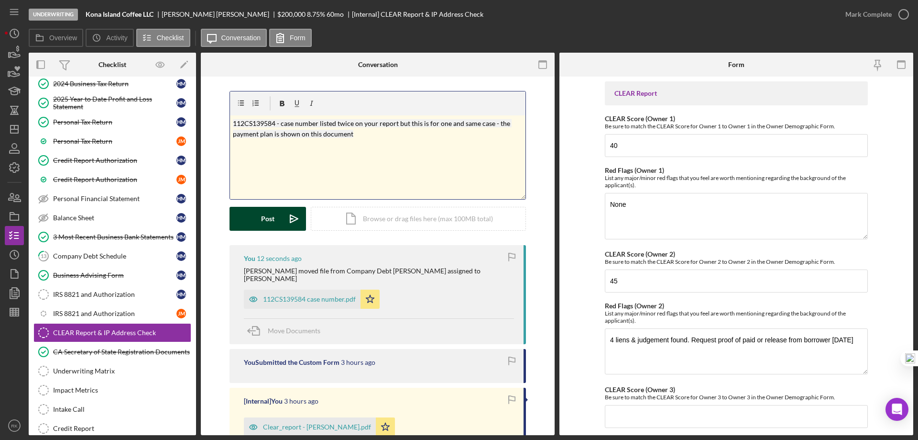
click at [265, 220] on div "Post" at bounding box center [267, 219] width 13 height 24
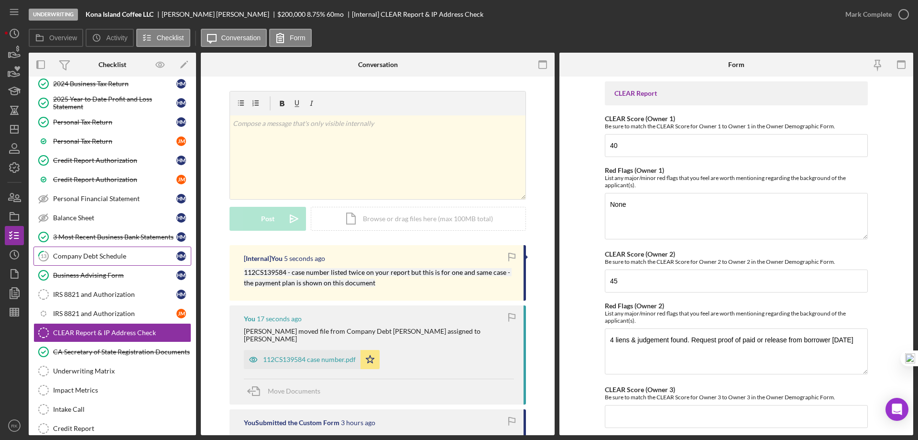
click at [96, 253] on div "Company Debt Schedule" at bounding box center [114, 256] width 123 height 8
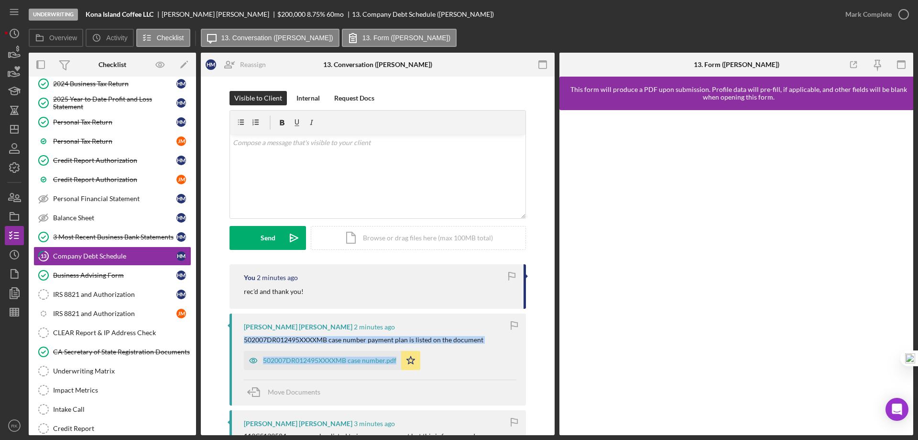
drag, startPoint x: 241, startPoint y: 339, endPoint x: 492, endPoint y: 344, distance: 251.2
click at [494, 346] on div "Hanna Mejia Hans 2 minutes ago 502007DR012495XXXXMB case number payment plan is…" at bounding box center [378, 358] width 297 height 91
drag, startPoint x: 467, startPoint y: 357, endPoint x: 478, endPoint y: 346, distance: 15.9
click at [471, 353] on div "502007DR012495XXXXMB case number.pdf Icon/Star" at bounding box center [380, 358] width 273 height 24
drag, startPoint x: 482, startPoint y: 342, endPoint x: 256, endPoint y: 335, distance: 225.9
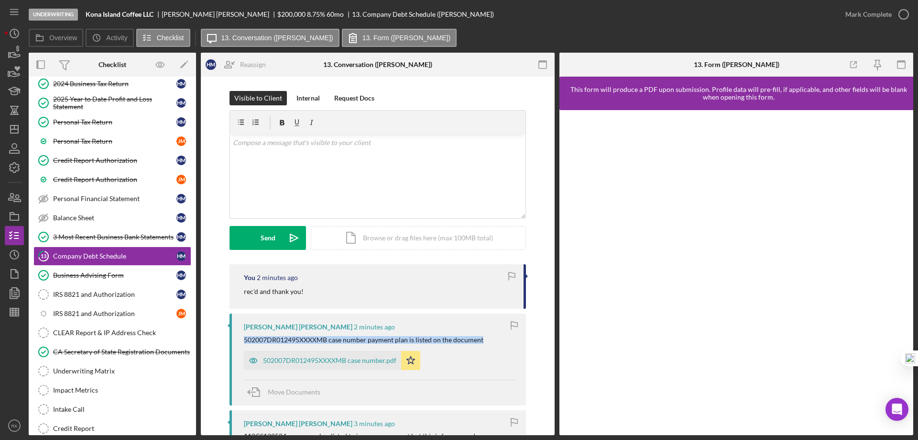
click at [240, 336] on div "Hanna Mejia Hans 2 minutes ago 502007DR012495XXXXMB case number payment plan is…" at bounding box center [378, 358] width 297 height 91
copy div "502007DR012495XXXXMB case number payment plan is listed on the document"
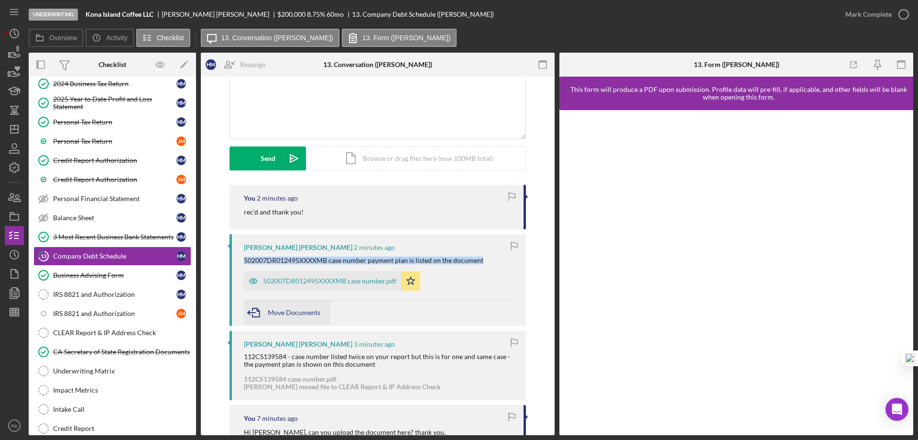
scroll to position [80, 0]
click at [292, 309] on span "Move Documents" at bounding box center [294, 312] width 53 height 8
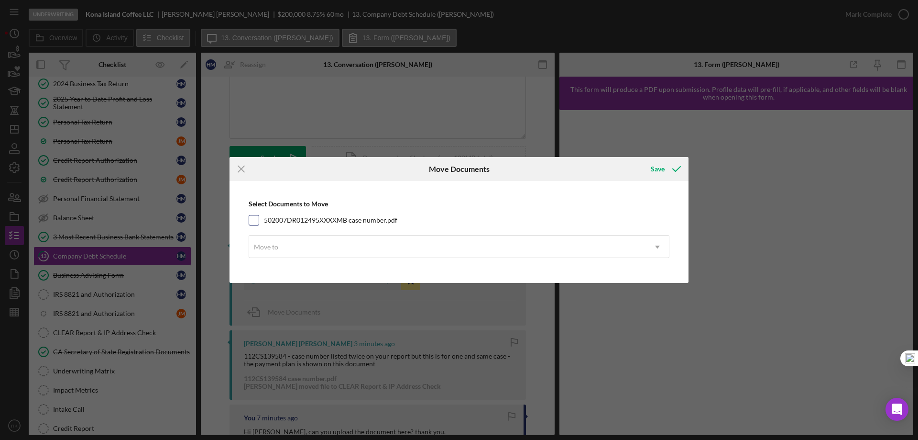
click at [254, 218] on input "502007DR012495XXXXMB case number.pdf" at bounding box center [254, 220] width 10 height 10
checkbox input "true"
click at [274, 249] on div "Move to" at bounding box center [266, 247] width 24 height 8
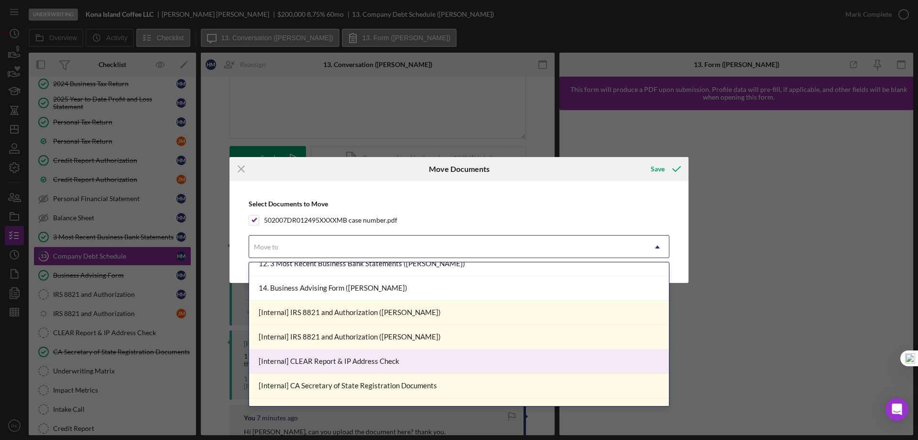
scroll to position [255, 0]
click at [305, 359] on div "[Internal] CLEAR Report & IP Address Check" at bounding box center [459, 361] width 420 height 24
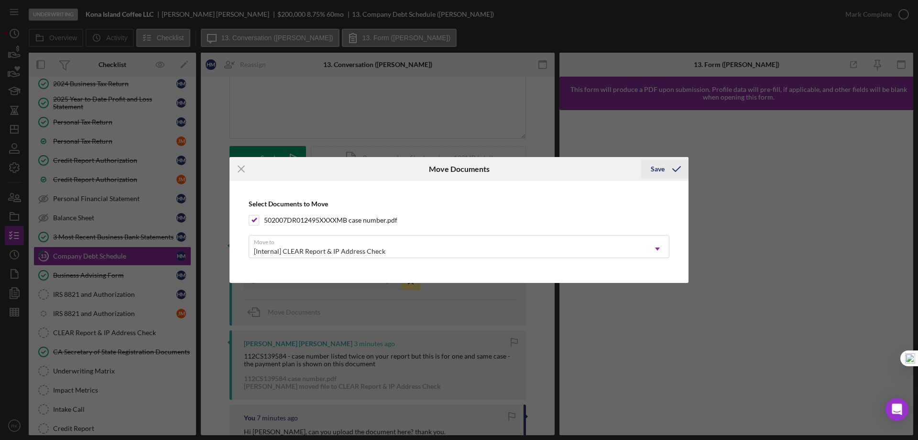
click at [674, 167] on icon "submit" at bounding box center [677, 169] width 24 height 24
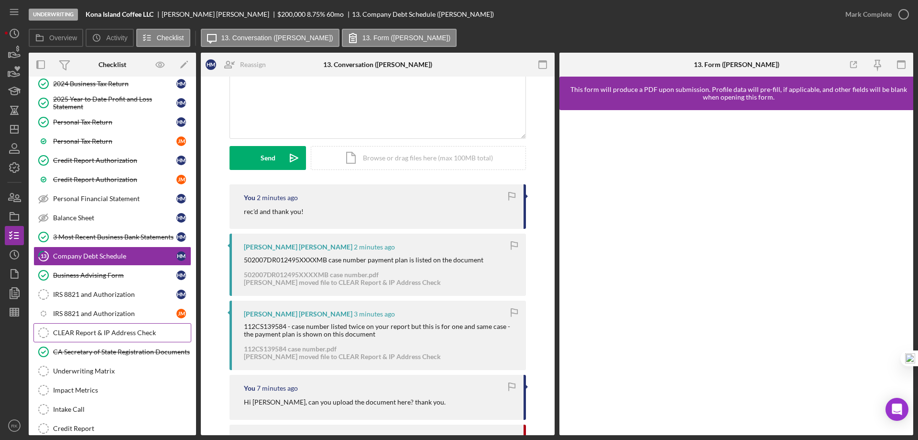
click at [84, 325] on link "CLEAR Report & IP Address Check CLEAR Report & IP Address Check" at bounding box center [112, 332] width 158 height 19
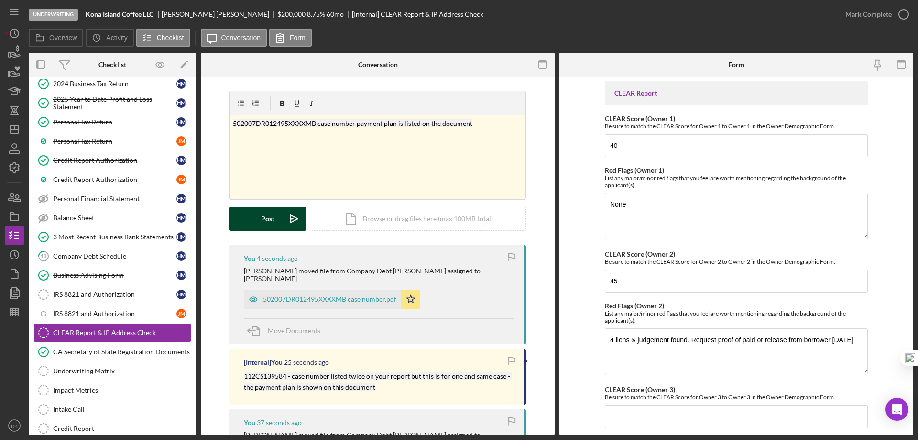
click at [264, 226] on div "Post" at bounding box center [267, 219] width 13 height 24
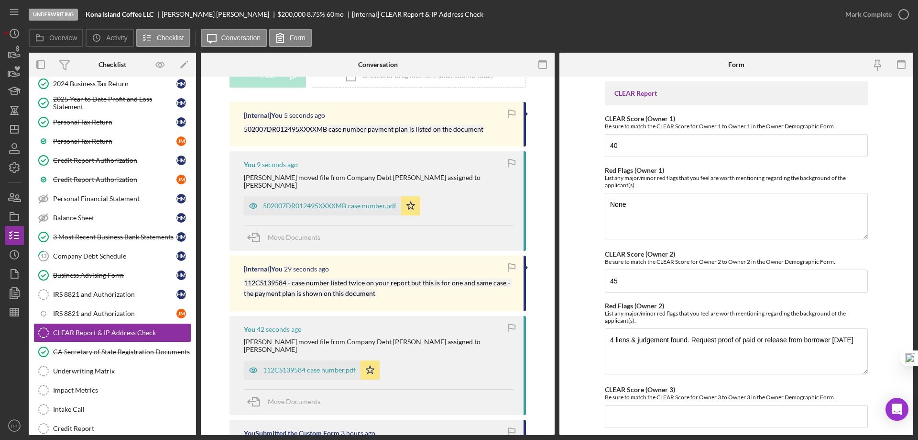
scroll to position [143, 0]
click at [294, 365] on div "112CS139584 case number.pdf" at bounding box center [309, 369] width 93 height 8
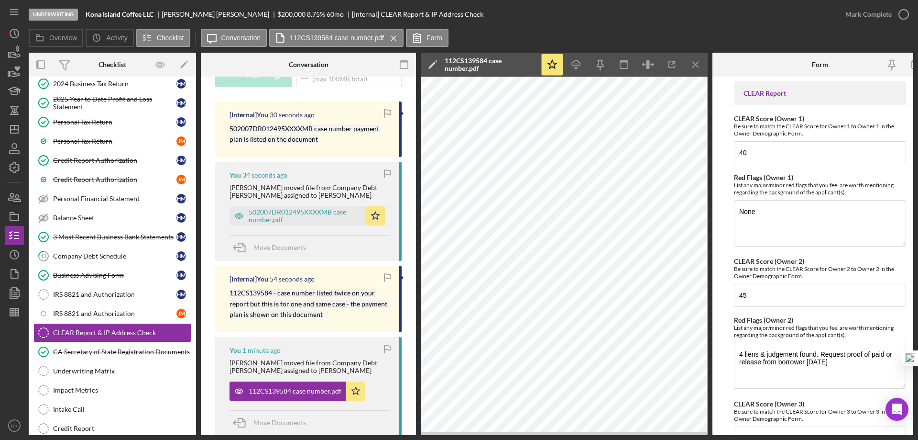
scroll to position [143, 0]
click at [287, 219] on div "502007DR012495XXXXMB case number.pdf" at bounding box center [305, 216] width 112 height 15
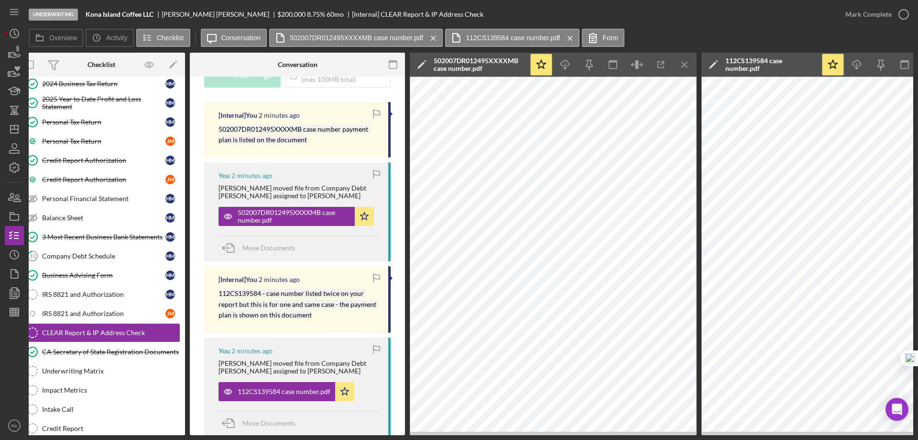
scroll to position [0, 0]
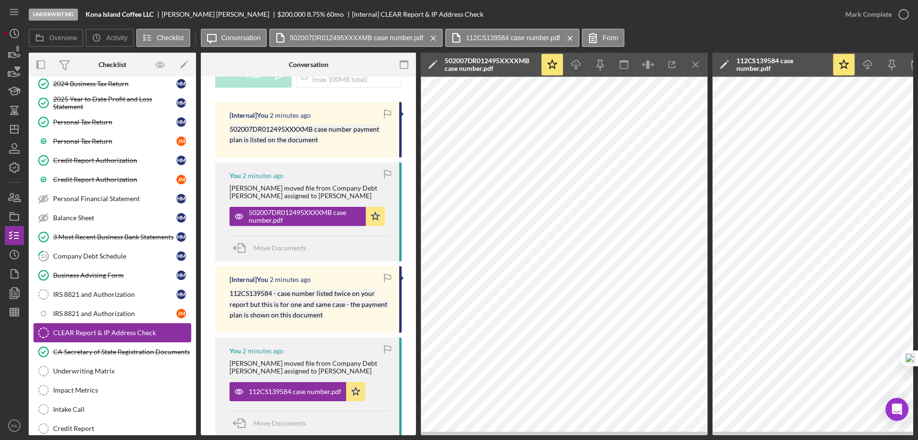
click at [74, 332] on div "CLEAR Report & IP Address Check" at bounding box center [122, 333] width 138 height 8
click at [186, 65] on icon "Icon/Edit" at bounding box center [185, 65] width 22 height 22
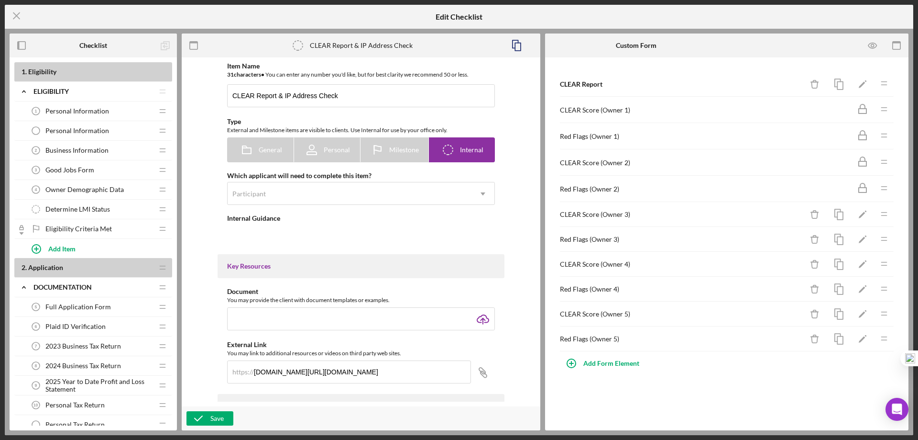
type textarea "<div>Run a CLEAR Report and list and make note of any important pieces of info …"
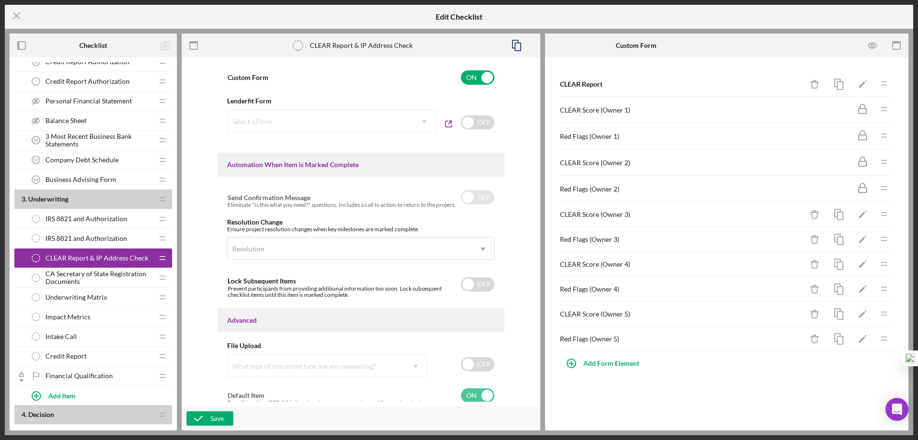
scroll to position [503, 0]
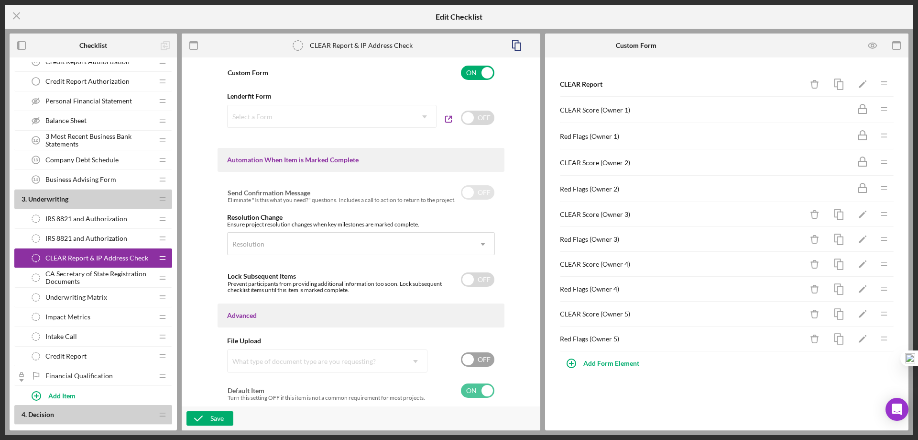
click at [485, 357] on input "checkbox" at bounding box center [477, 359] width 33 height 14
checkbox input "true"
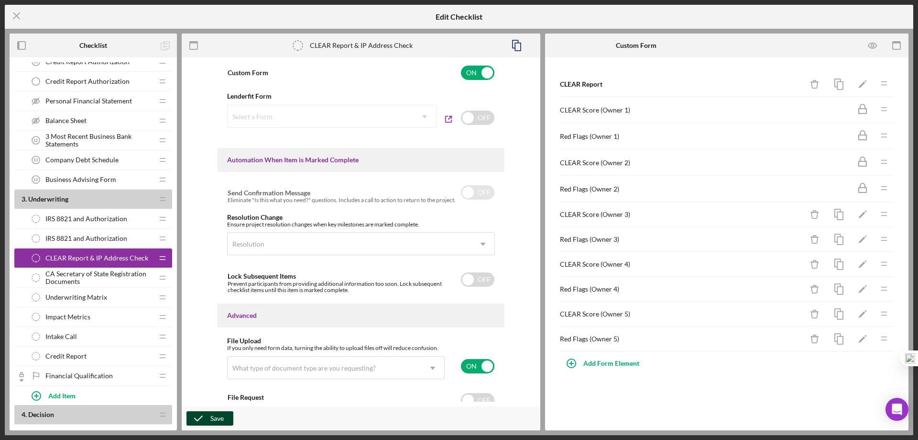
click at [205, 416] on icon "button" at bounding box center [199, 418] width 24 height 24
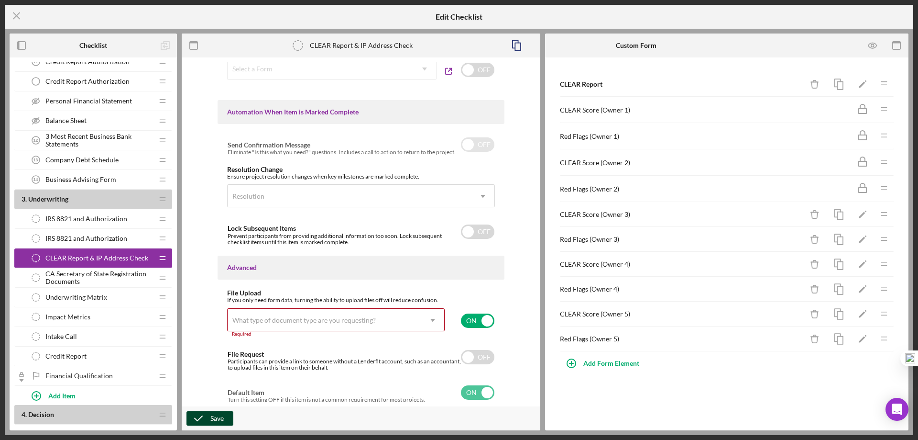
scroll to position [552, 0]
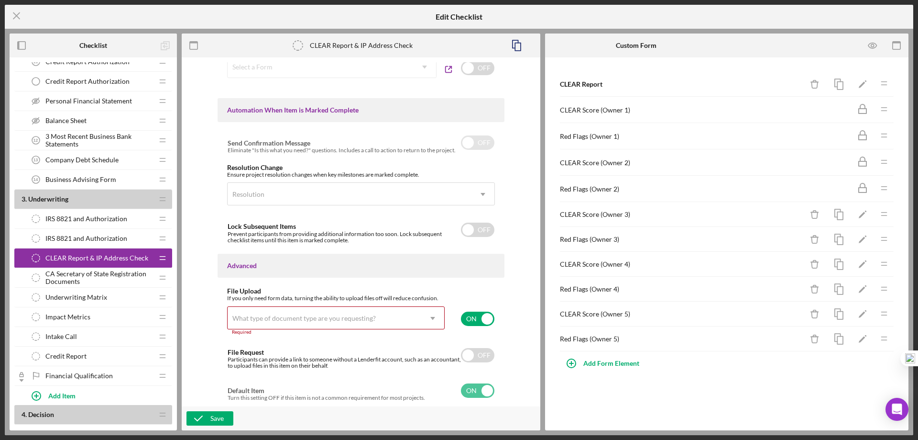
click at [432, 317] on icon "Icon/Dropdown Arrow" at bounding box center [432, 318] width 23 height 23
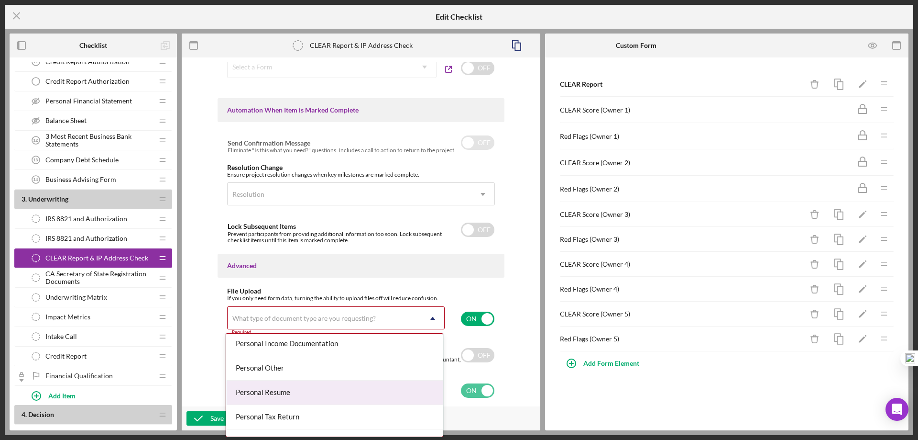
scroll to position [685, 0]
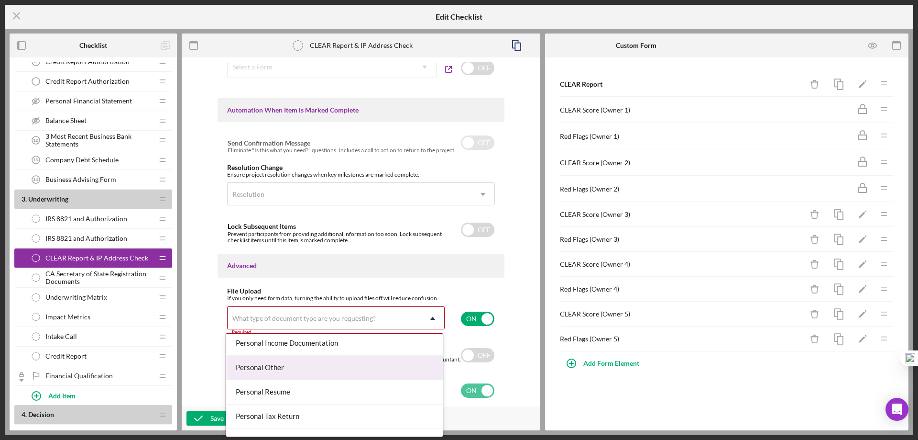
click at [277, 371] on div "Personal Other" at bounding box center [334, 367] width 217 height 24
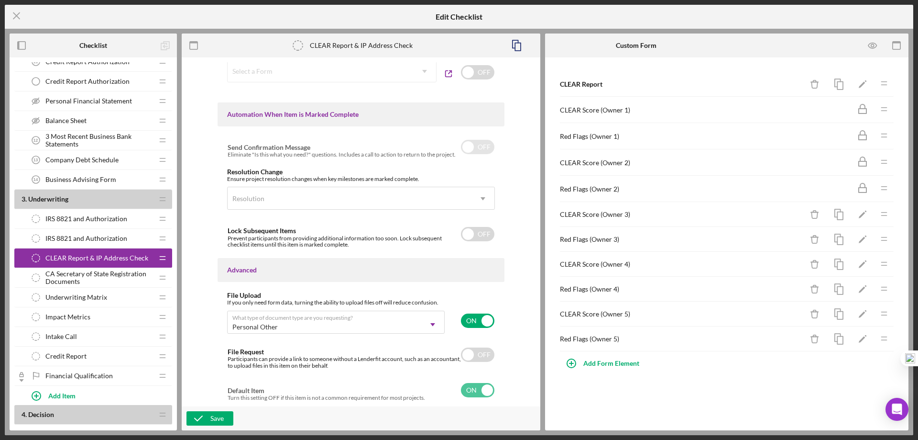
scroll to position [548, 0]
click at [218, 411] on div "Save" at bounding box center [216, 418] width 13 height 14
click at [18, 16] on icon "Icon/Menu Close" at bounding box center [17, 16] width 24 height 24
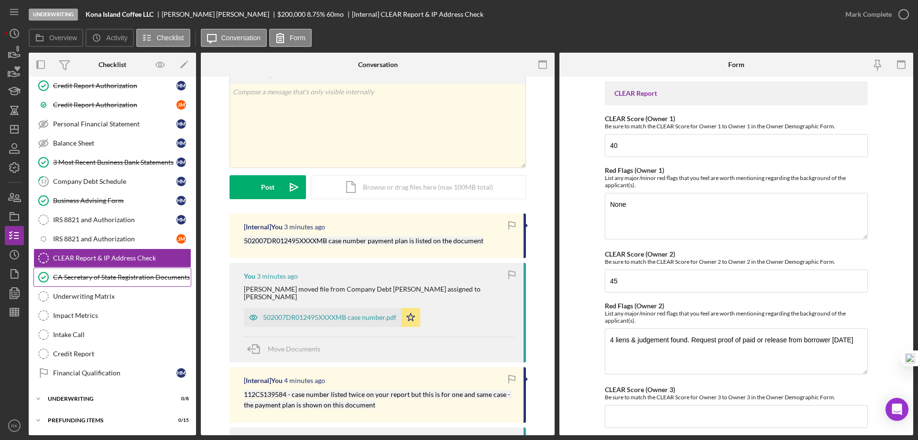
scroll to position [32, 0]
click at [119, 279] on div "CA Secretary of State Registration Documents" at bounding box center [122, 277] width 138 height 8
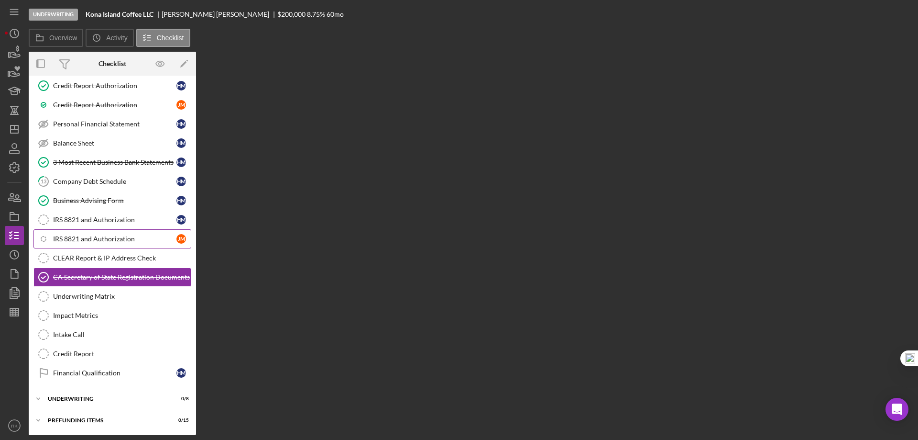
scroll to position [201, 0]
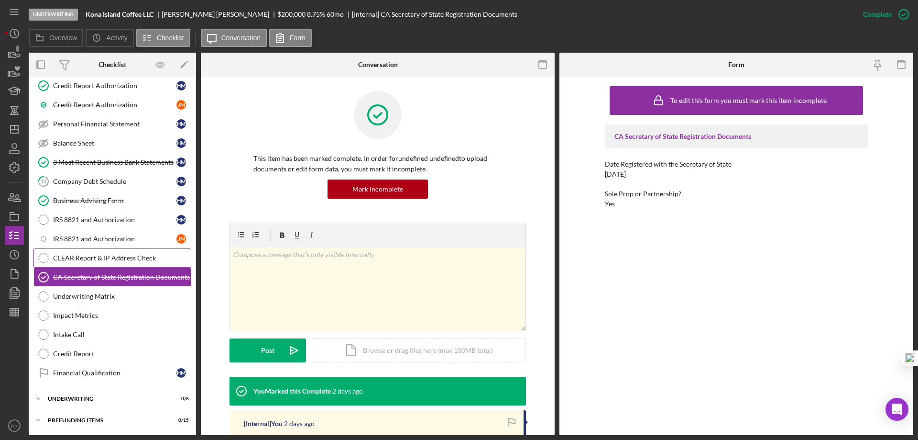
click at [112, 258] on div "CLEAR Report & IP Address Check" at bounding box center [122, 258] width 138 height 8
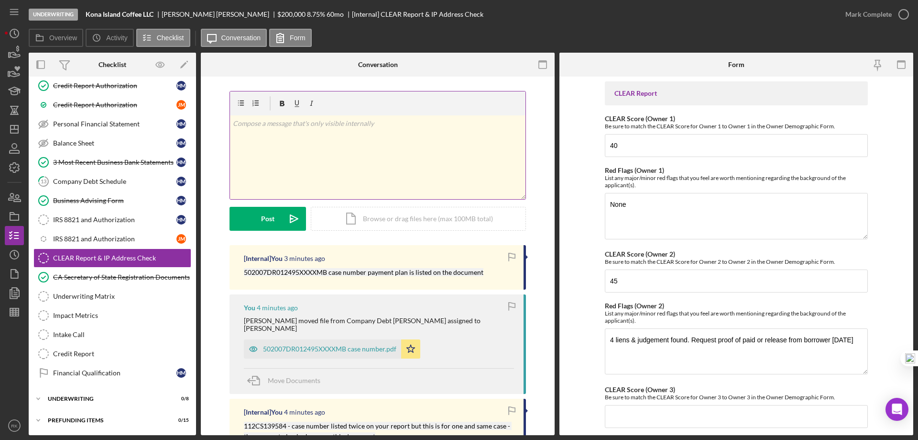
click at [322, 146] on div "v Color teal Color pink Remove color Add row above Add row below Add column bef…" at bounding box center [378, 157] width 296 height 84
click at [182, 63] on icon "Icon/Edit" at bounding box center [185, 65] width 22 height 22
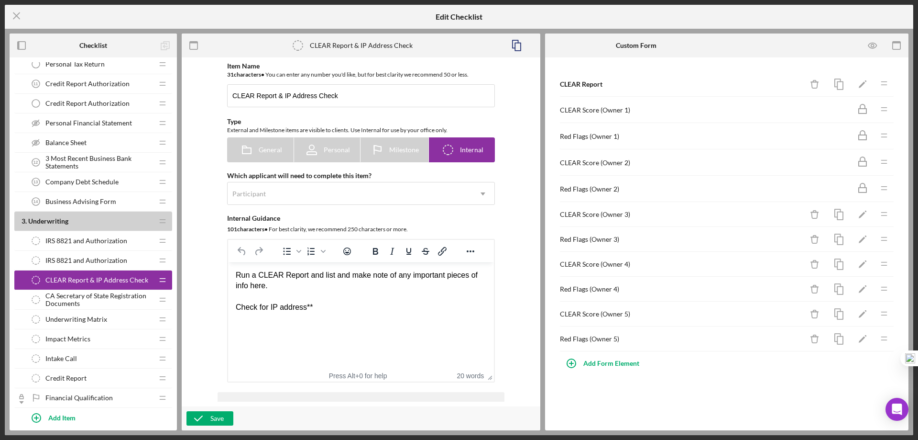
scroll to position [366, 0]
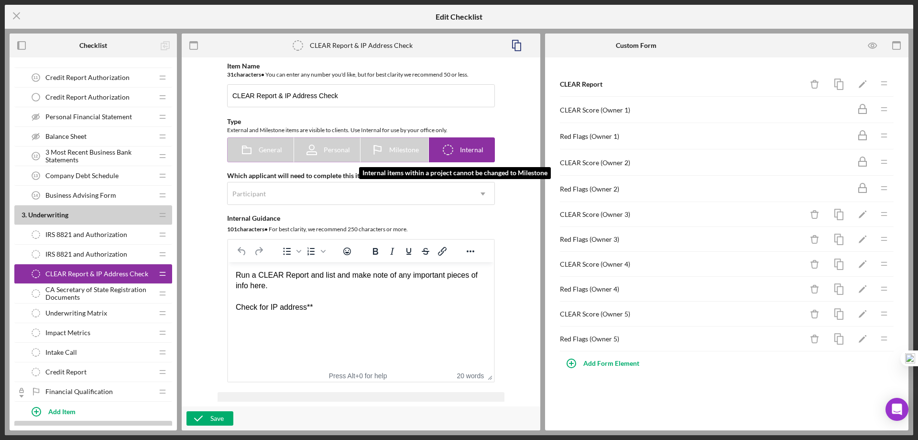
click at [375, 150] on icon at bounding box center [377, 150] width 24 height 24
click at [381, 151] on icon at bounding box center [377, 150] width 24 height 24
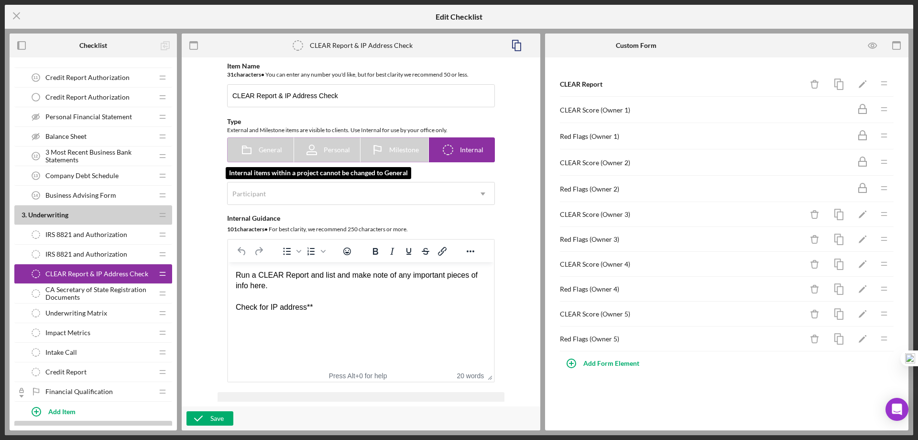
click at [246, 151] on icon at bounding box center [247, 150] width 24 height 24
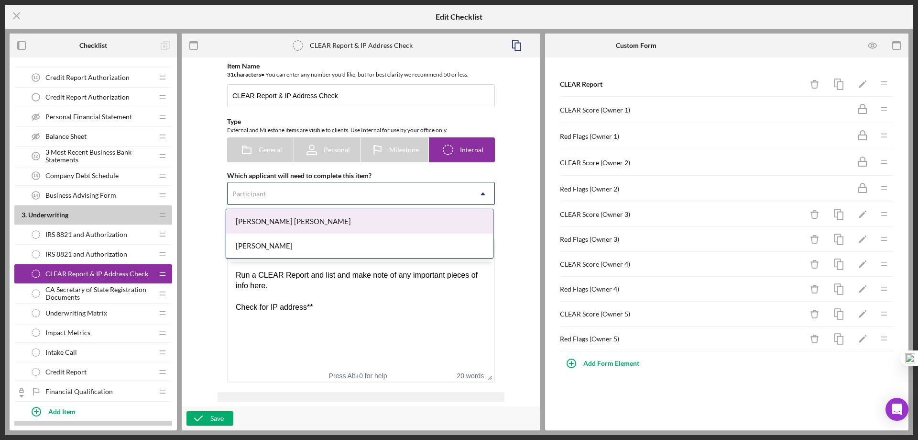
click at [481, 194] on use at bounding box center [483, 193] width 5 height 3
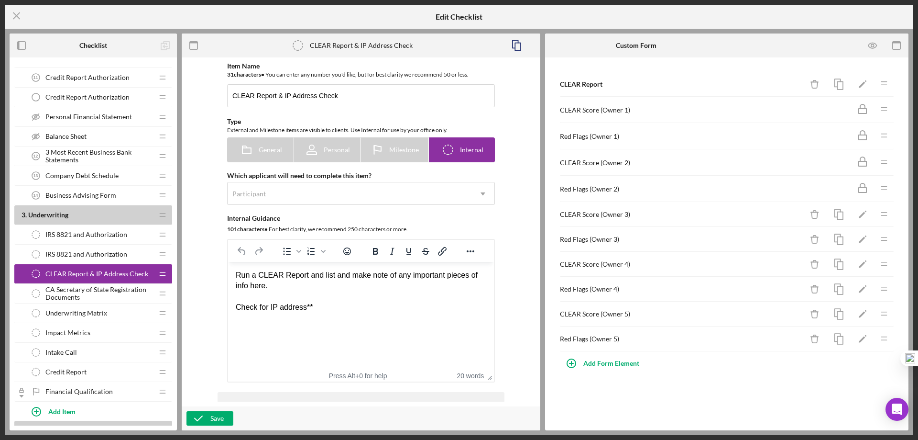
click at [500, 187] on div "Item Name 31 character s • You can enter any number you'd like, but for best cl…" at bounding box center [361, 222] width 287 height 320
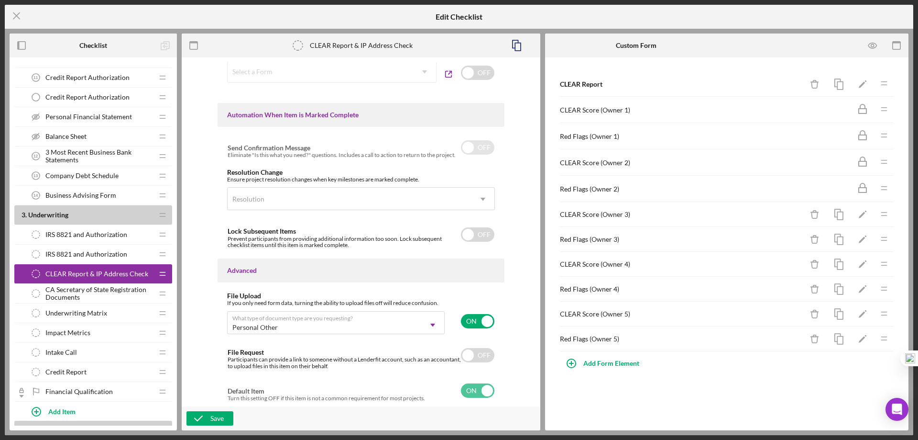
scroll to position [548, 0]
click at [482, 353] on input "checkbox" at bounding box center [477, 354] width 33 height 14
checkbox input "true"
click at [218, 415] on div "Save" at bounding box center [216, 418] width 13 height 14
click at [18, 16] on icon "Icon/Menu Close" at bounding box center [17, 16] width 24 height 24
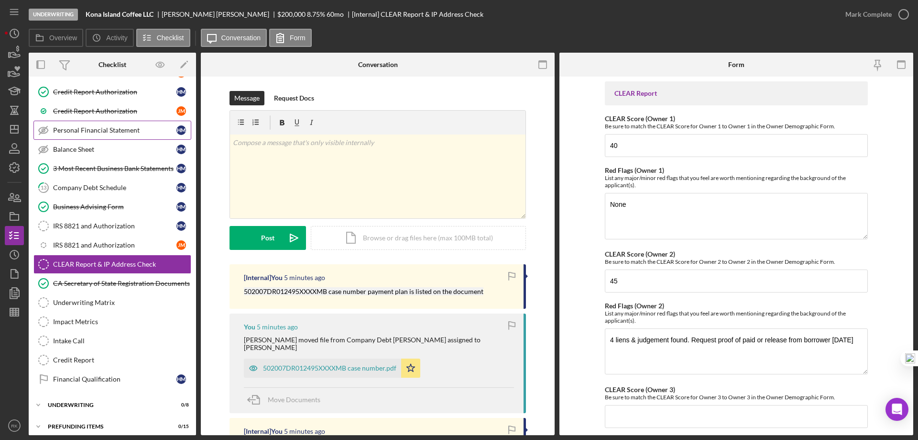
scroll to position [201, 0]
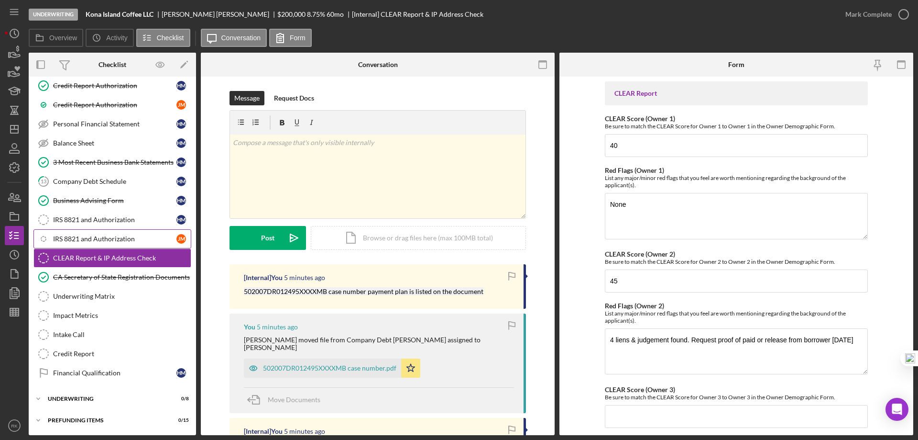
click at [106, 239] on div "IRS 8821 and Authorization" at bounding box center [114, 239] width 123 height 8
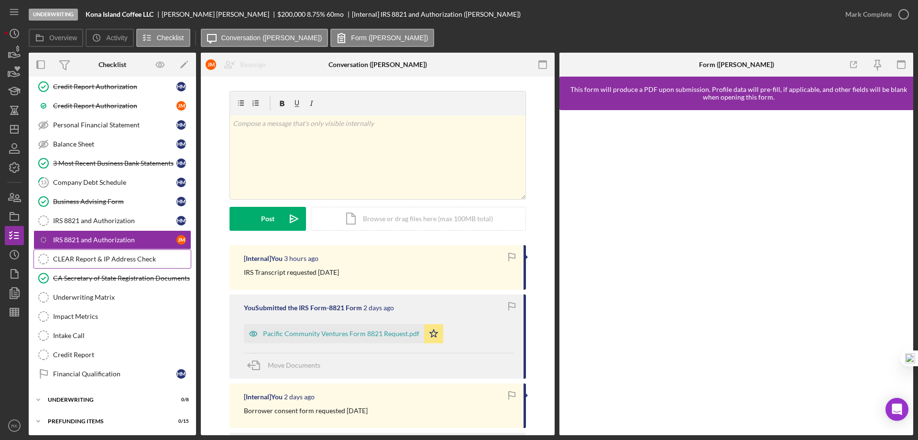
scroll to position [201, 0]
click at [111, 254] on div "CLEAR Report & IP Address Check" at bounding box center [122, 258] width 138 height 8
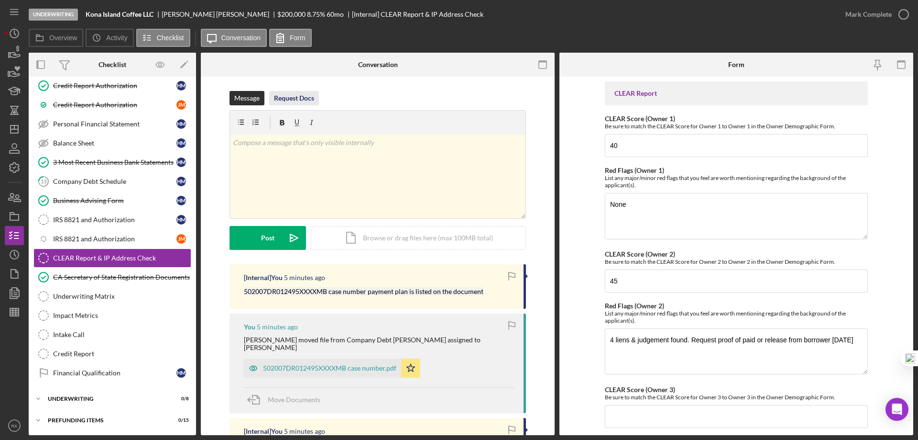
click at [288, 100] on div "Request Docs" at bounding box center [294, 98] width 40 height 14
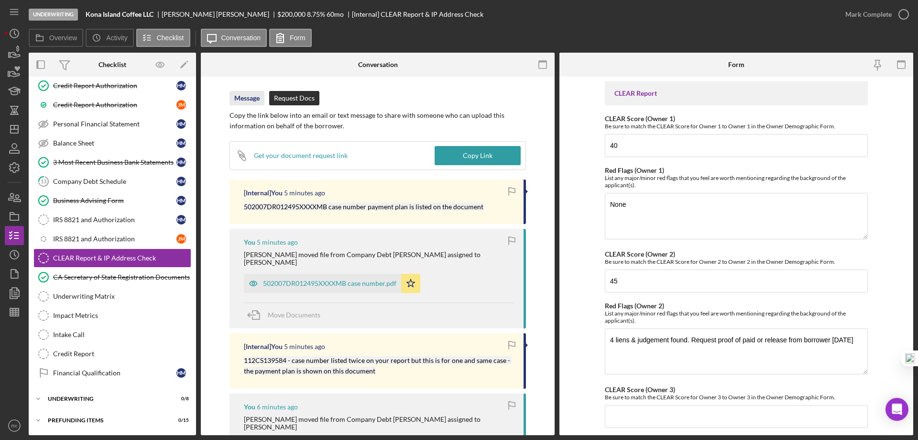
click at [242, 94] on div "Message" at bounding box center [246, 98] width 25 height 14
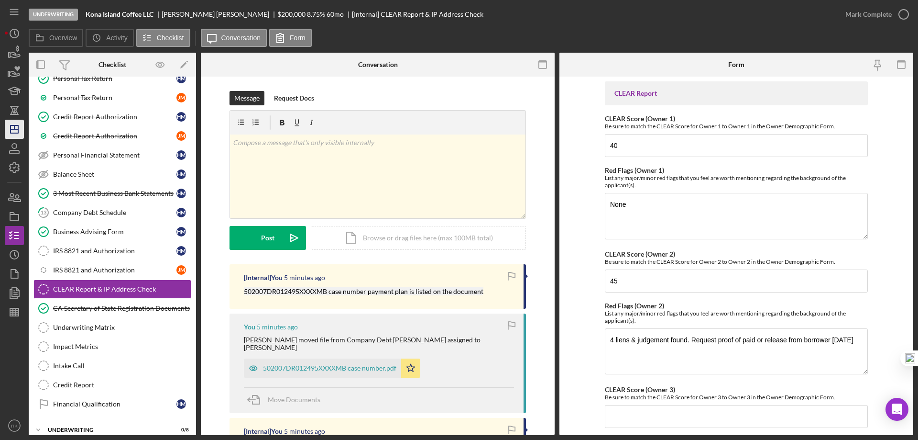
scroll to position [170, 0]
click at [17, 129] on line "button" at bounding box center [15, 129] width 8 height 0
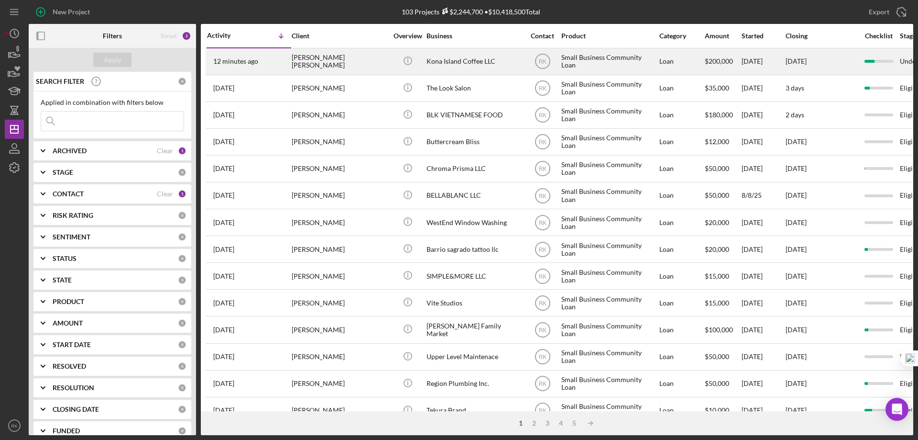
click at [354, 57] on div "[PERSON_NAME] [PERSON_NAME]" at bounding box center [340, 61] width 96 height 25
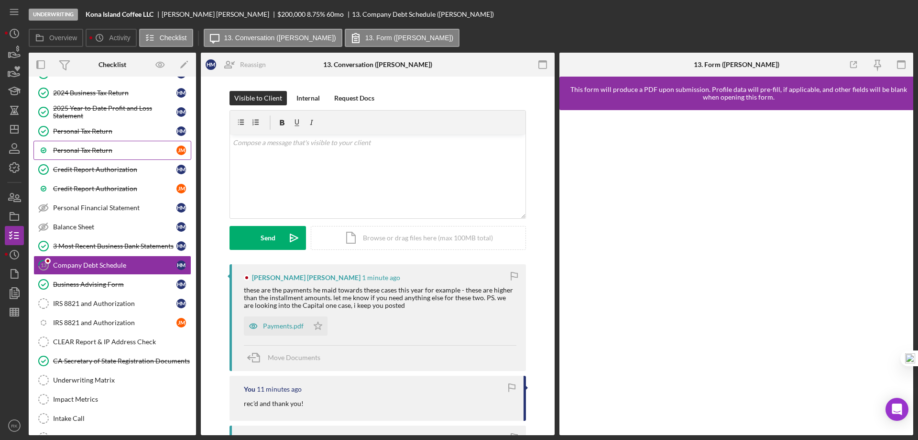
scroll to position [127, 0]
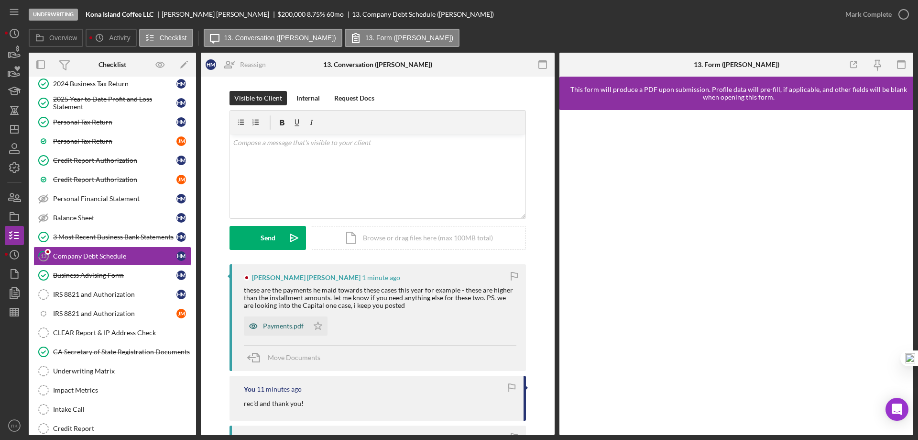
click at [286, 321] on div "Payments.pdf" at bounding box center [276, 325] width 65 height 19
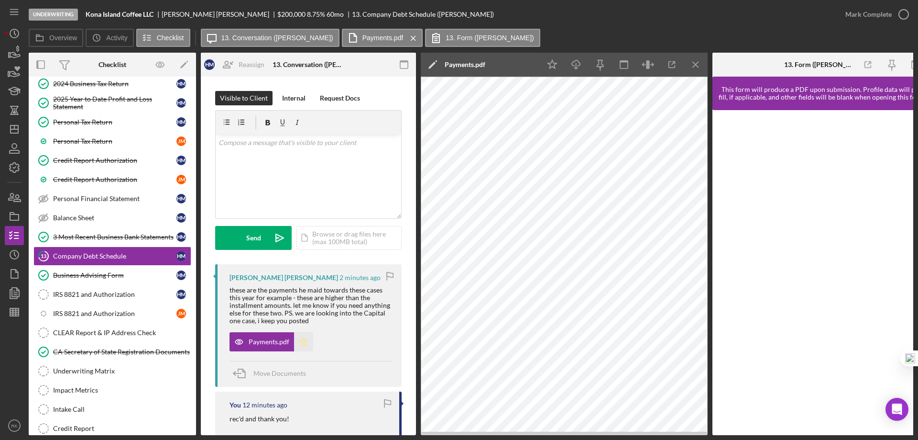
click at [300, 342] on icon "Icon/Star" at bounding box center [303, 341] width 19 height 19
click at [276, 375] on span "Move Documents" at bounding box center [280, 373] width 53 height 8
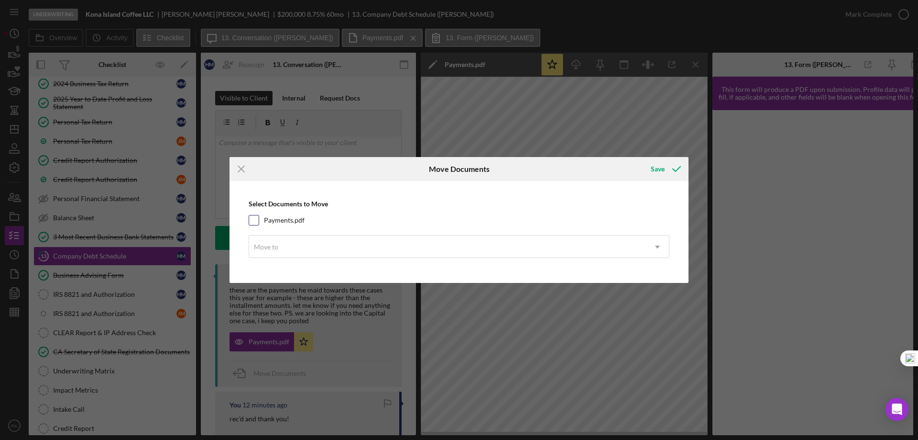
click at [253, 222] on input "Payments.pdf" at bounding box center [254, 220] width 10 height 10
checkbox input "true"
click at [268, 250] on div "Move to" at bounding box center [266, 247] width 24 height 8
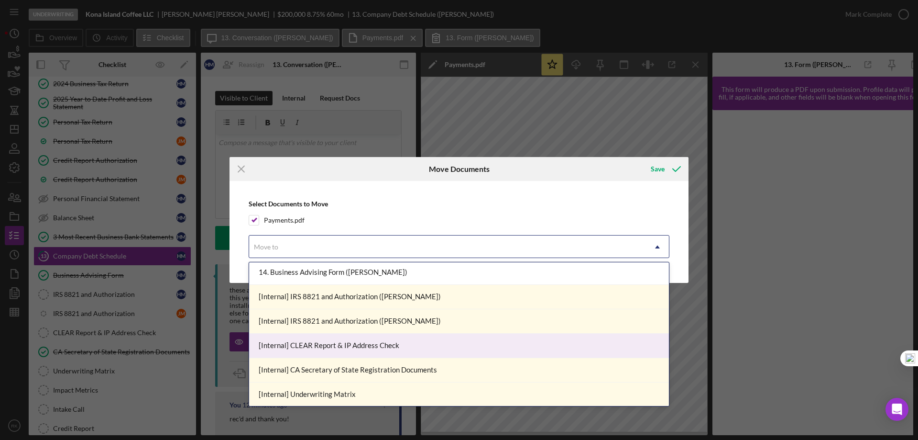
scroll to position [271, 0]
click at [303, 347] on div "[Internal] CLEAR Report & IP Address Check" at bounding box center [459, 345] width 420 height 24
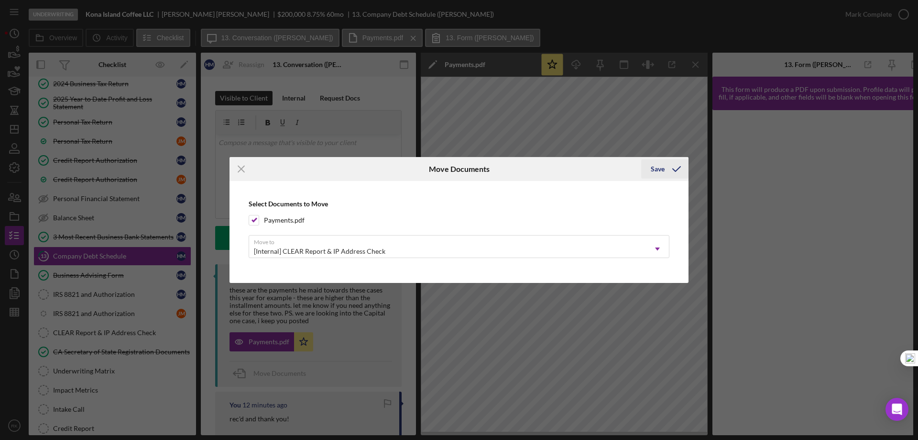
click at [658, 170] on div "Save" at bounding box center [658, 168] width 14 height 19
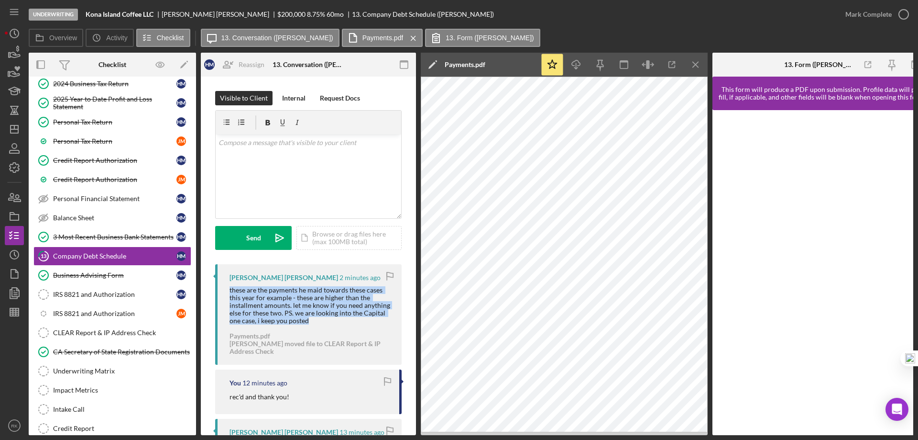
drag, startPoint x: 227, startPoint y: 288, endPoint x: 357, endPoint y: 321, distance: 133.6
click at [357, 321] on div "Hanna Mejia Hans 2 minutes ago these are the payments he maid towards these cas…" at bounding box center [308, 314] width 187 height 100
copy div "these are the payments he maid towards these cases this year for example - thes…"
click at [84, 331] on div "CLEAR Report & IP Address Check" at bounding box center [122, 333] width 138 height 8
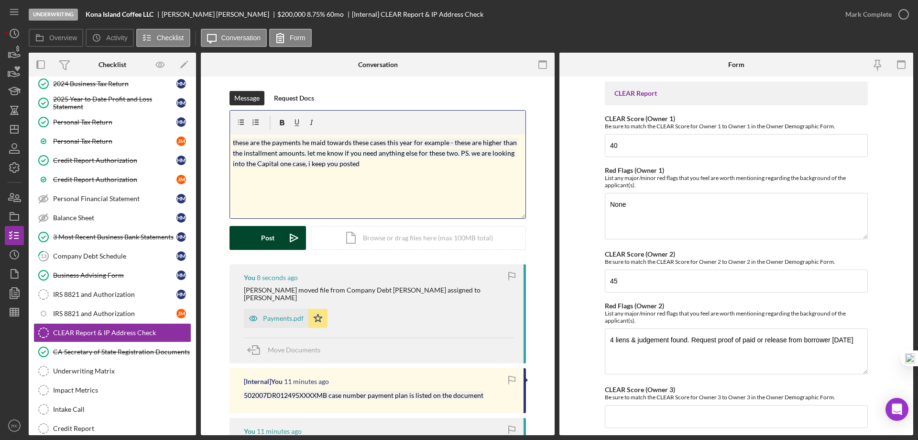
click at [270, 242] on div "Post" at bounding box center [267, 238] width 13 height 24
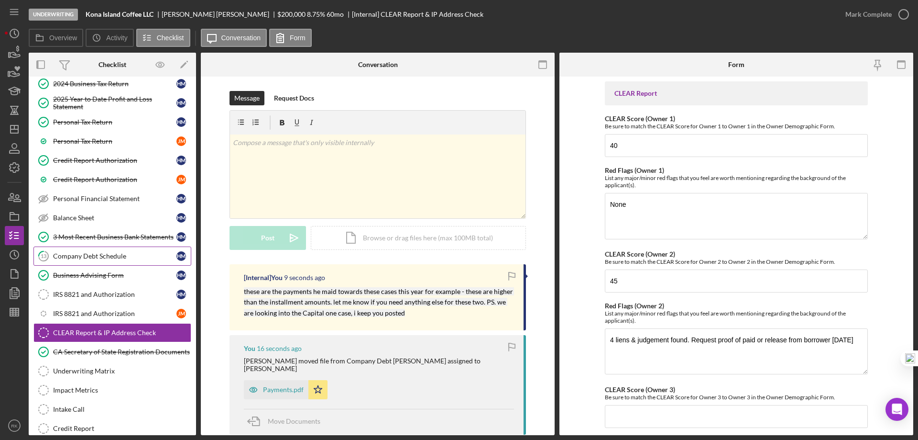
click at [90, 252] on div "Company Debt Schedule" at bounding box center [114, 256] width 123 height 8
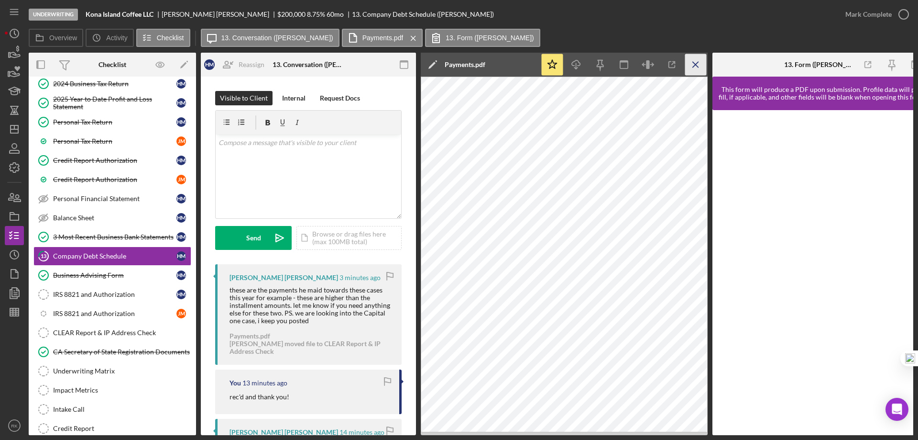
click at [698, 66] on icon "Icon/Menu Close" at bounding box center [696, 65] width 22 height 22
